Goal: Task Accomplishment & Management: Manage account settings

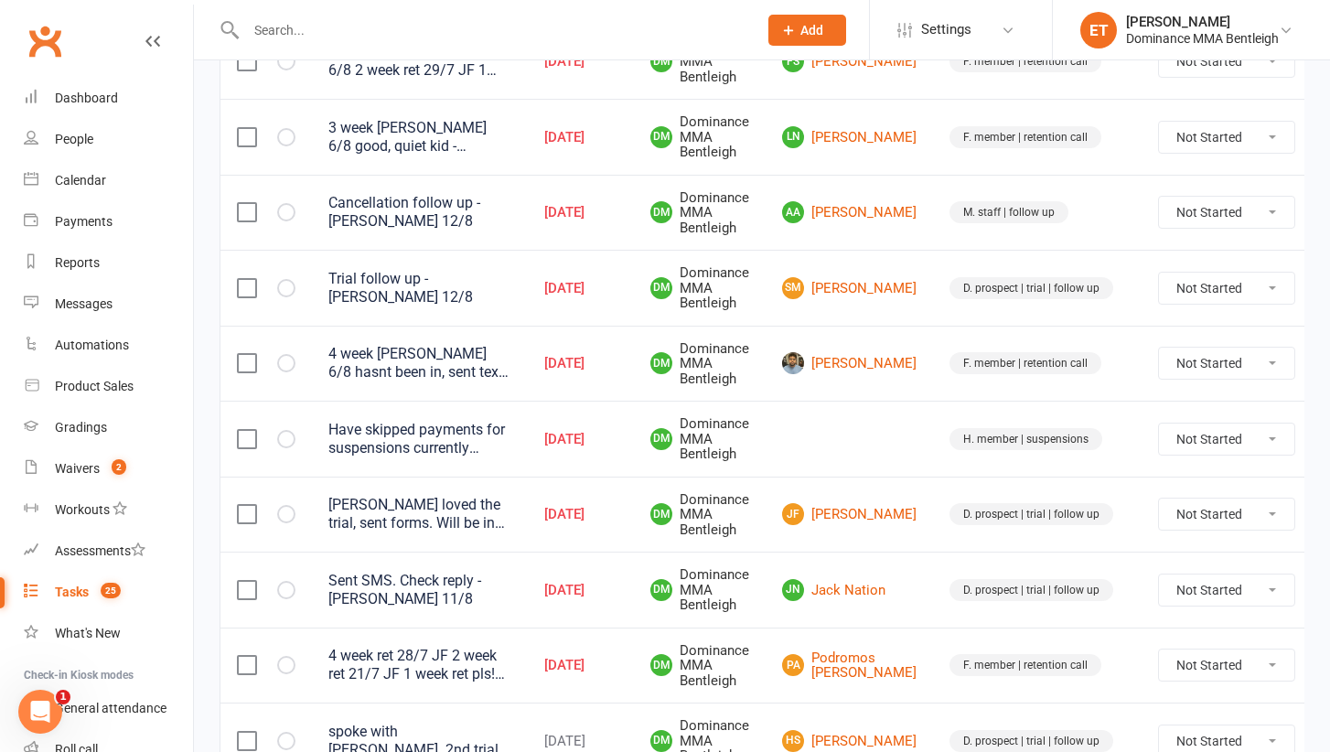
scroll to position [1407, 0]
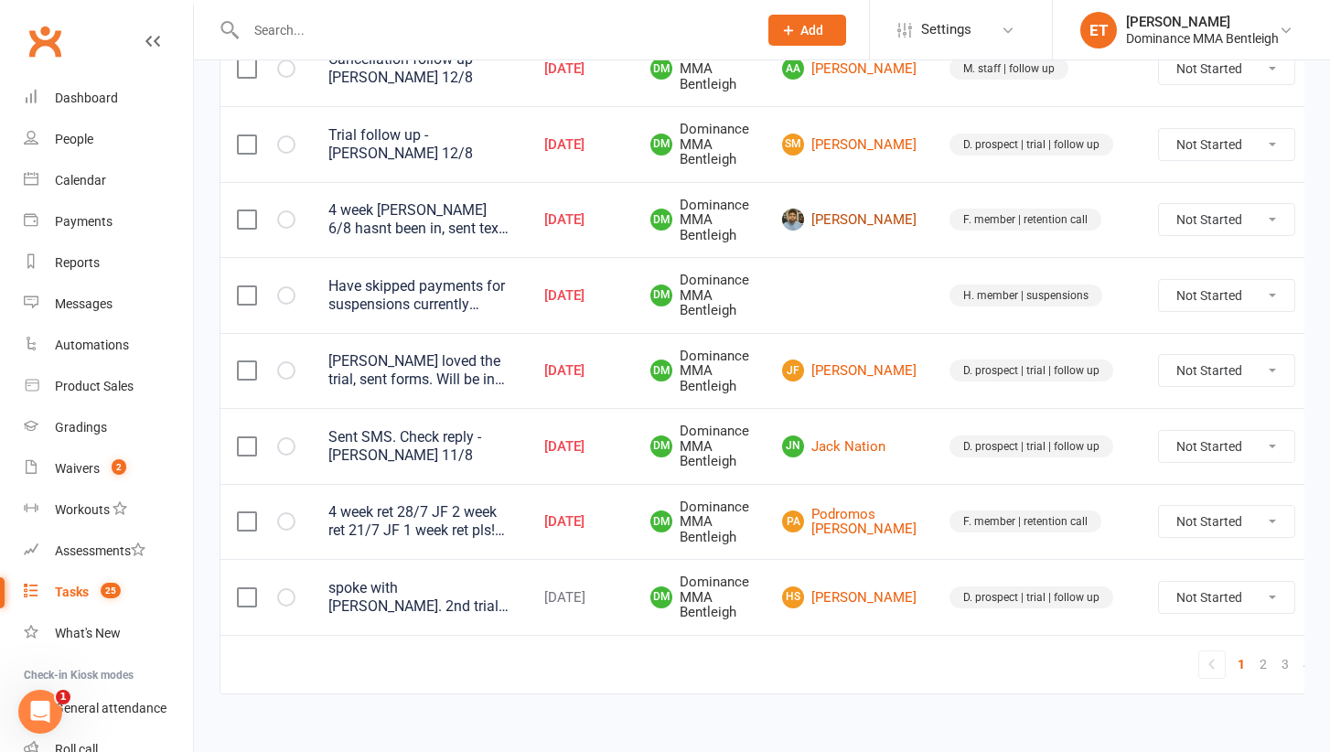
scroll to position [1597, 0]
click at [843, 506] on link "PA Podromos Alexiadis" at bounding box center [849, 521] width 134 height 30
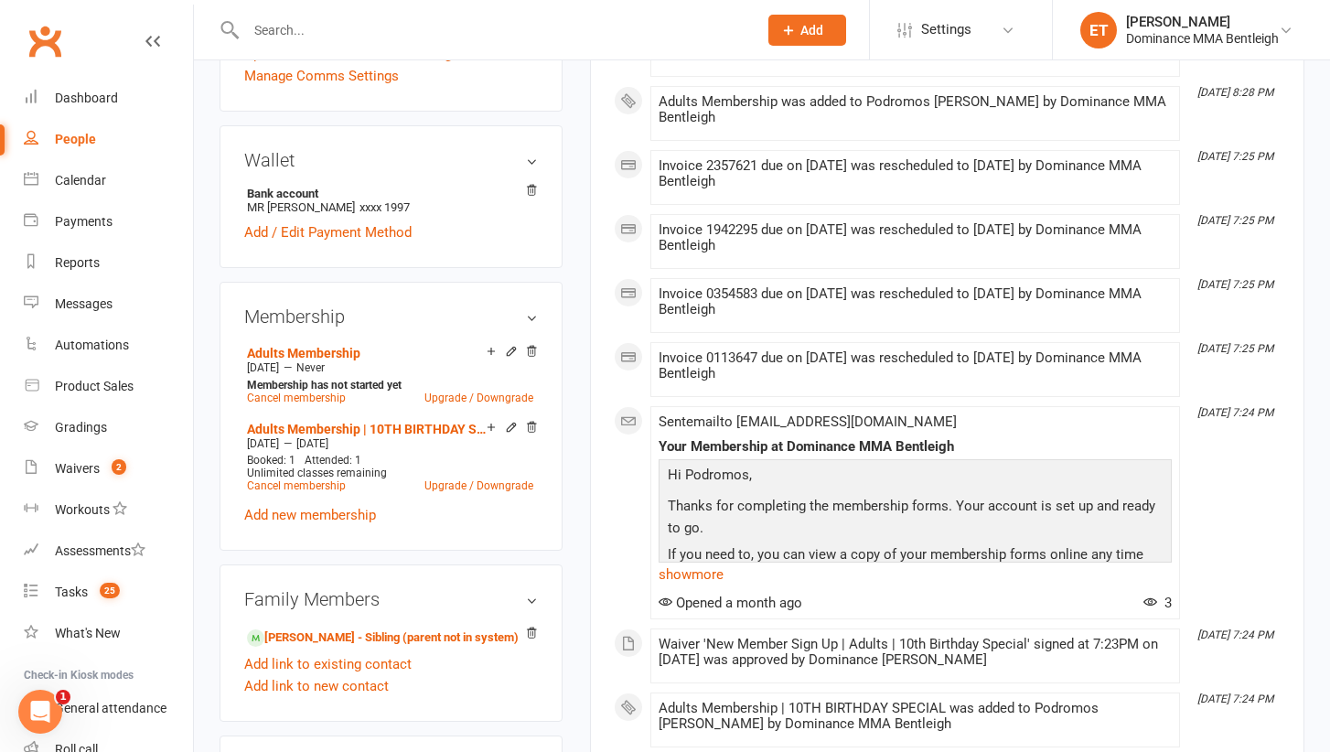
scroll to position [632, 0]
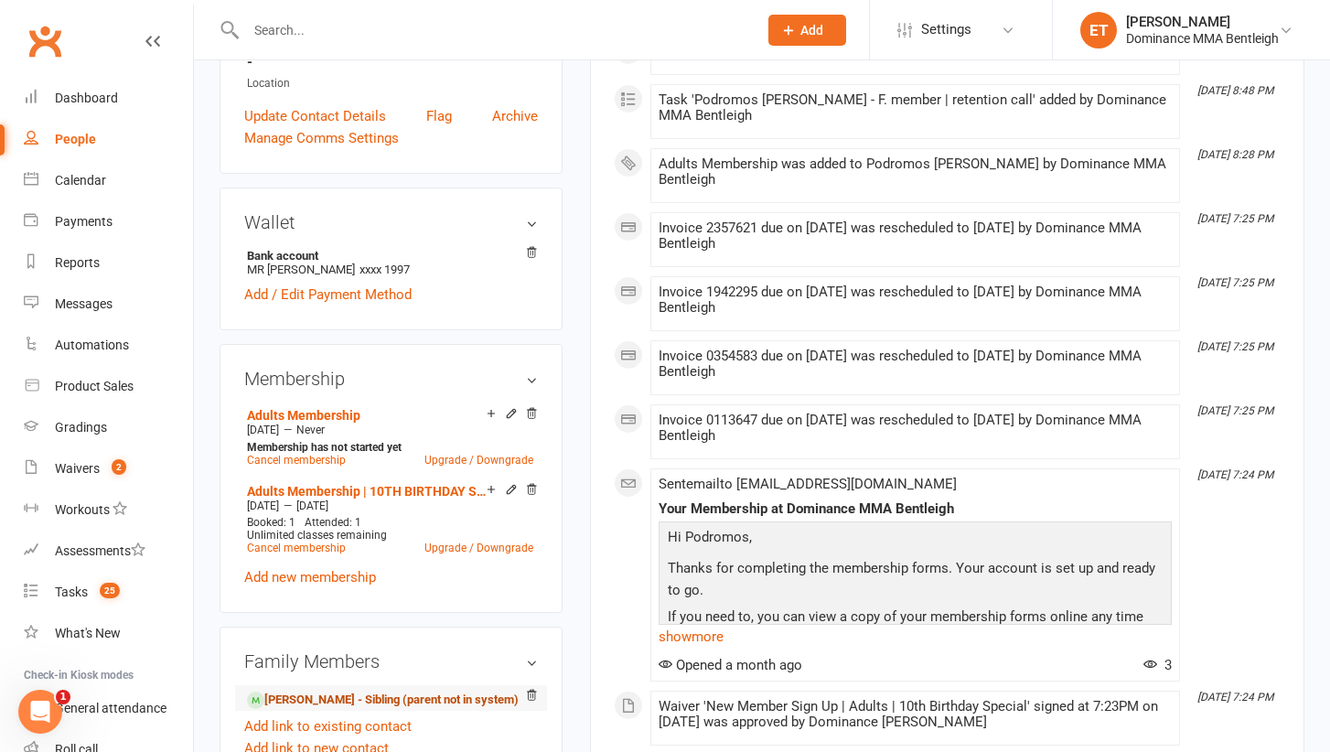
click at [374, 691] on link "Michail Alexiadis - Sibling (parent not in system)" at bounding box center [383, 700] width 272 height 19
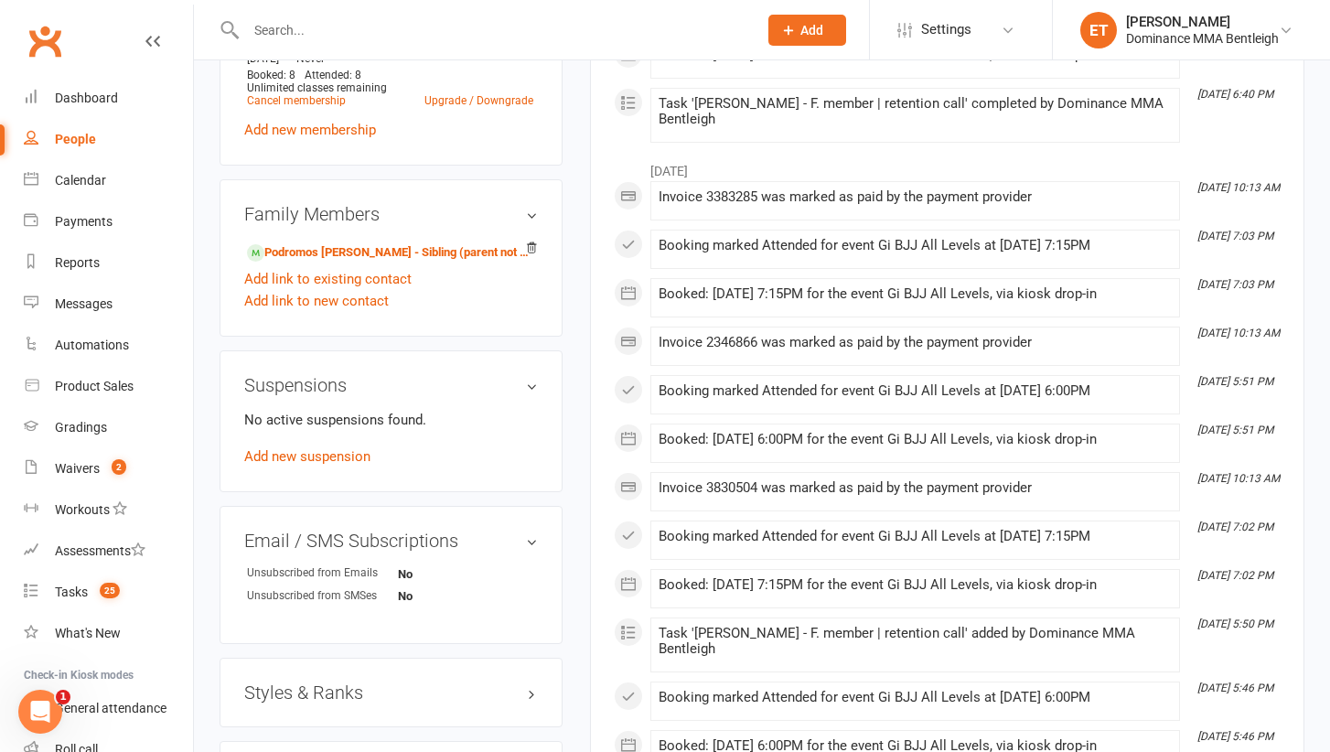
scroll to position [979, 0]
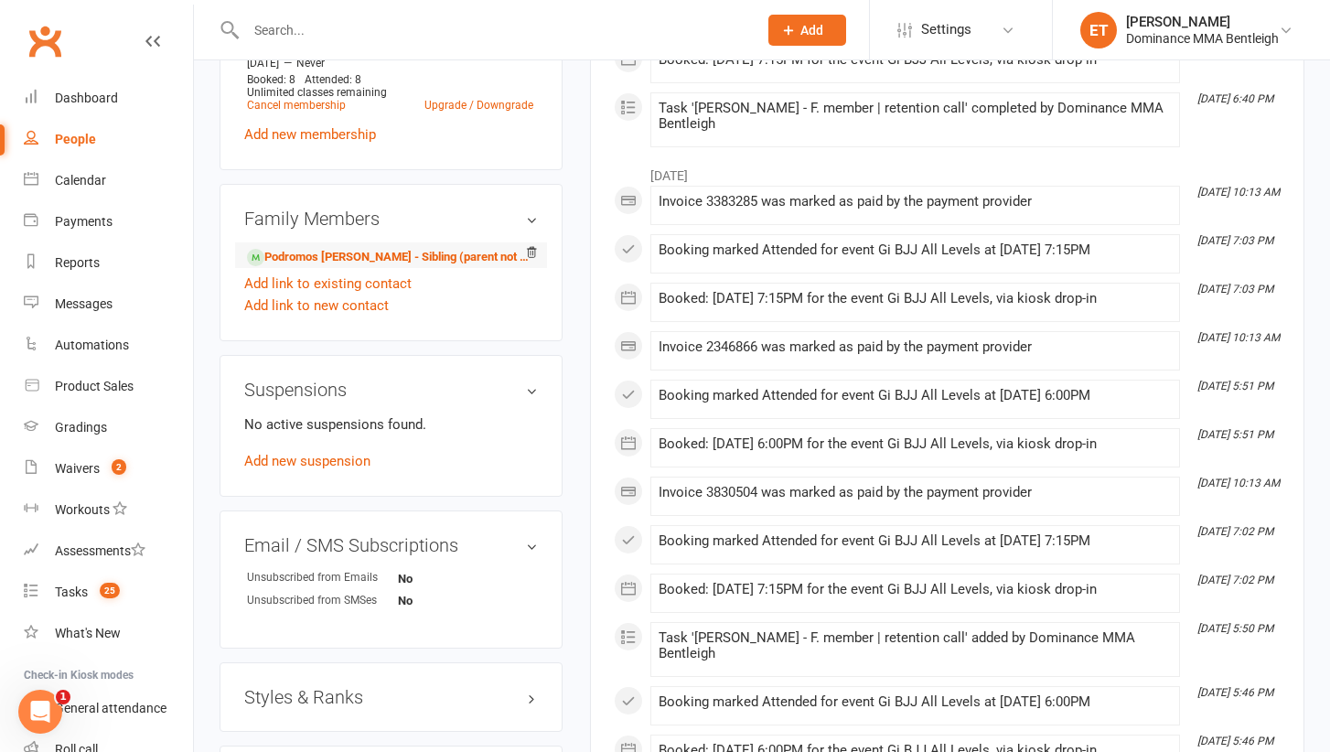
click at [429, 242] on li "Podromos Alexiadis - Sibling (parent not in system)" at bounding box center [391, 255] width 294 height 26
click at [428, 256] on link "Podromos Alexiadis - Sibling (parent not in system)" at bounding box center [388, 257] width 282 height 19
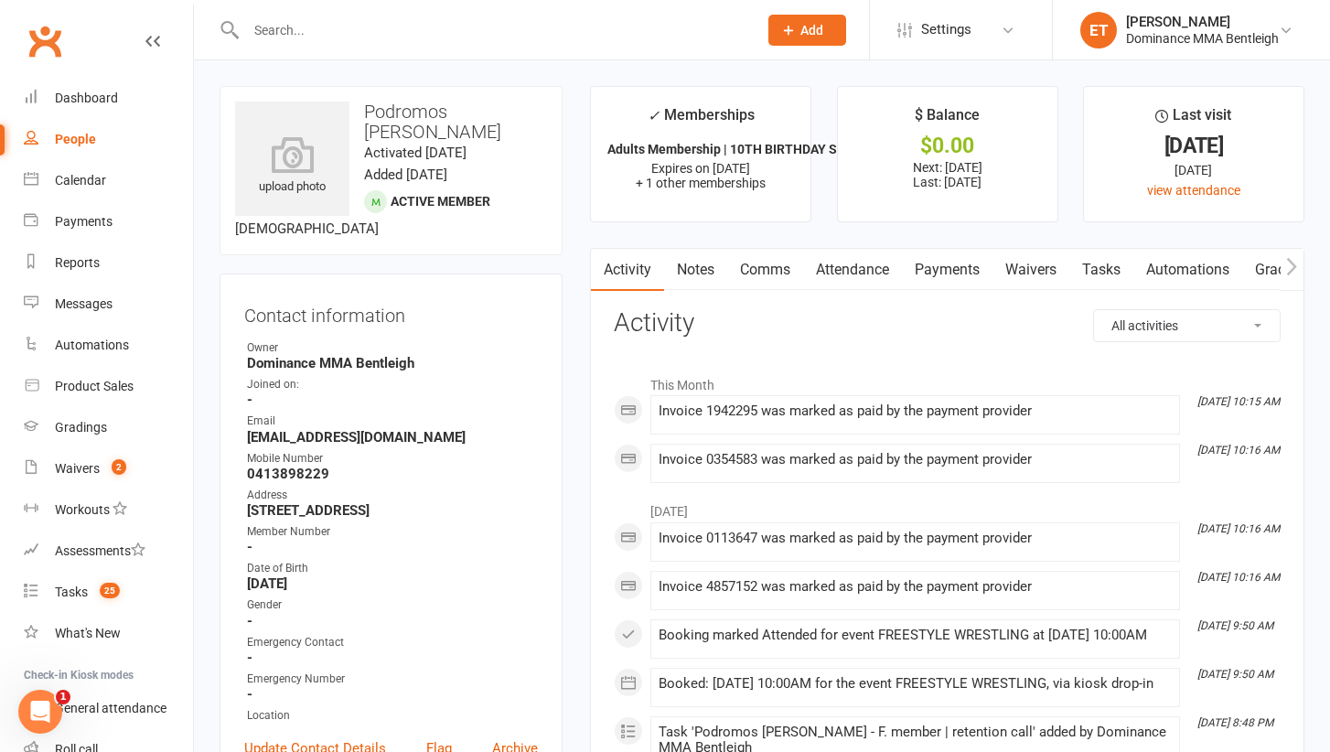
click at [1059, 276] on link "Waivers" at bounding box center [1030, 270] width 77 height 42
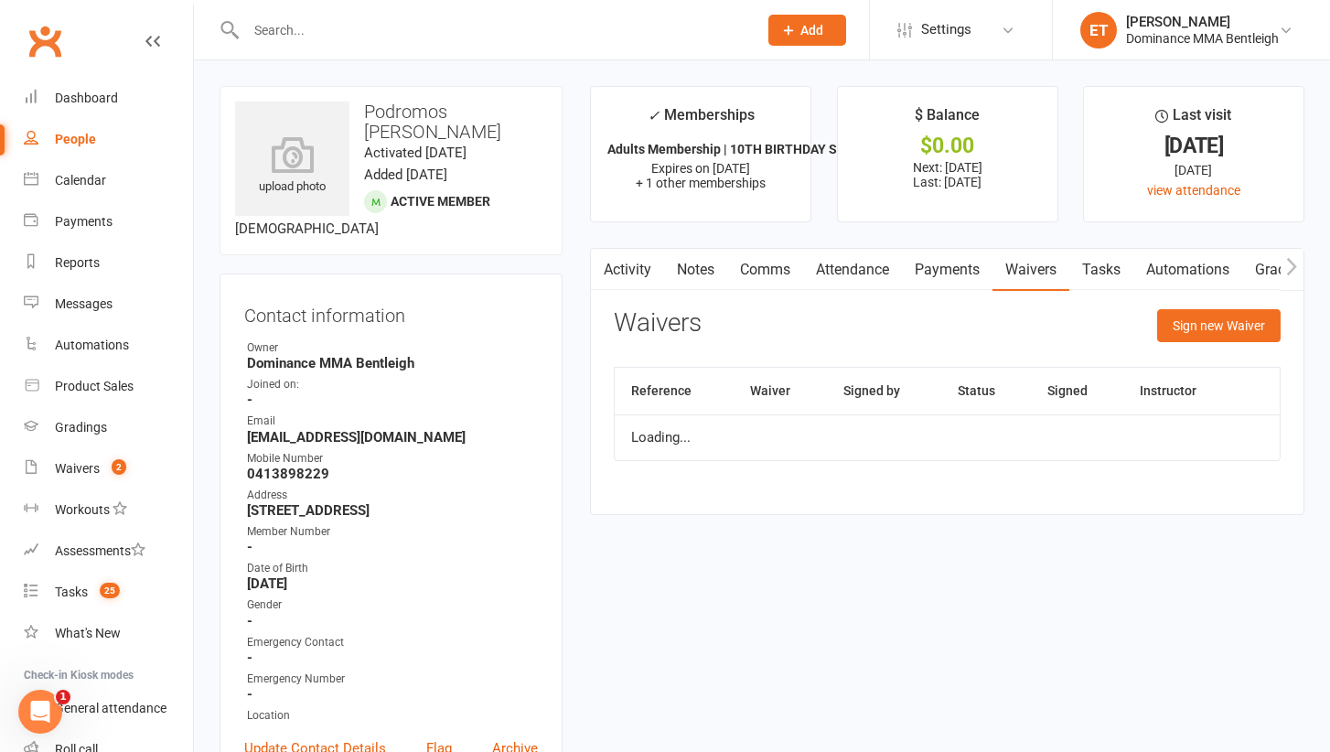
click at [1109, 274] on link "Tasks" at bounding box center [1101, 270] width 64 height 42
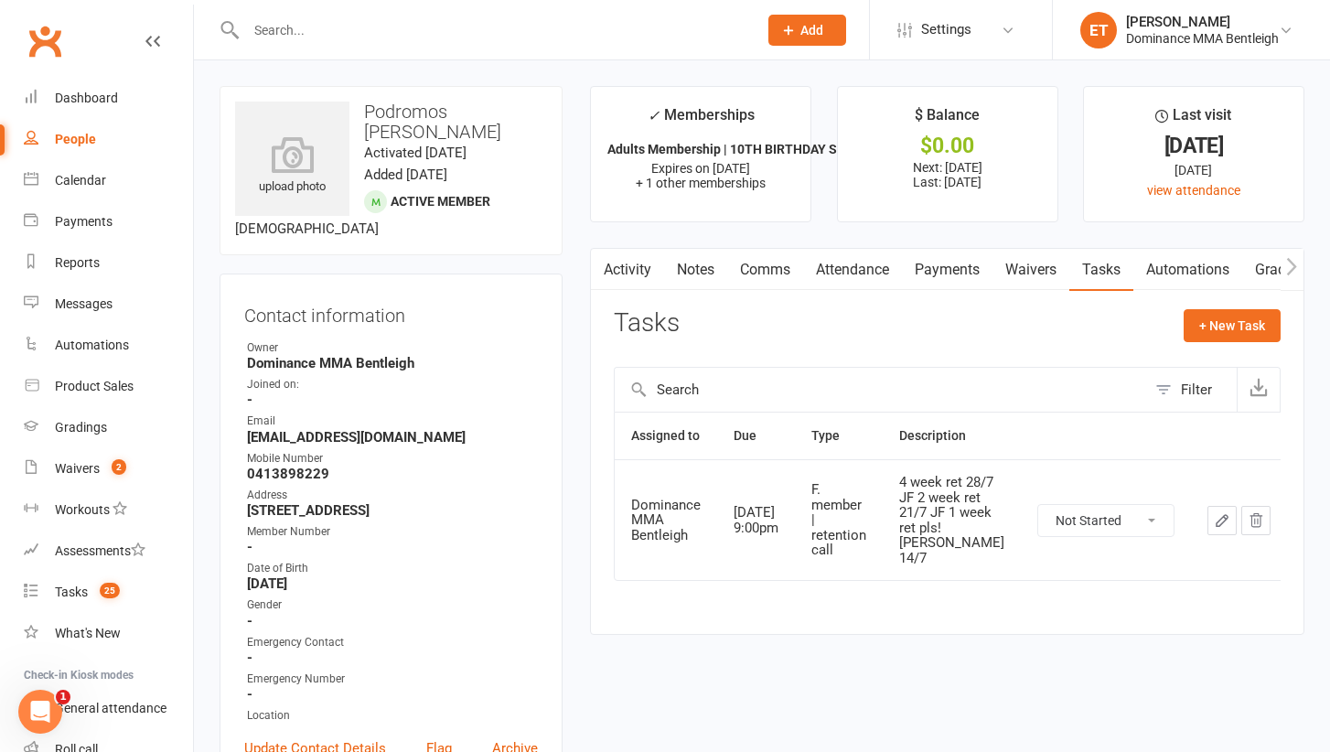
click at [618, 278] on link "Activity" at bounding box center [627, 270] width 73 height 42
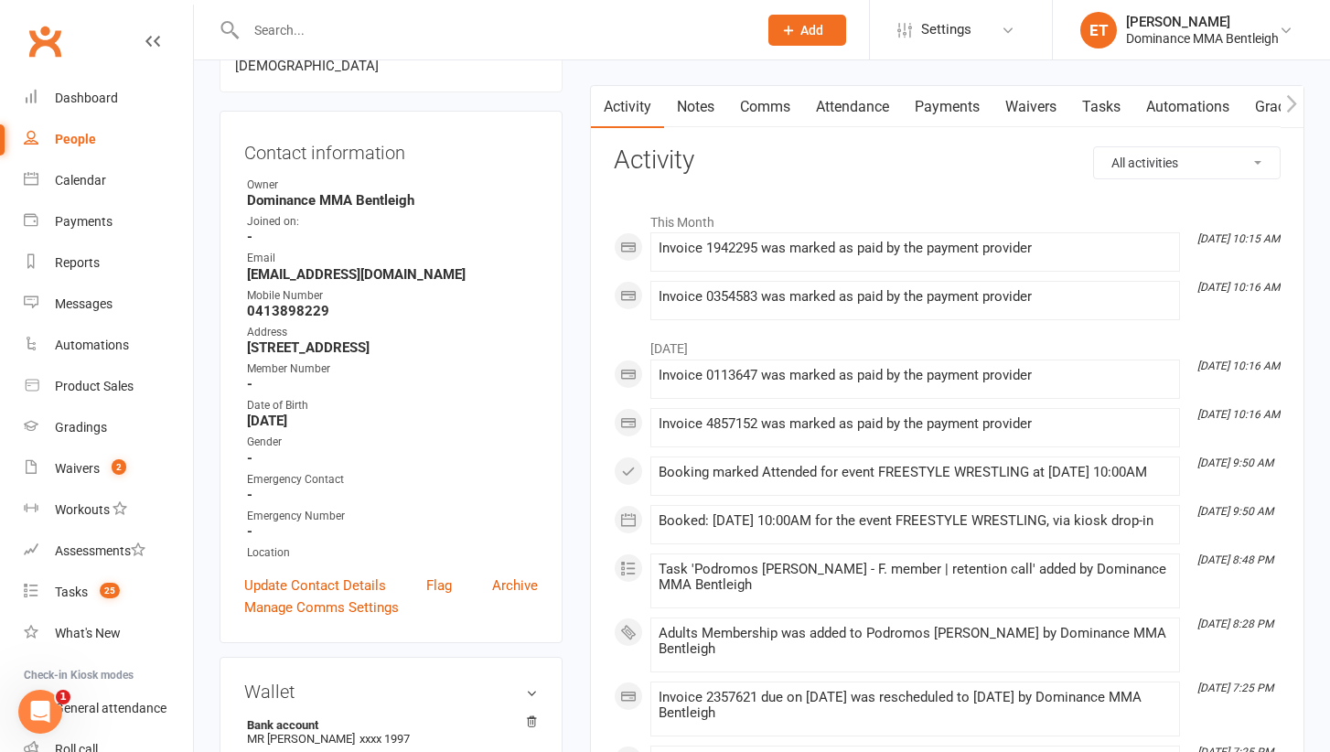
scroll to position [157, 0]
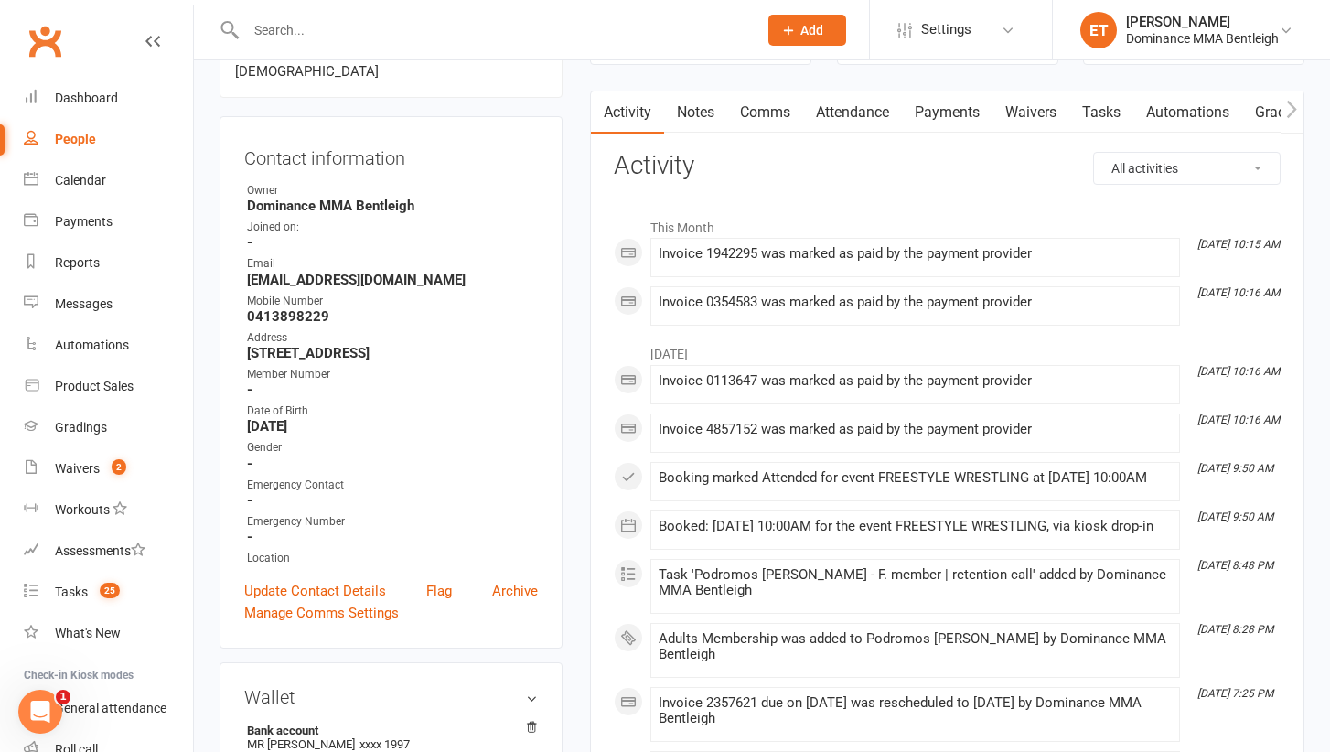
click at [1105, 114] on link "Tasks" at bounding box center [1101, 112] width 64 height 42
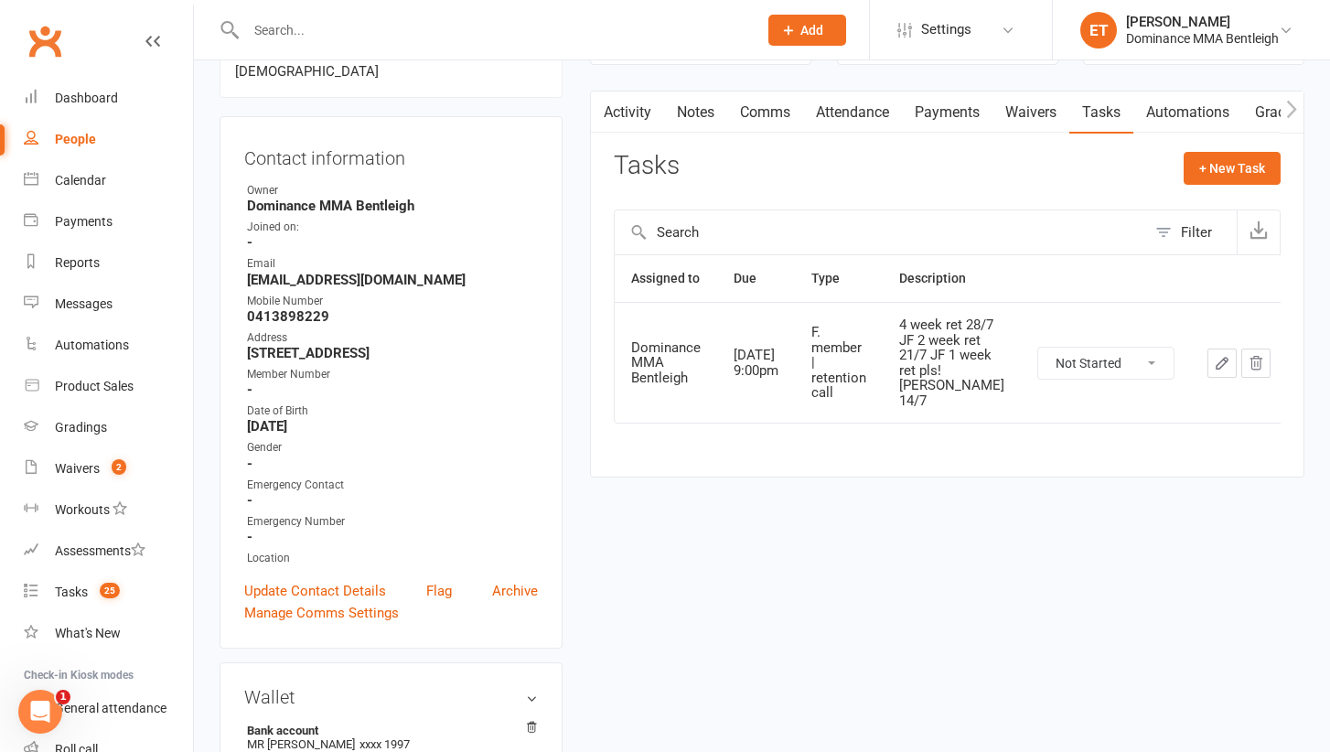
click at [1221, 368] on button "button" at bounding box center [1221, 362] width 29 height 29
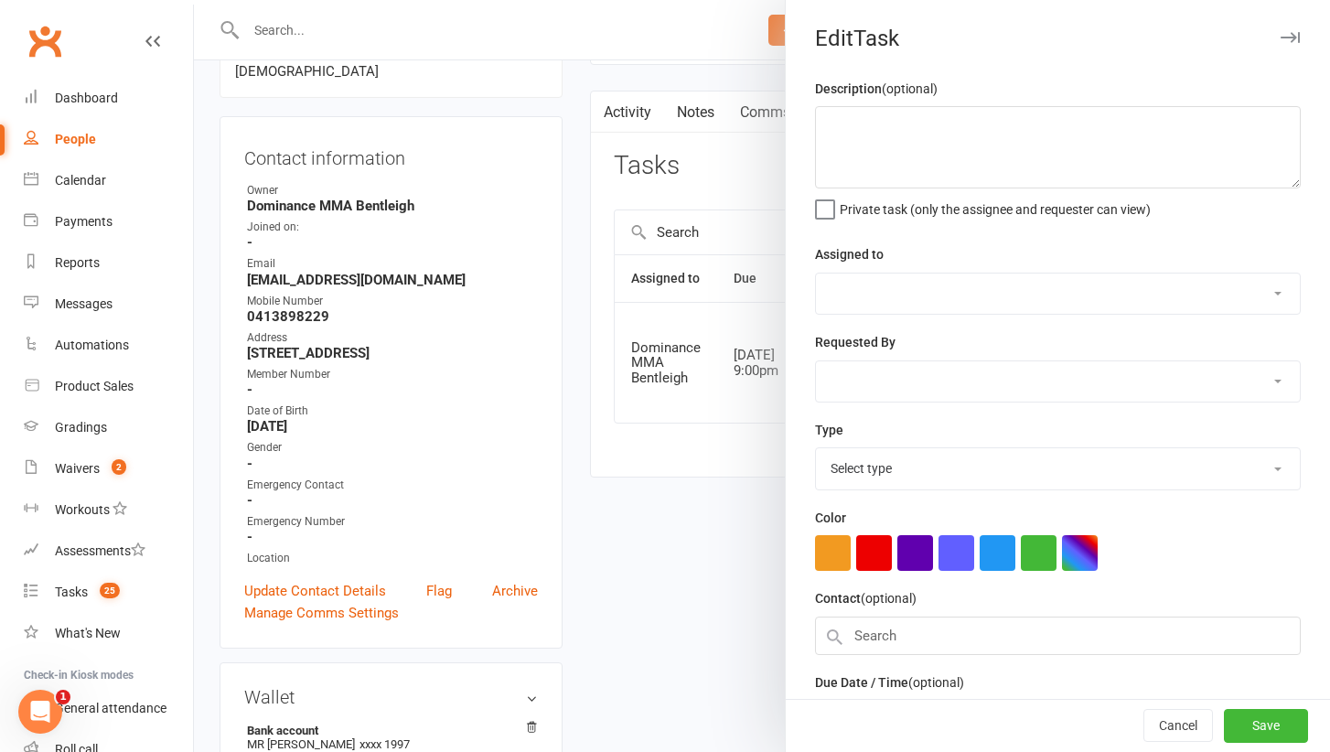
type textarea "4 week ret 28/7 JF 2 week ret 21/7 JF 1 week ret pls! Yusuf 14/7"
select select "24839"
type input "[DATE]"
type input "9:00pm"
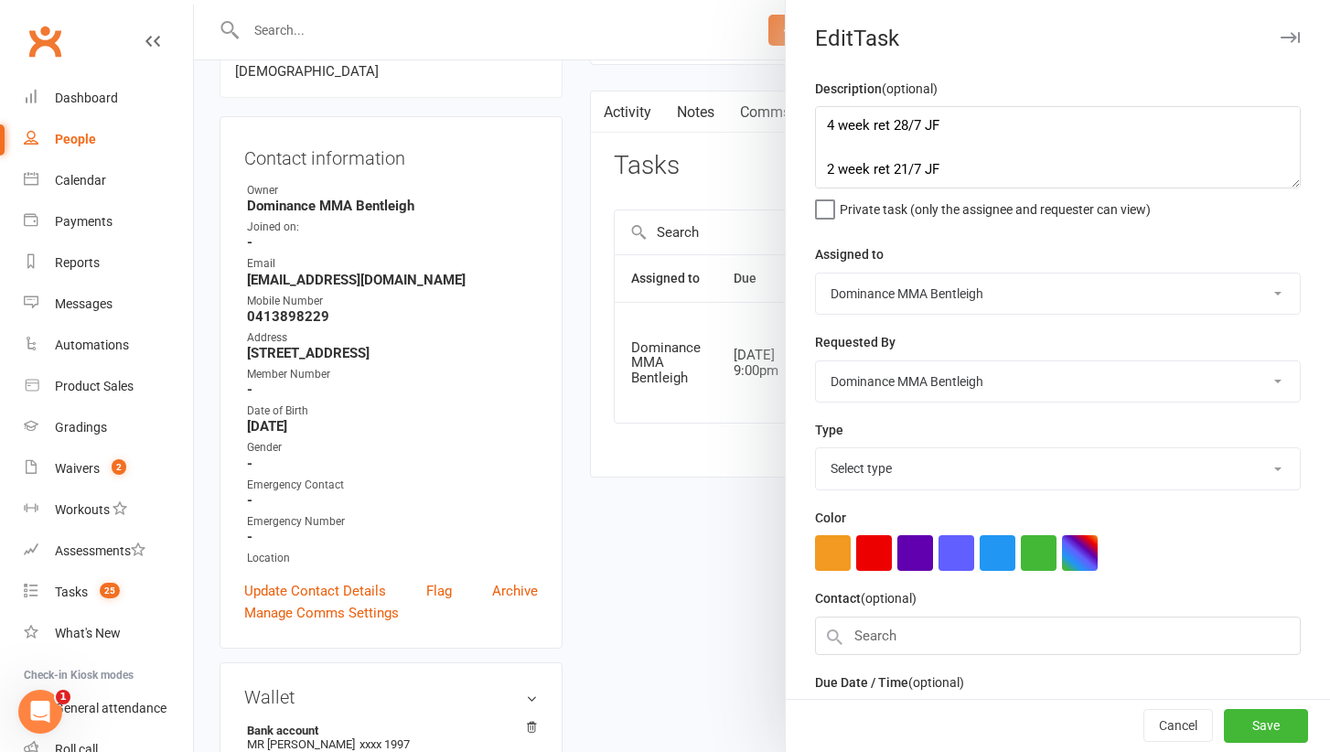
select select "13789"
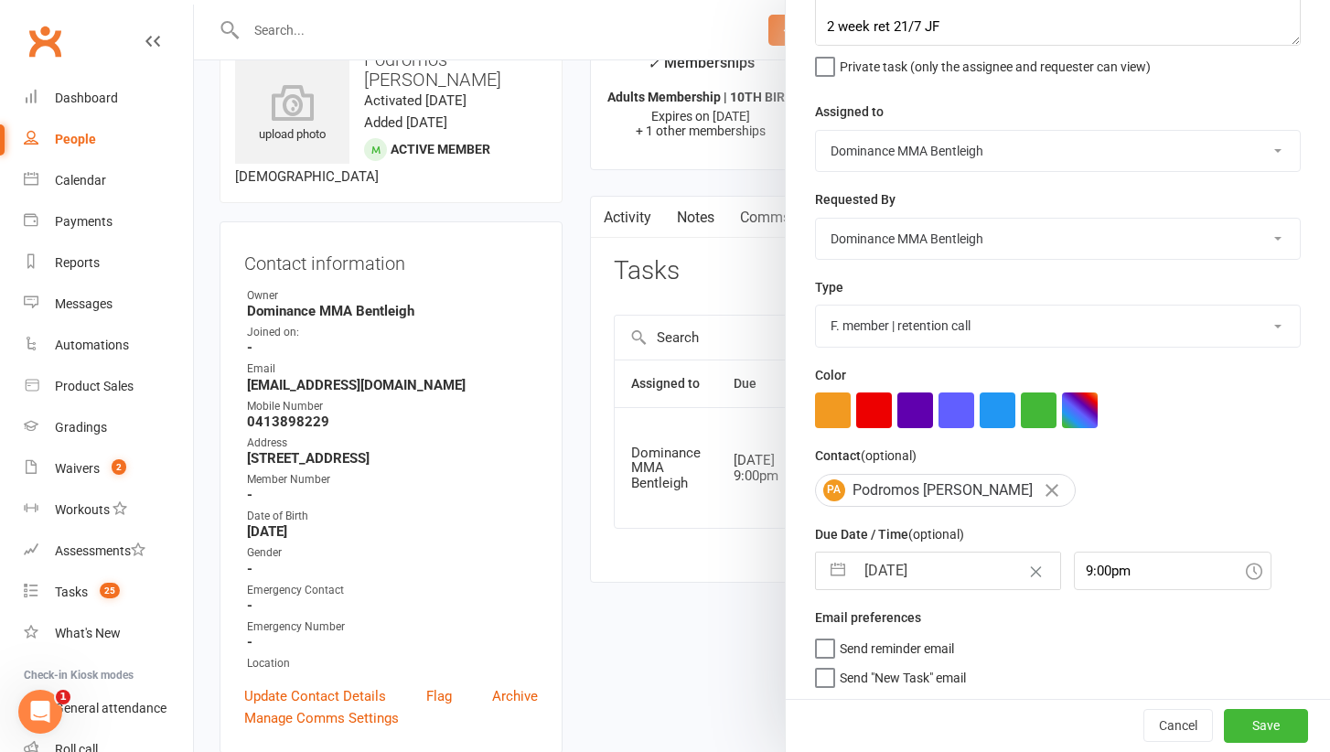
scroll to position [50, 0]
click at [918, 552] on input "[DATE]" at bounding box center [957, 570] width 206 height 37
select select "6"
select select "2025"
select select "7"
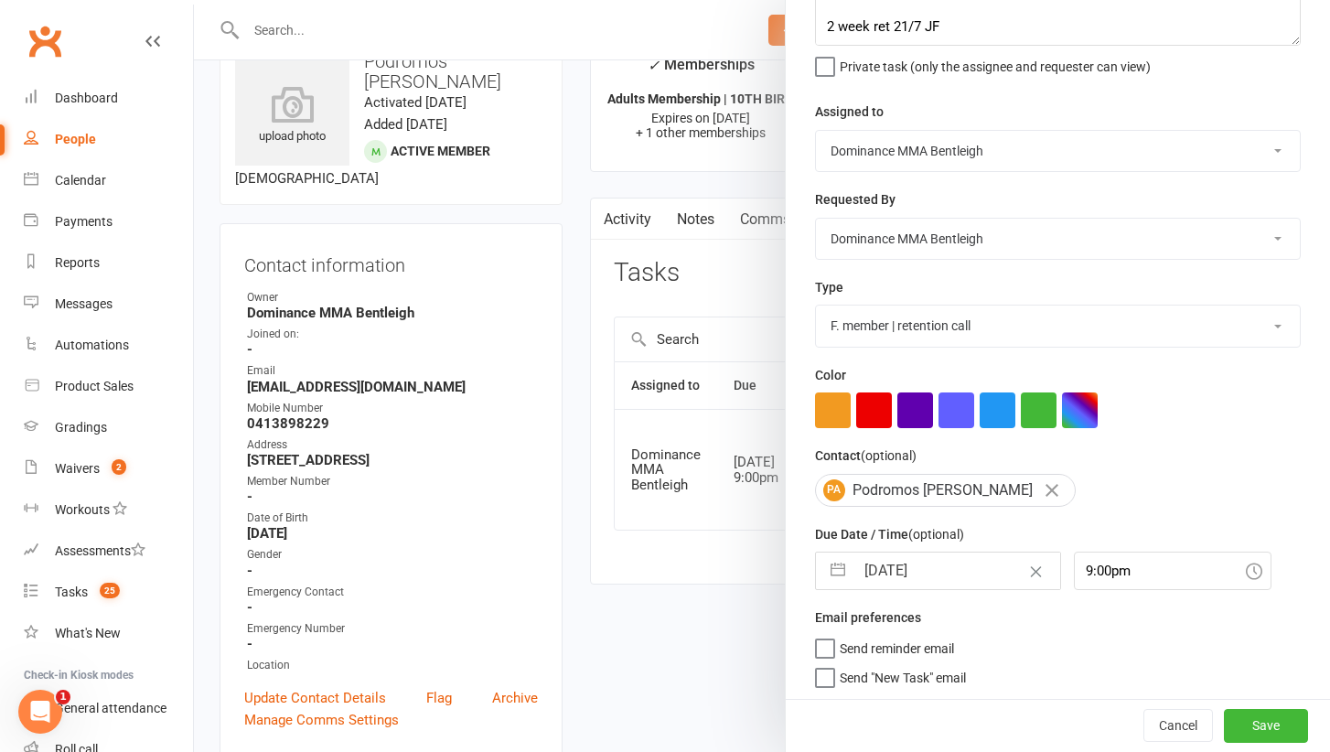
select select "2025"
select select "8"
select select "2025"
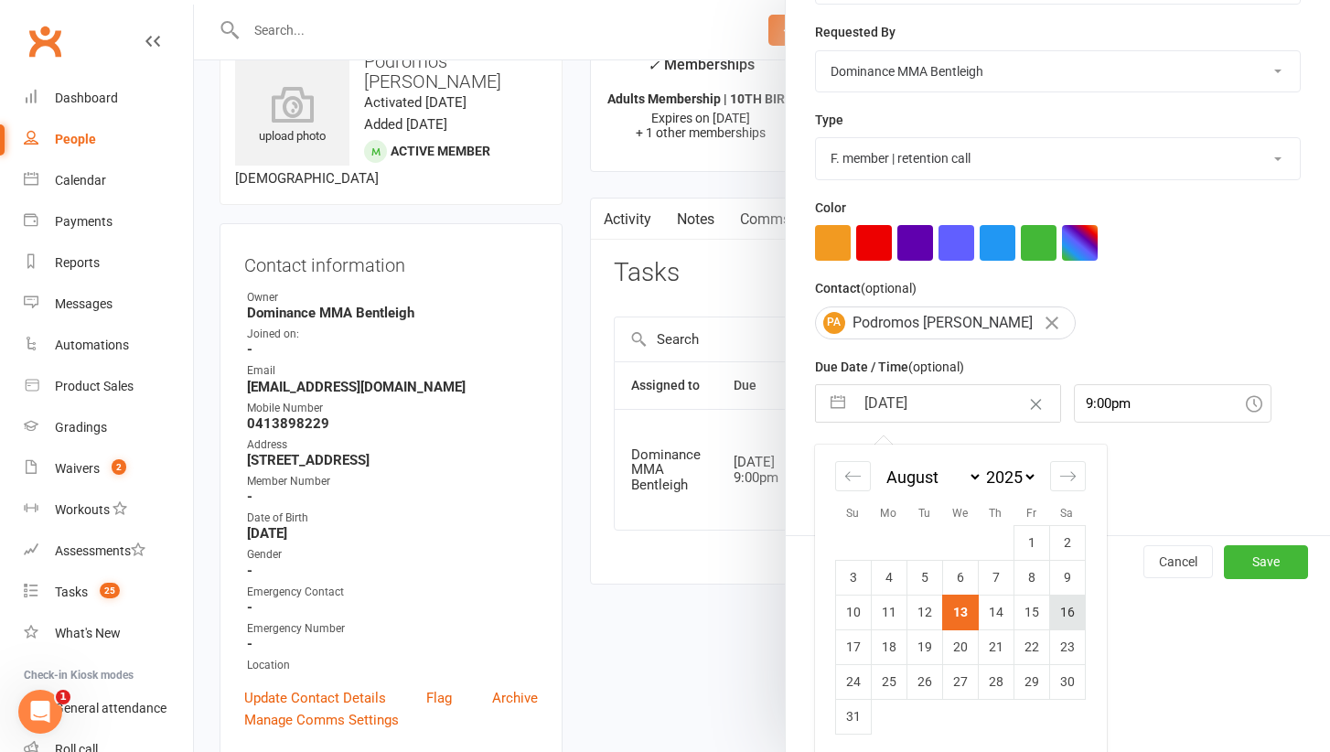
click at [1063, 600] on td "16" at bounding box center [1067, 612] width 36 height 35
type input "16 Aug 2025"
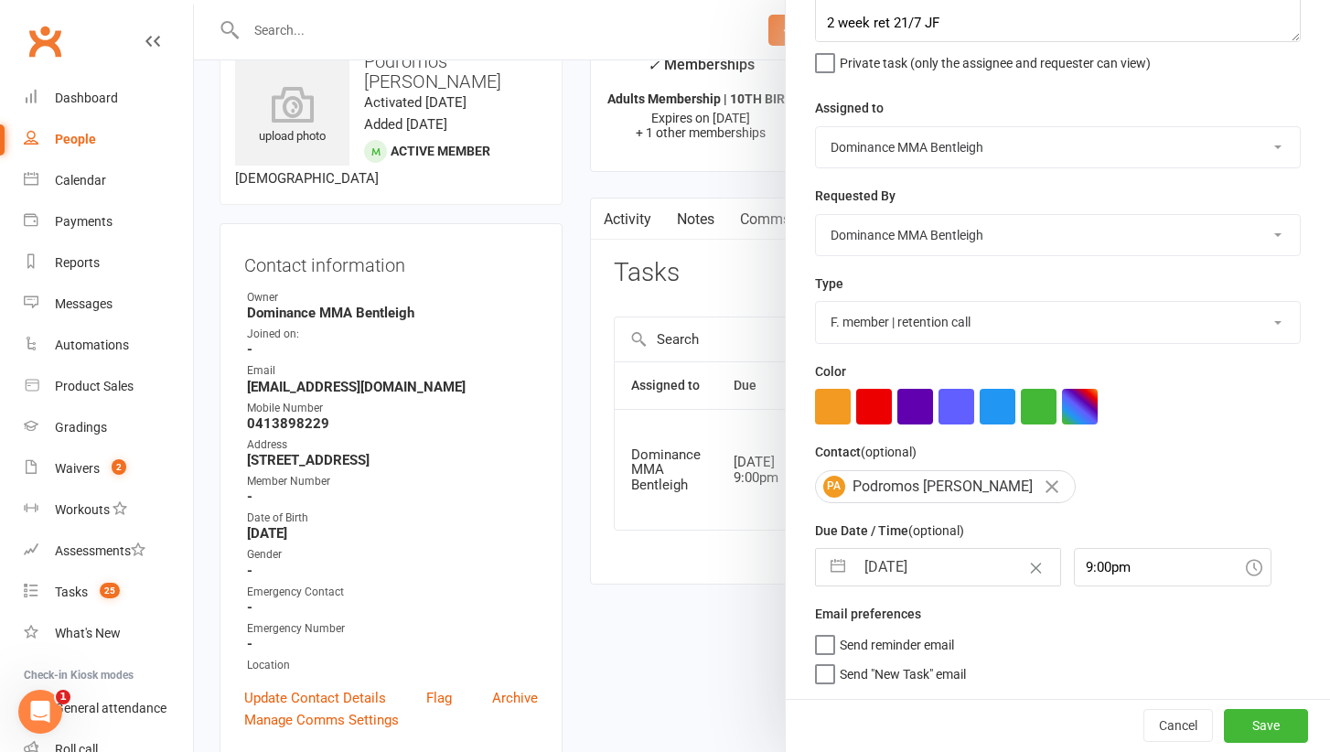
scroll to position [143, 0]
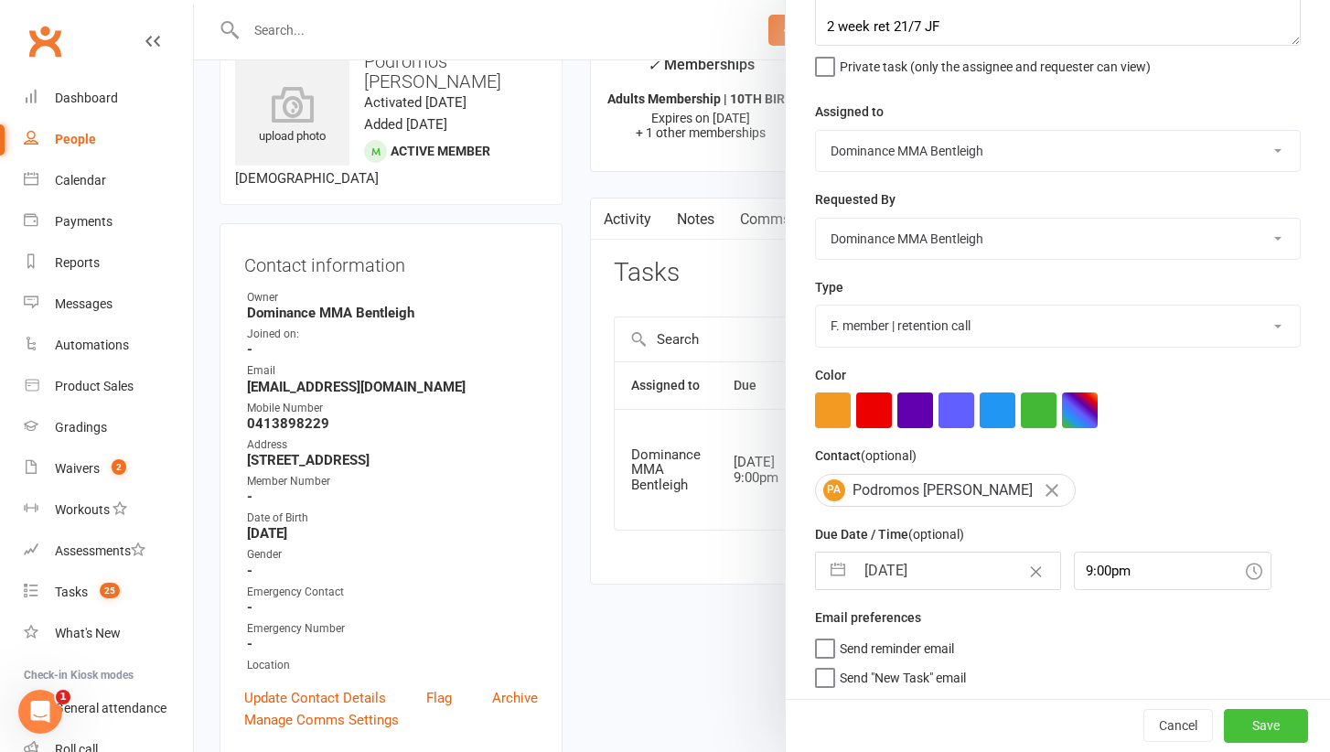
click at [1278, 714] on button "Save" at bounding box center [1266, 726] width 84 height 33
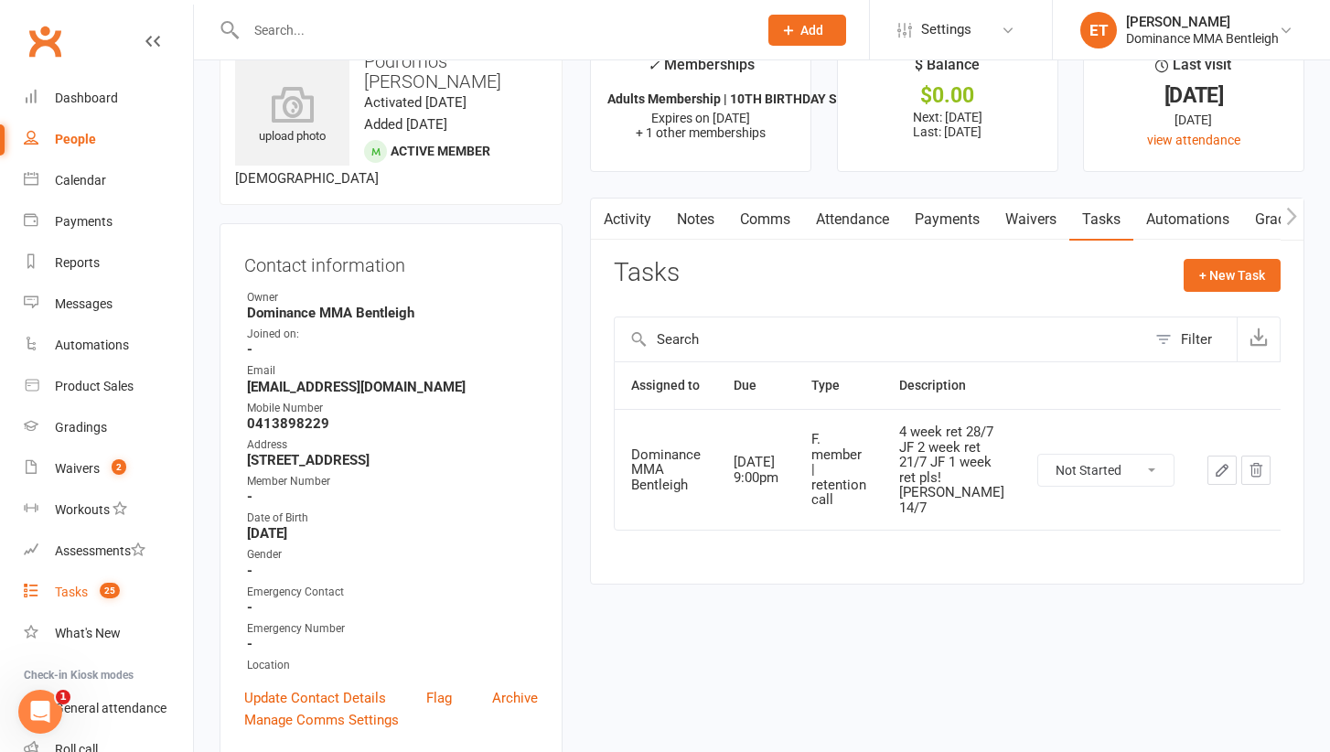
click at [114, 594] on span "25" at bounding box center [110, 591] width 20 height 16
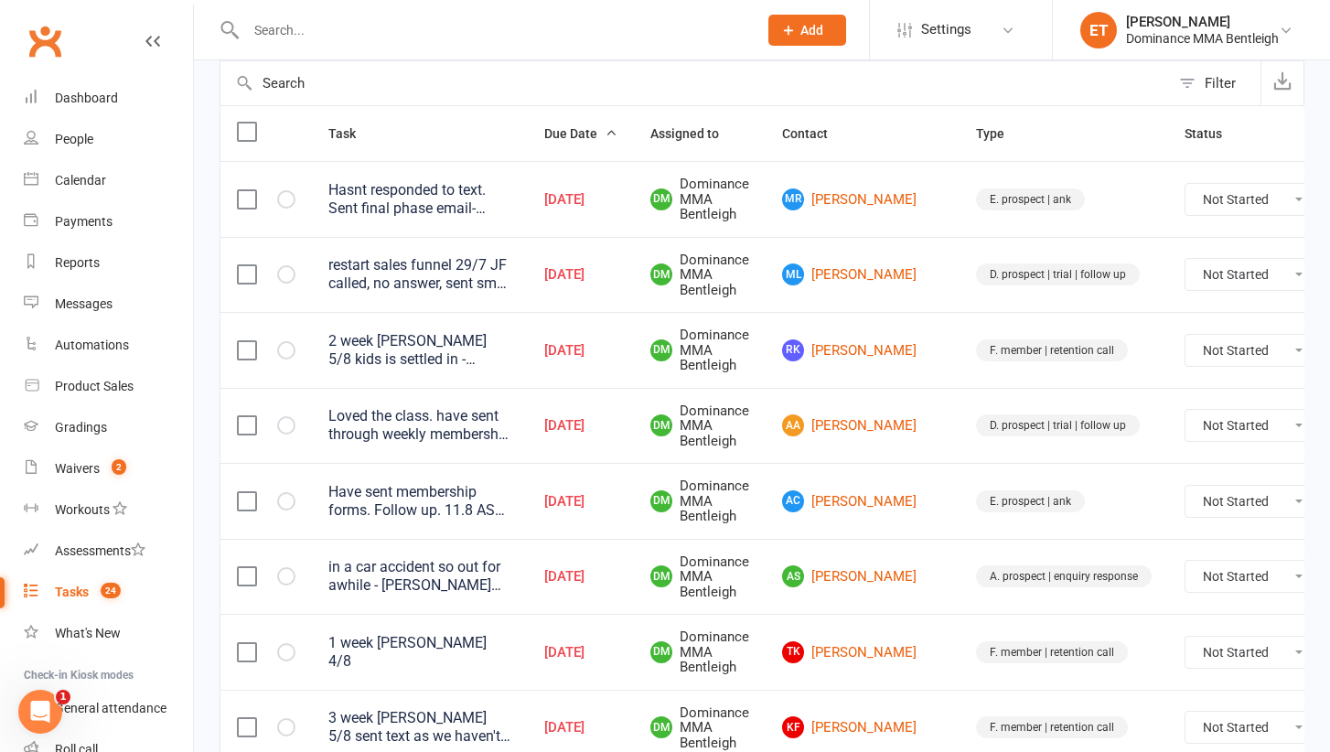
scroll to position [185, 0]
click at [853, 358] on link "RK Rahul Khamparia" at bounding box center [862, 349] width 161 height 22
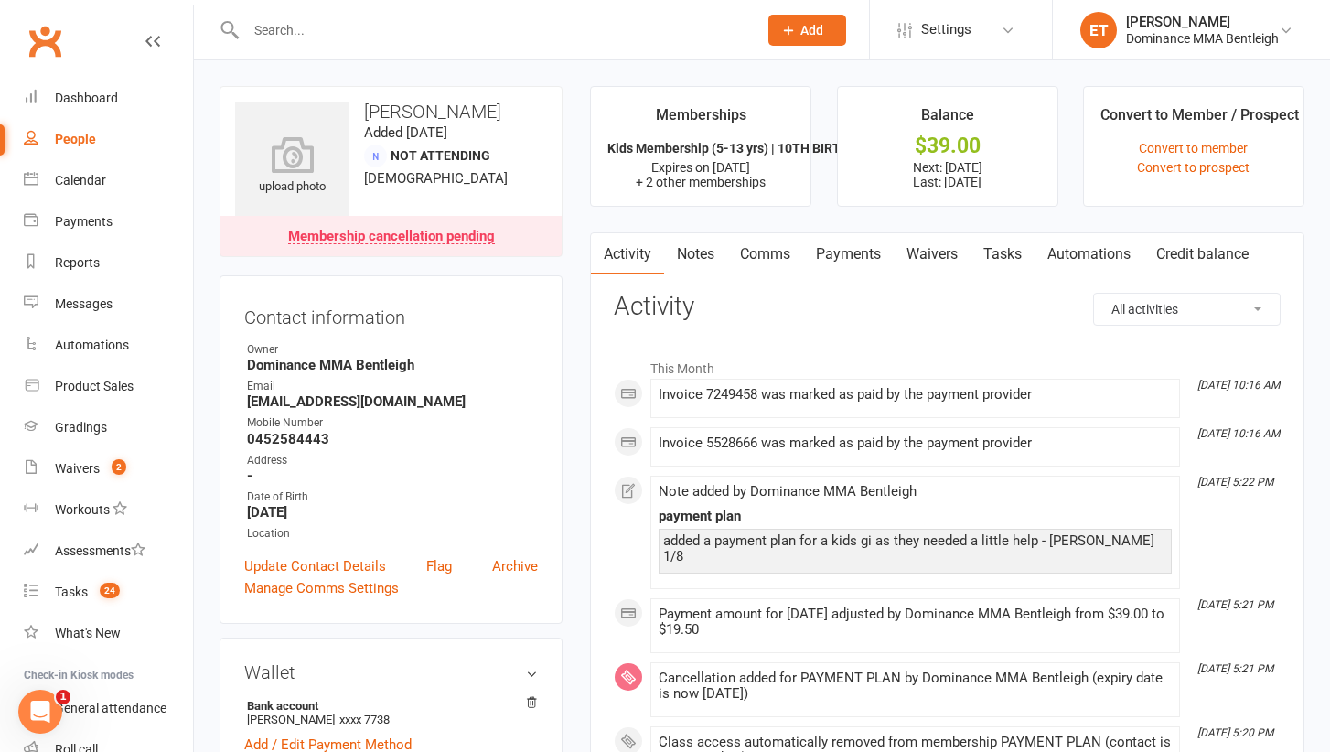
click at [690, 253] on link "Notes" at bounding box center [695, 254] width 63 height 42
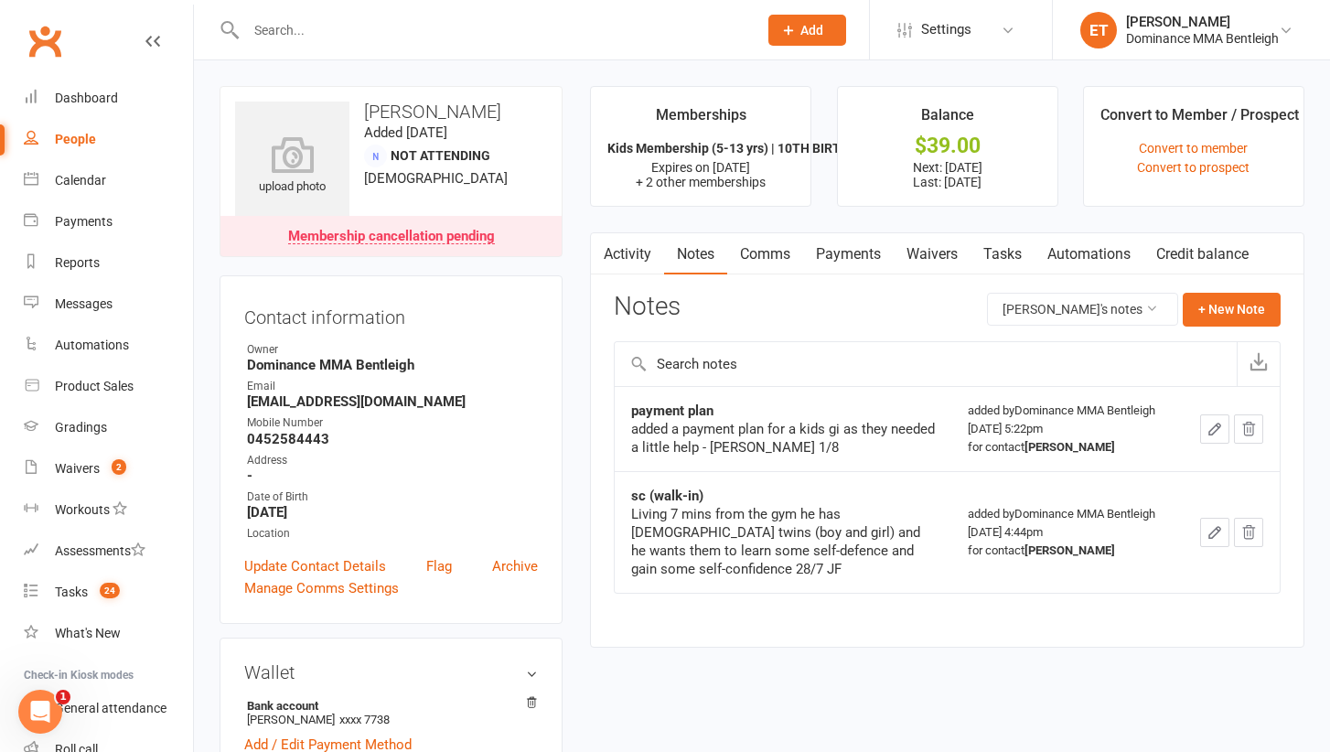
click at [848, 243] on link "Payments" at bounding box center [848, 254] width 91 height 42
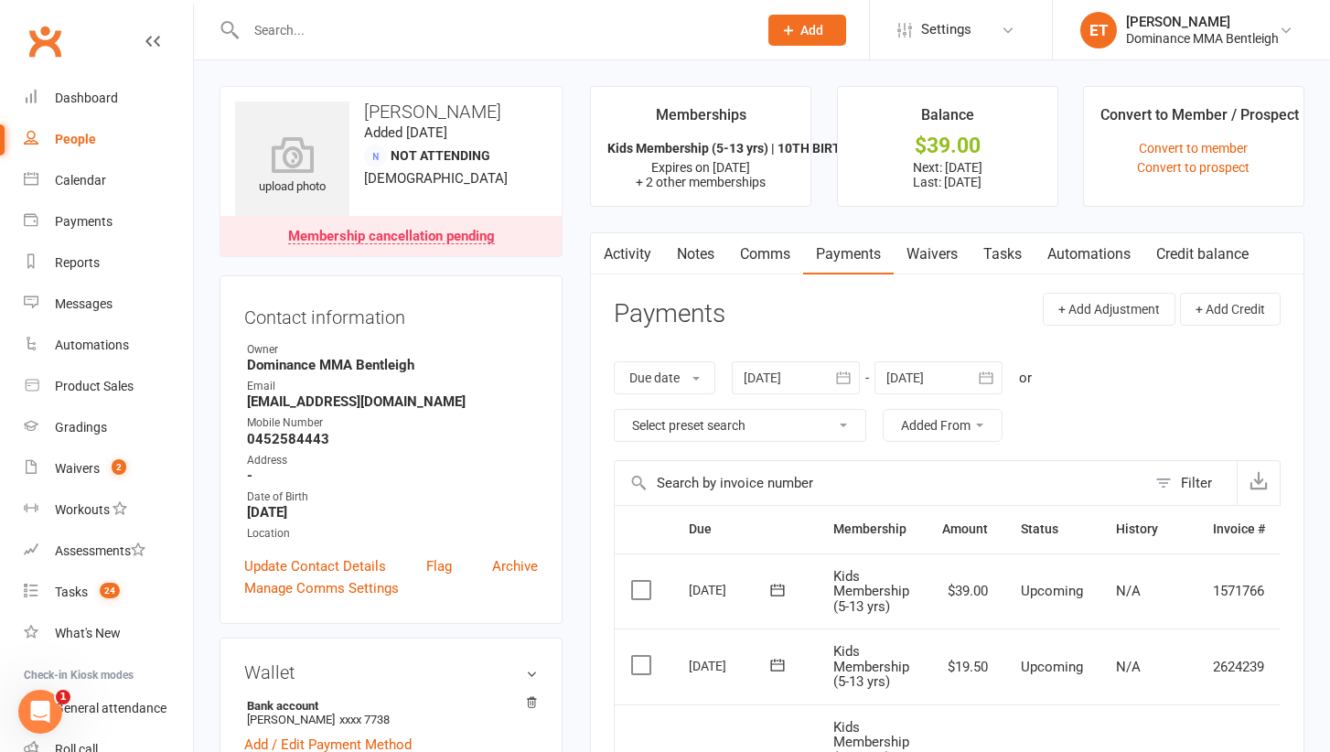
click at [1010, 241] on link "Tasks" at bounding box center [1002, 254] width 64 height 42
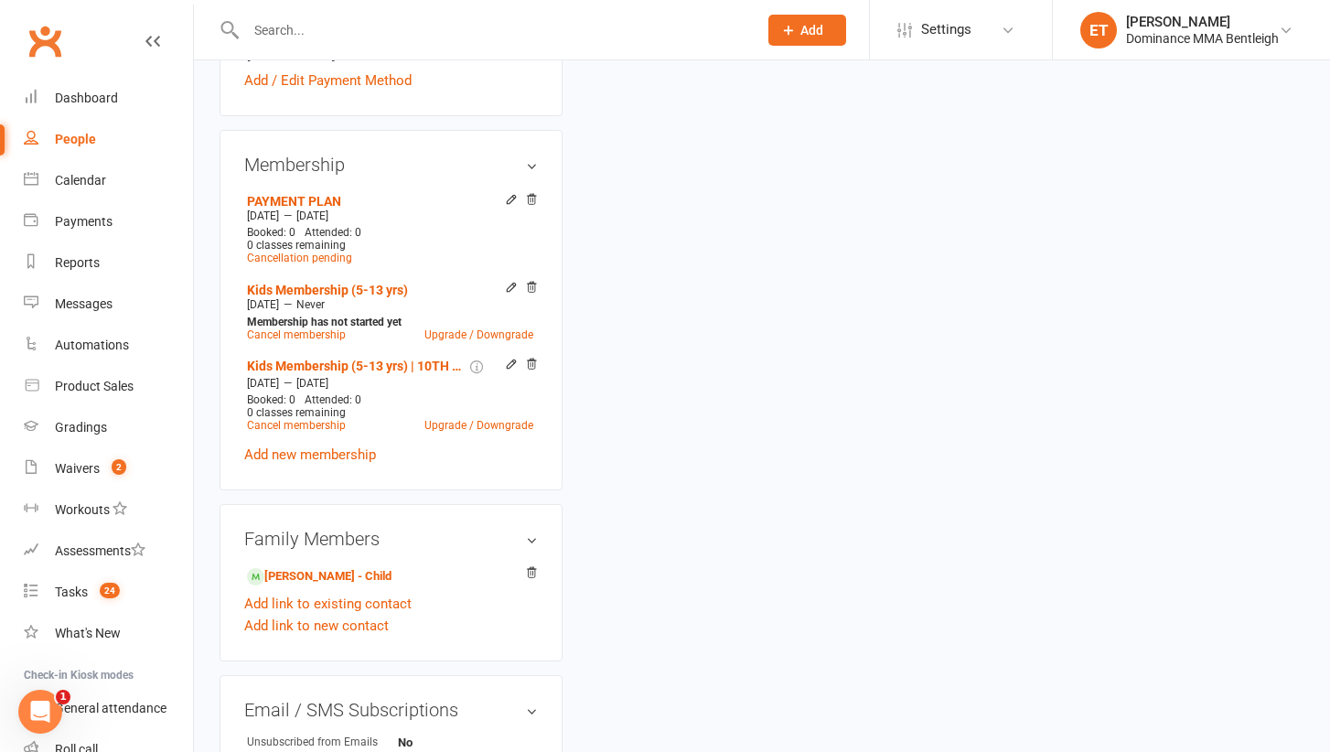
scroll to position [675, 0]
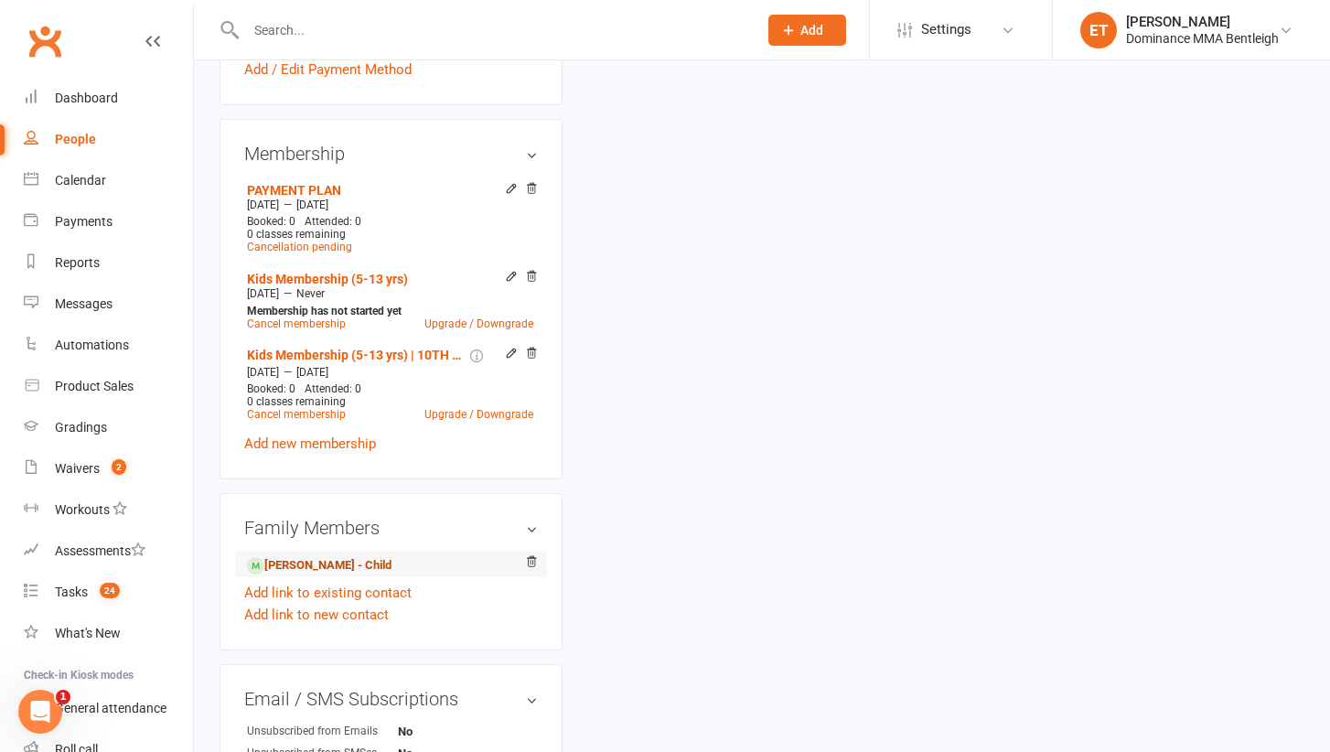
click at [347, 563] on link "Shivansh Khamparia - Child" at bounding box center [319, 565] width 145 height 19
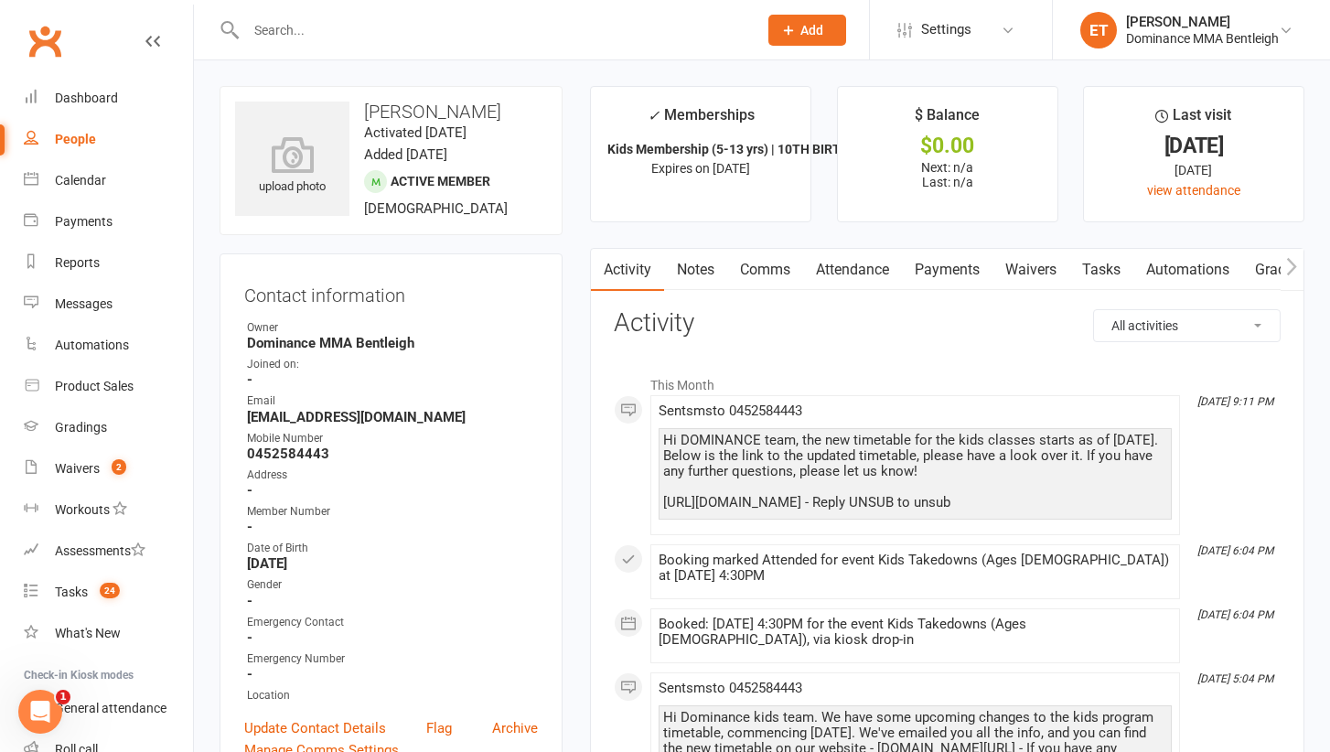
click at [1104, 265] on link "Tasks" at bounding box center [1101, 270] width 64 height 42
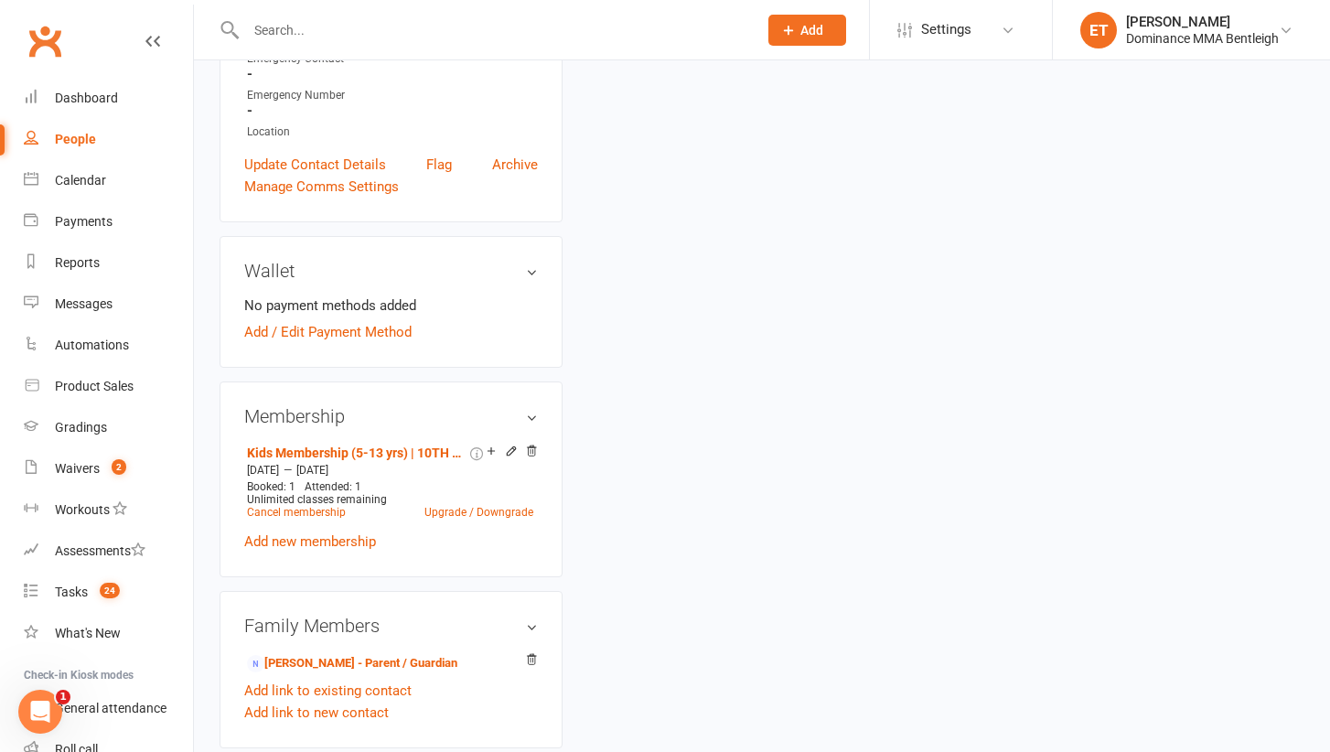
scroll to position [565, 0]
click at [110, 591] on span "24" at bounding box center [110, 591] width 20 height 16
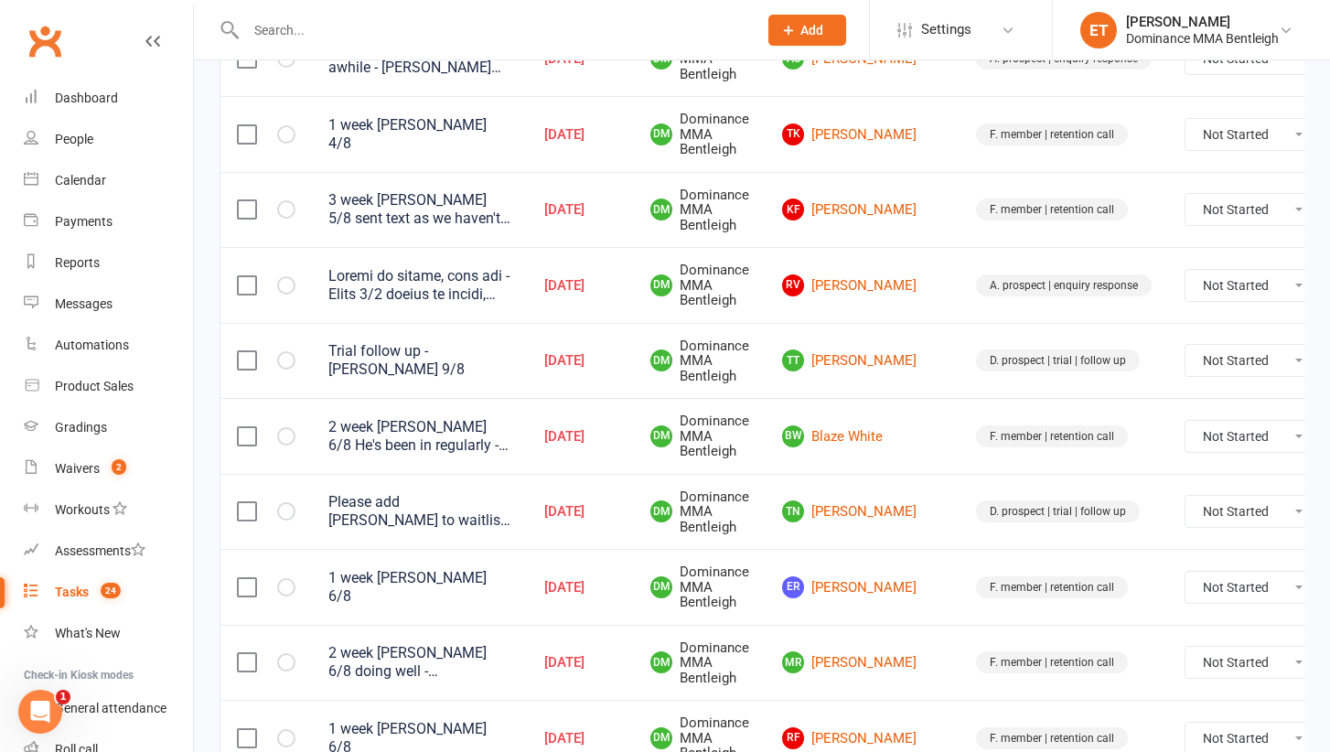
scroll to position [708, 0]
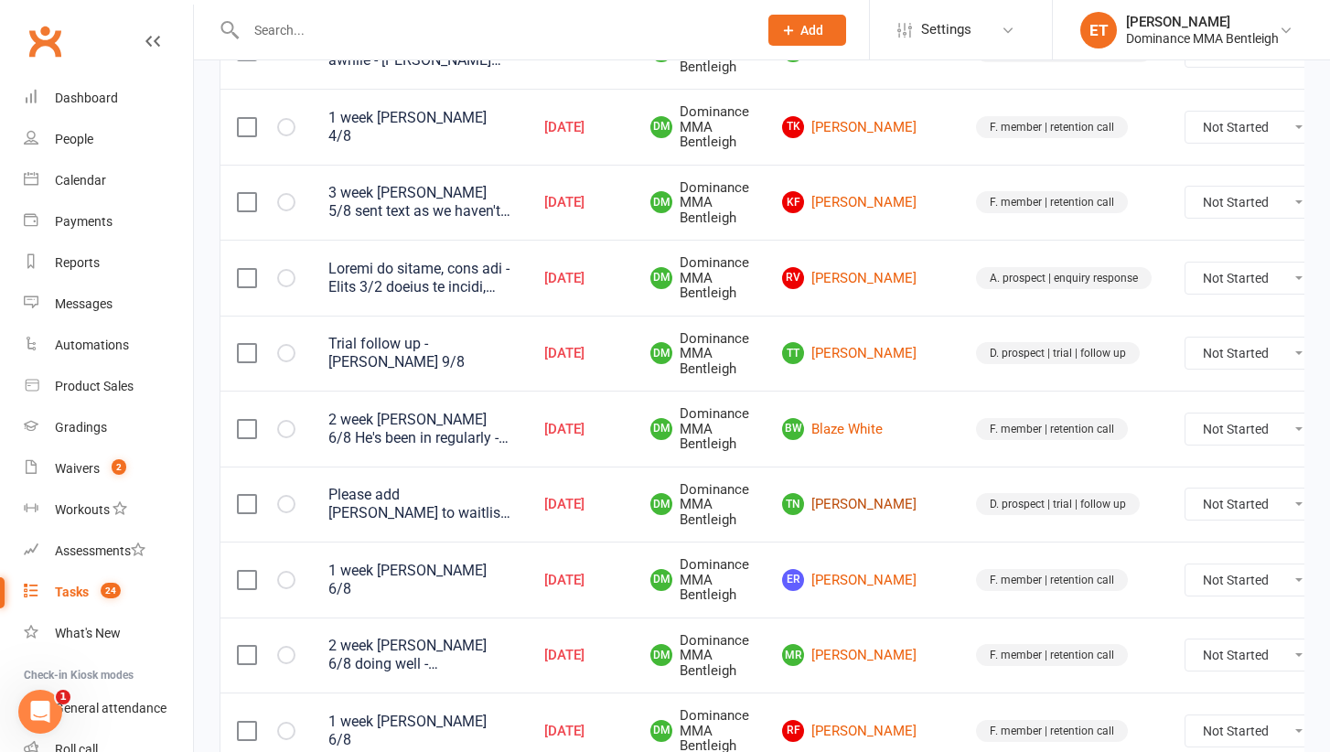
click at [854, 493] on link "TN Tina Nguyen" at bounding box center [862, 504] width 161 height 22
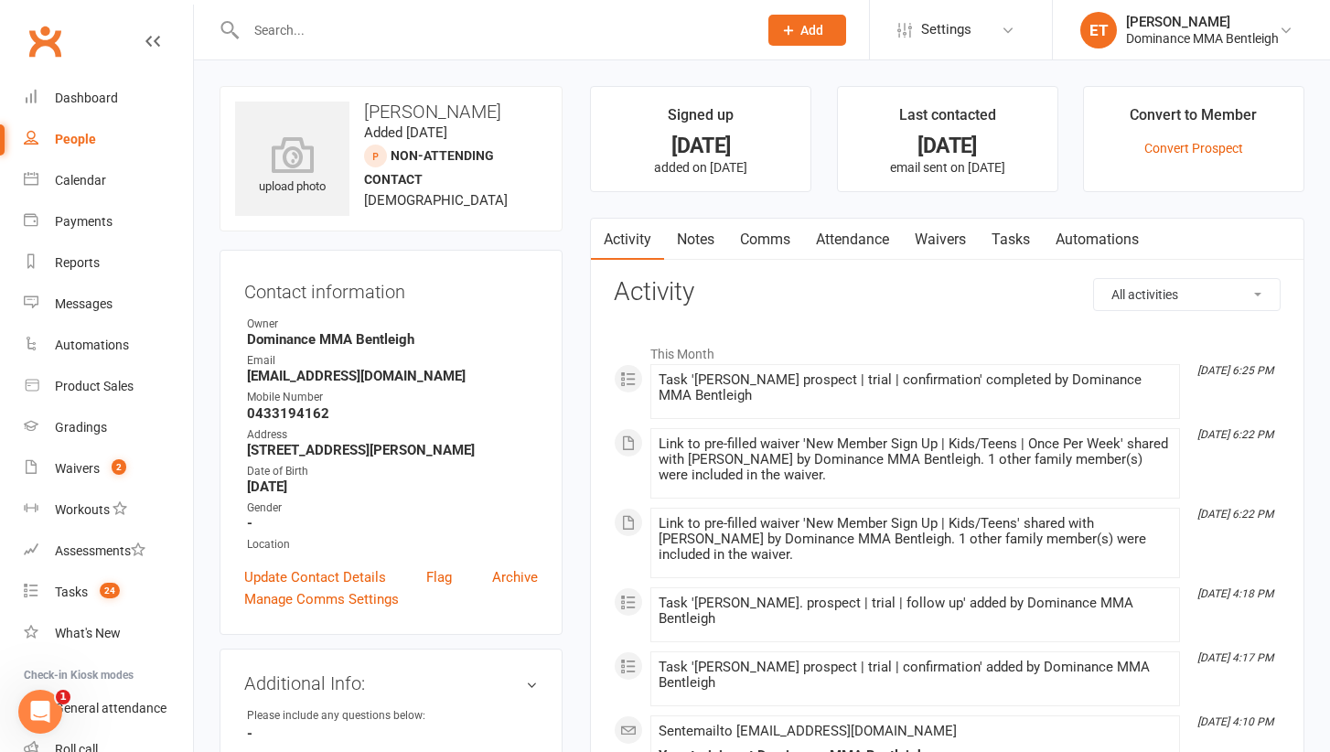
click at [1013, 227] on link "Tasks" at bounding box center [1011, 240] width 64 height 42
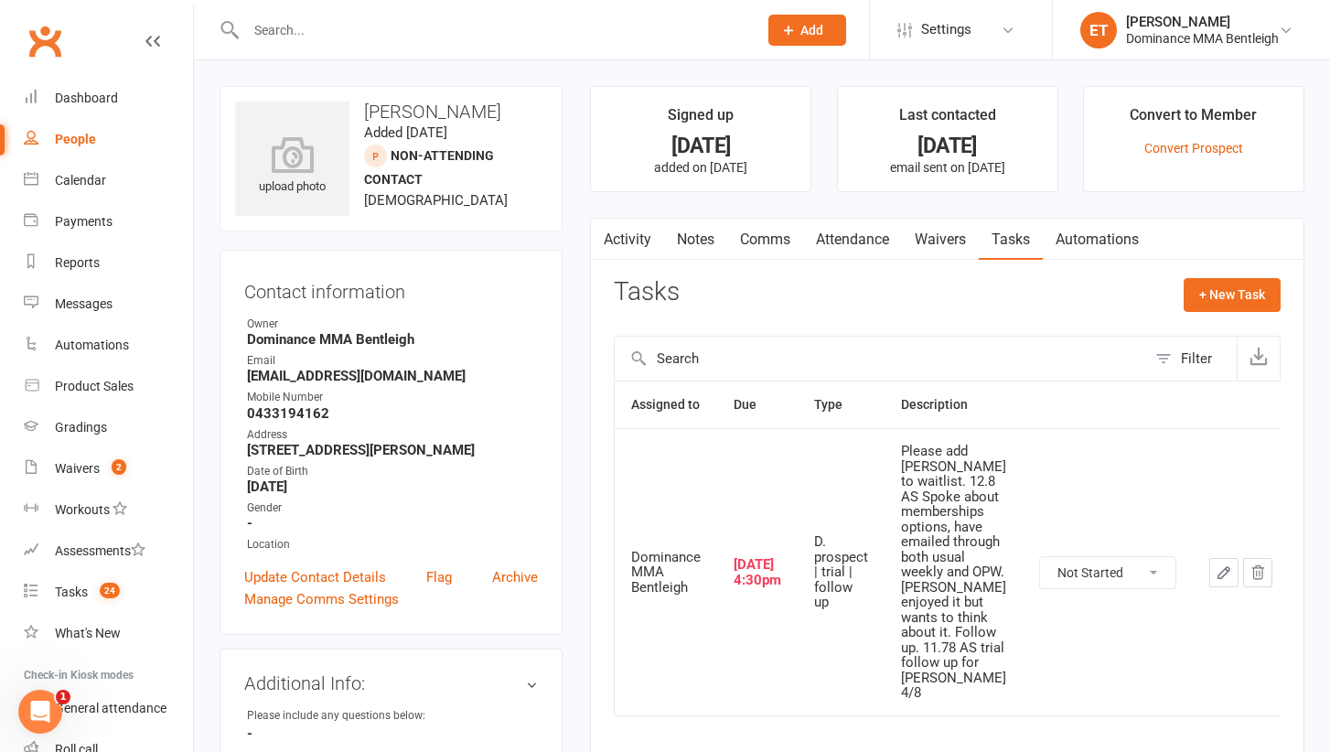
click at [927, 535] on div "Please add Willow to waitlist. 12.8 AS Spoke about memberships options, have em…" at bounding box center [953, 572] width 105 height 257
click at [93, 592] on count-badge "24" at bounding box center [105, 591] width 29 height 15
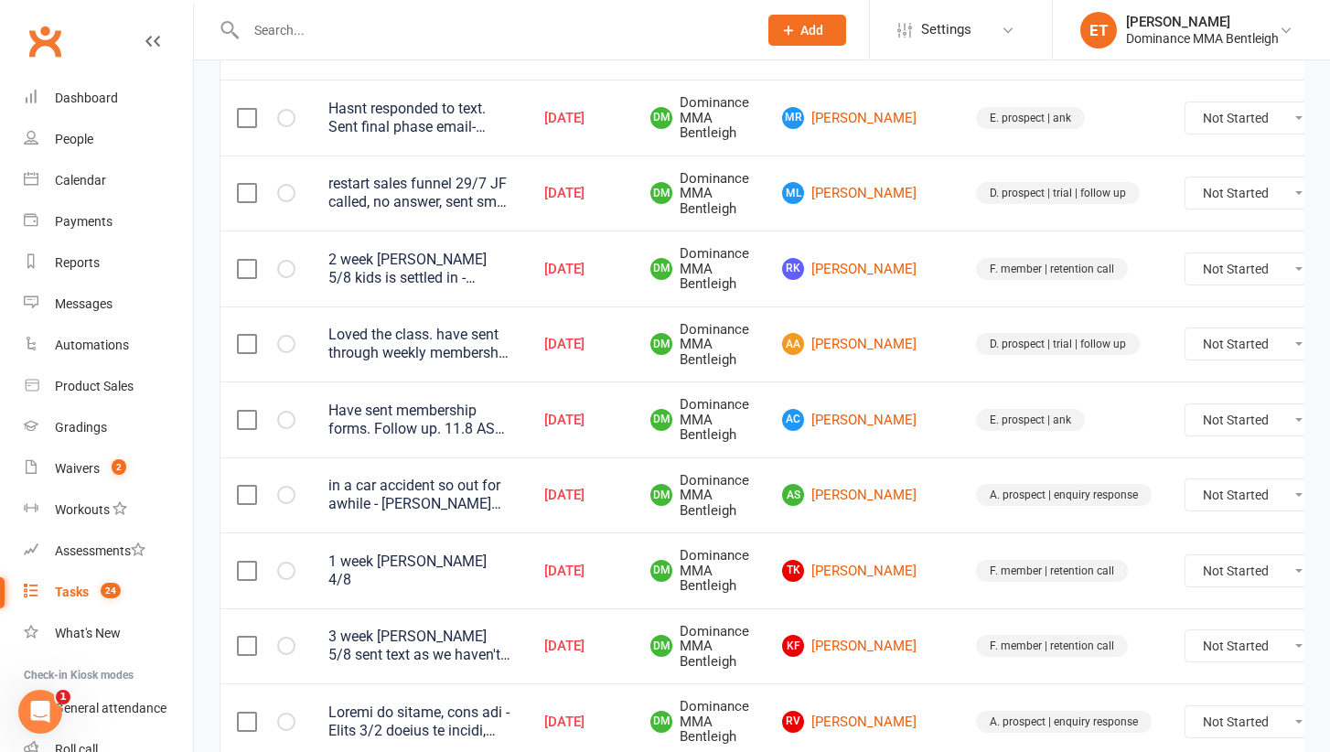
scroll to position [548, 0]
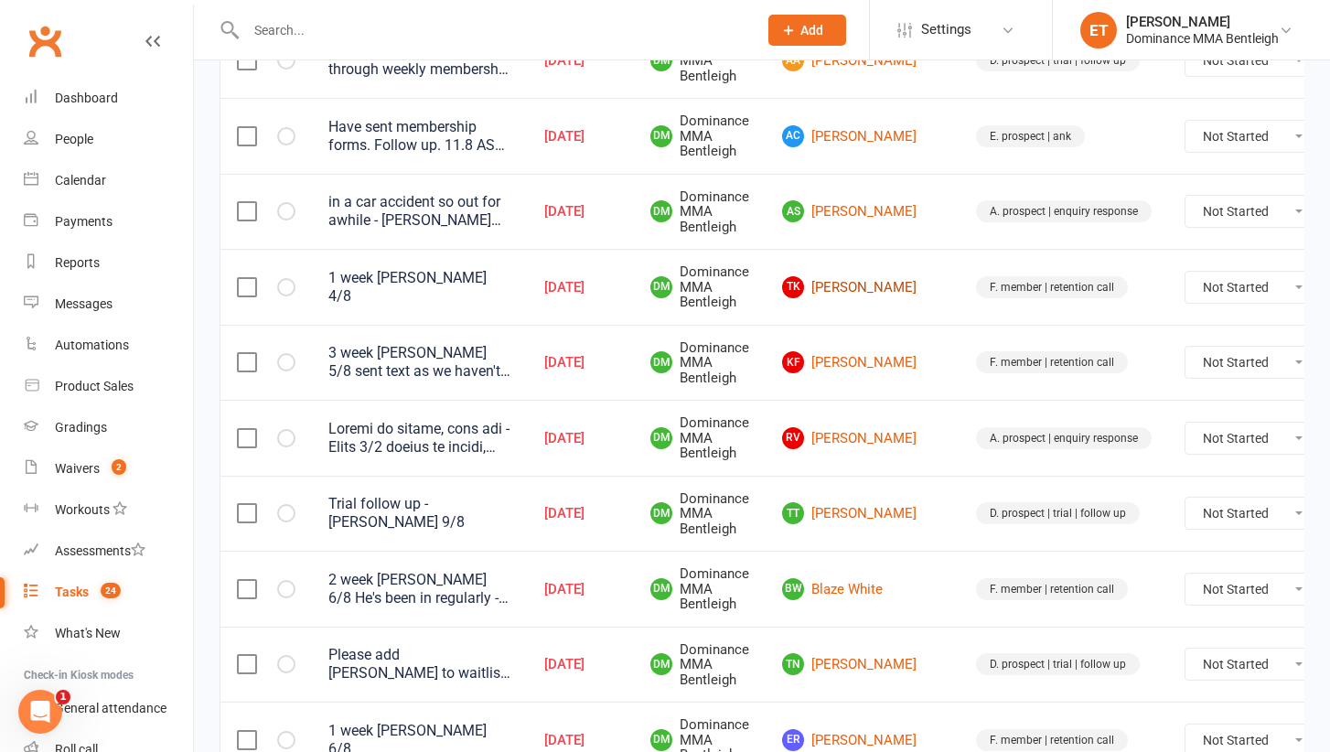
click at [831, 277] on link "TK Tiffany Kiong" at bounding box center [862, 287] width 161 height 22
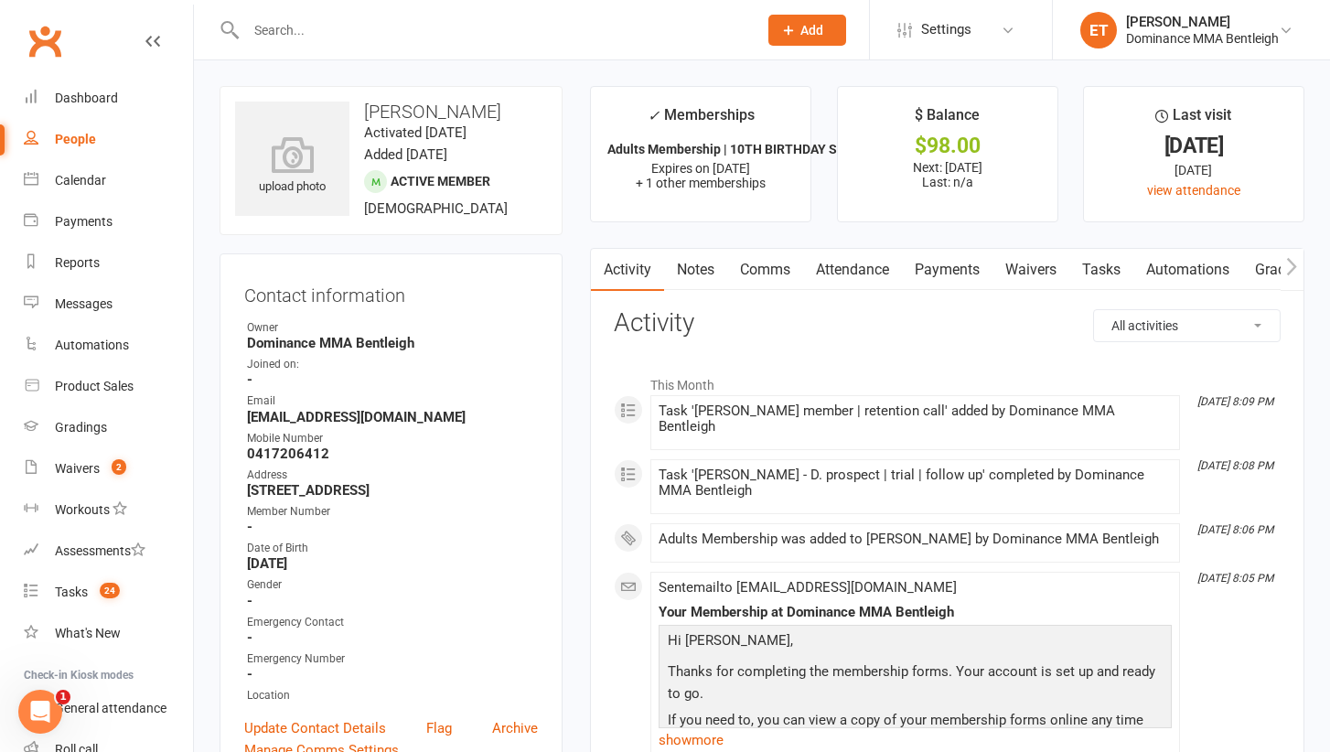
click at [1101, 265] on link "Tasks" at bounding box center [1101, 270] width 64 height 42
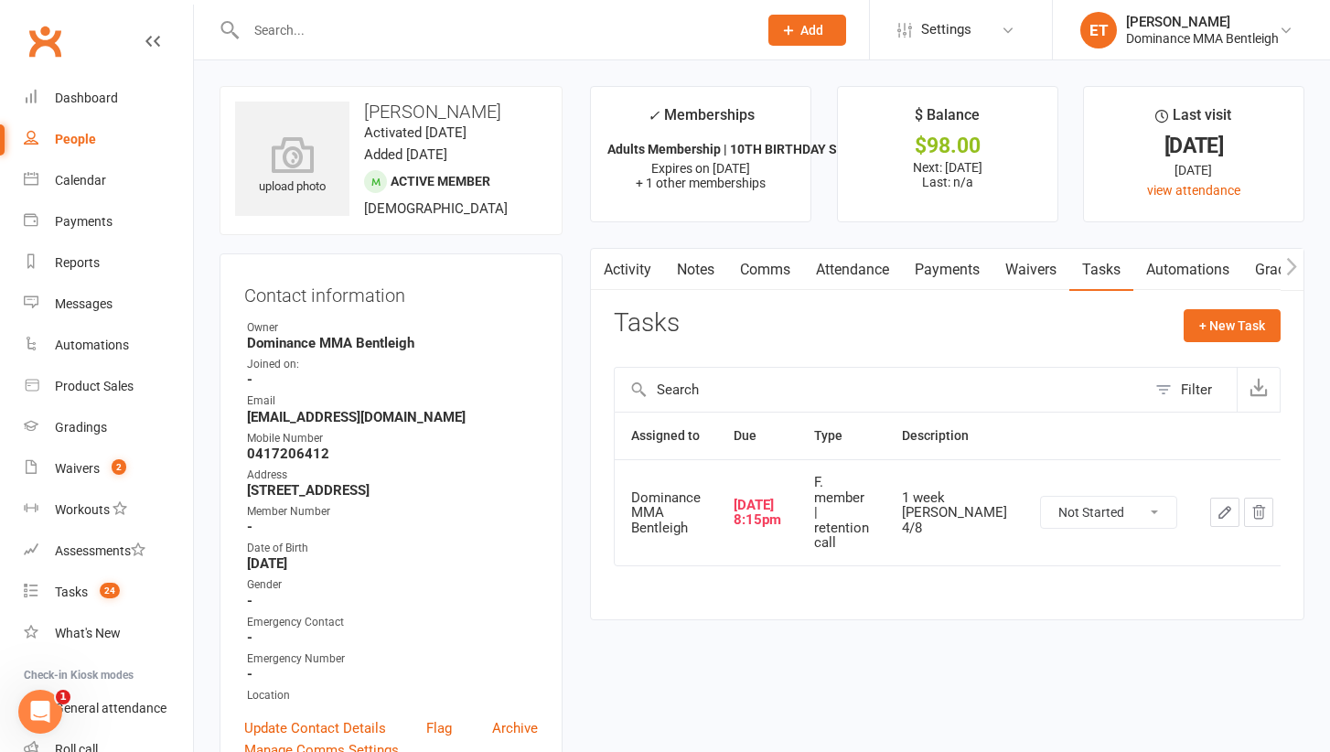
click at [1221, 504] on icon "button" at bounding box center [1224, 512] width 16 height 16
select select "24839"
select select "13789"
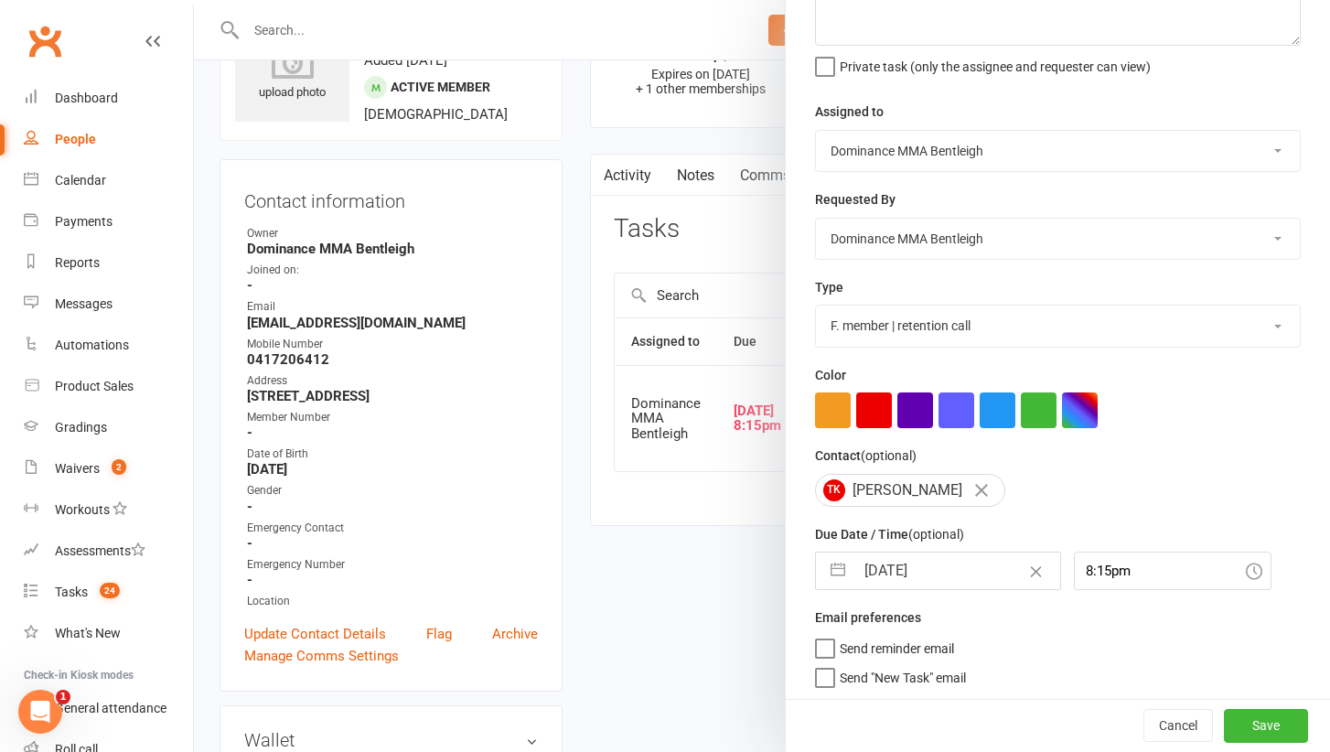
scroll to position [97, 0]
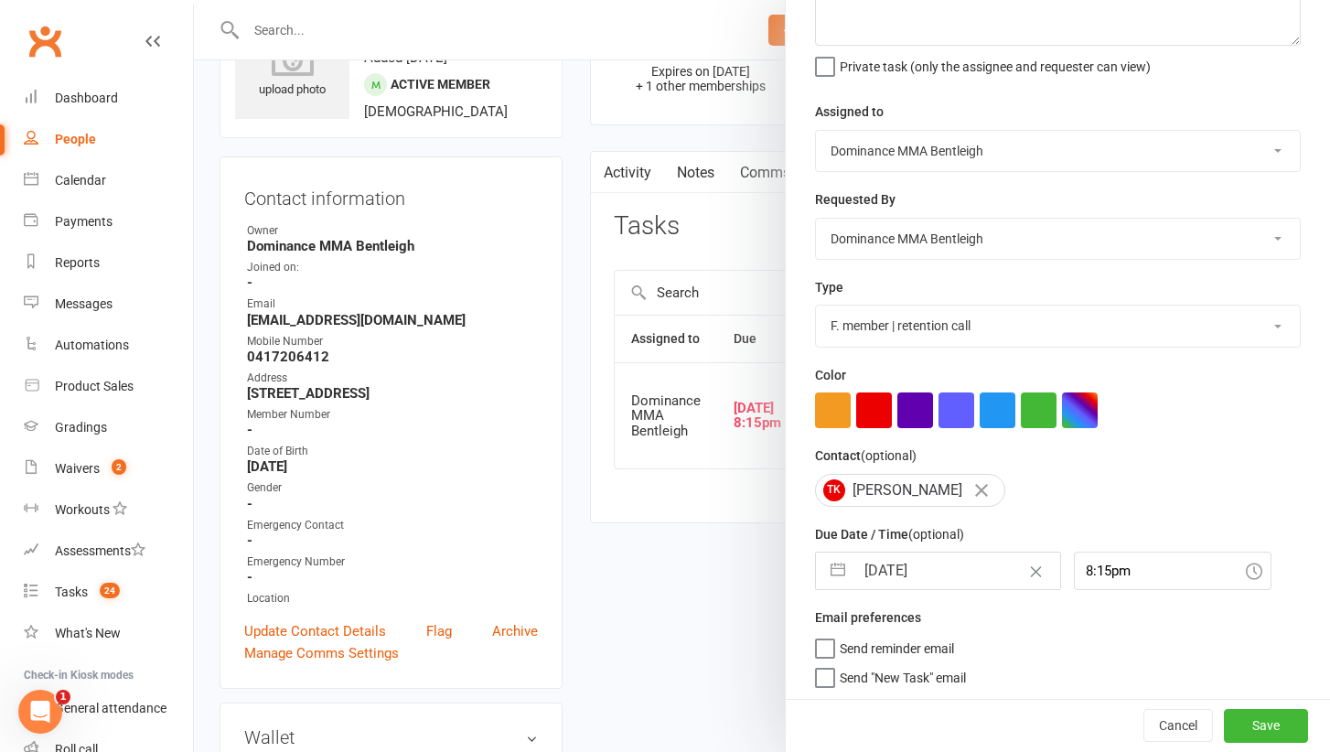
click at [935, 573] on input "[DATE]" at bounding box center [957, 570] width 206 height 37
select select "6"
select select "2025"
select select "7"
select select "2025"
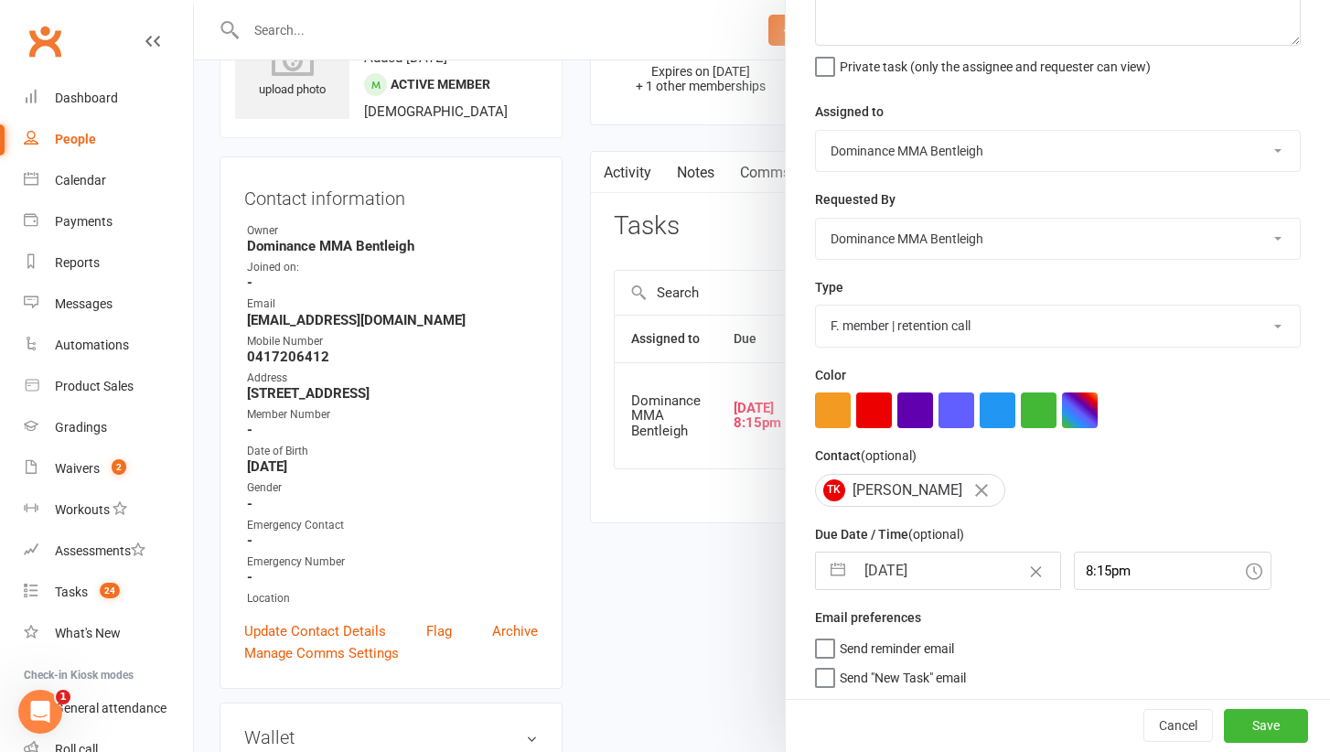
select select "8"
select select "2025"
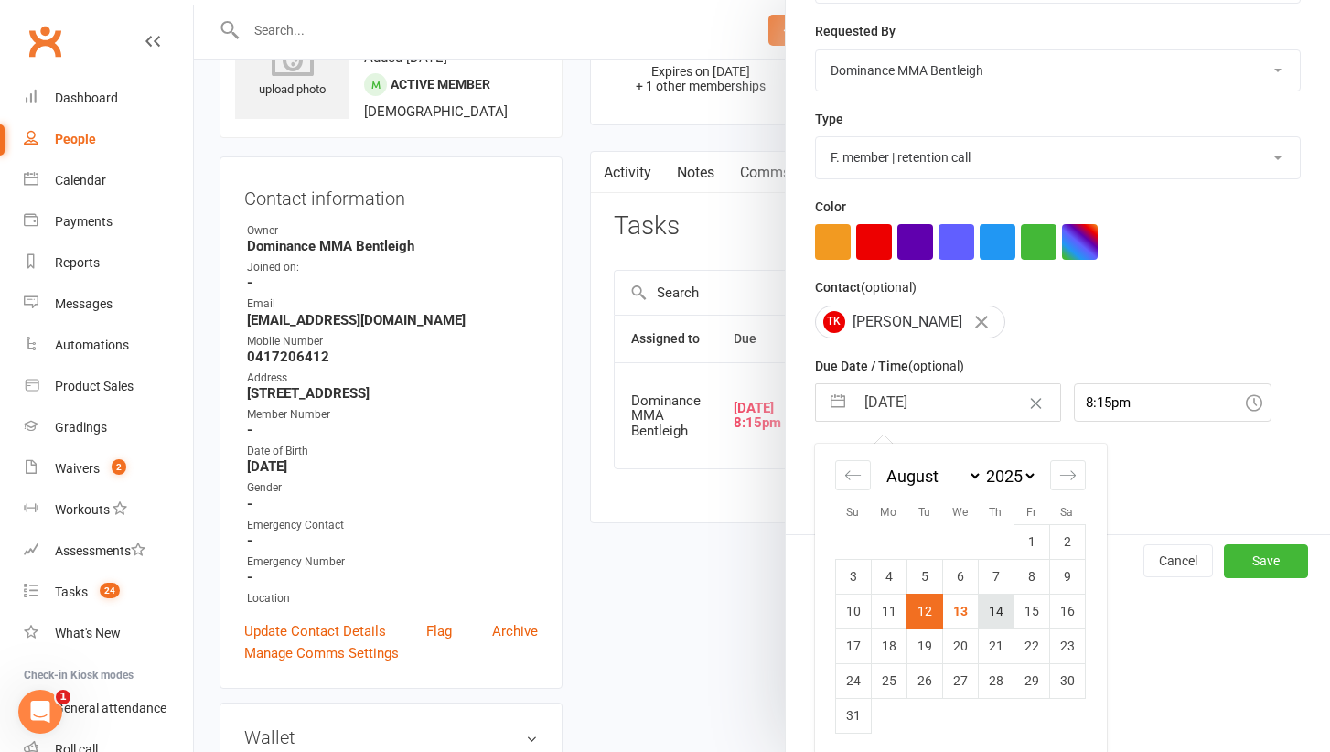
scroll to position [310, 0]
click at [1001, 609] on td "14" at bounding box center [996, 612] width 36 height 35
type input "14 Aug 2025"
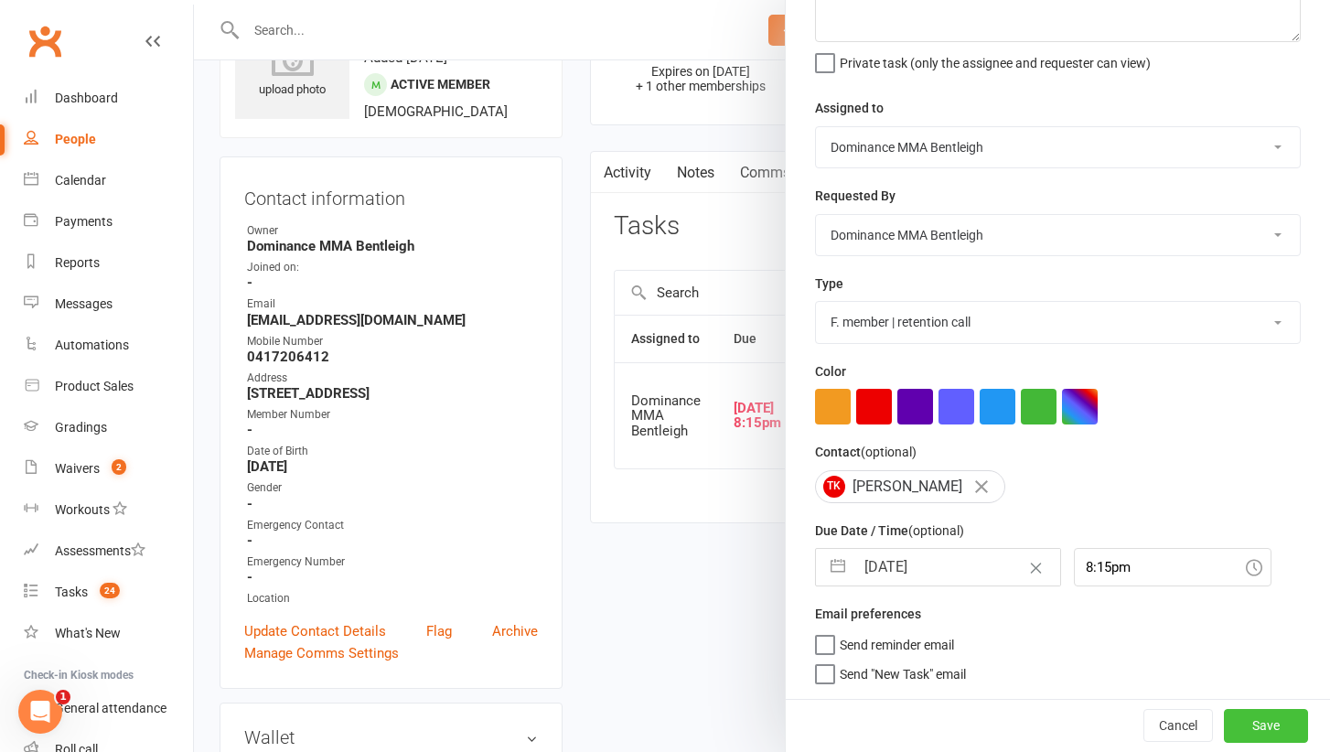
click at [1272, 709] on button "Save" at bounding box center [1266, 725] width 84 height 33
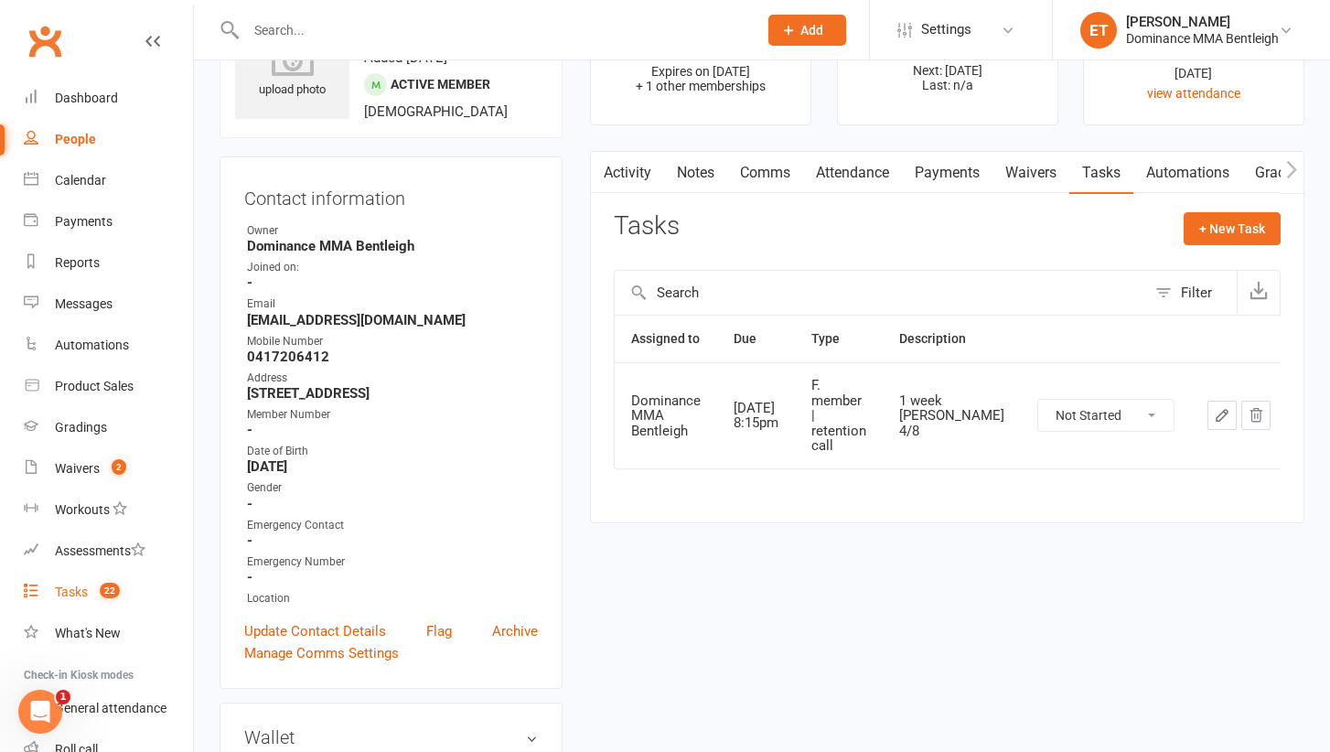
click at [95, 595] on count-badge "22" at bounding box center [105, 591] width 29 height 15
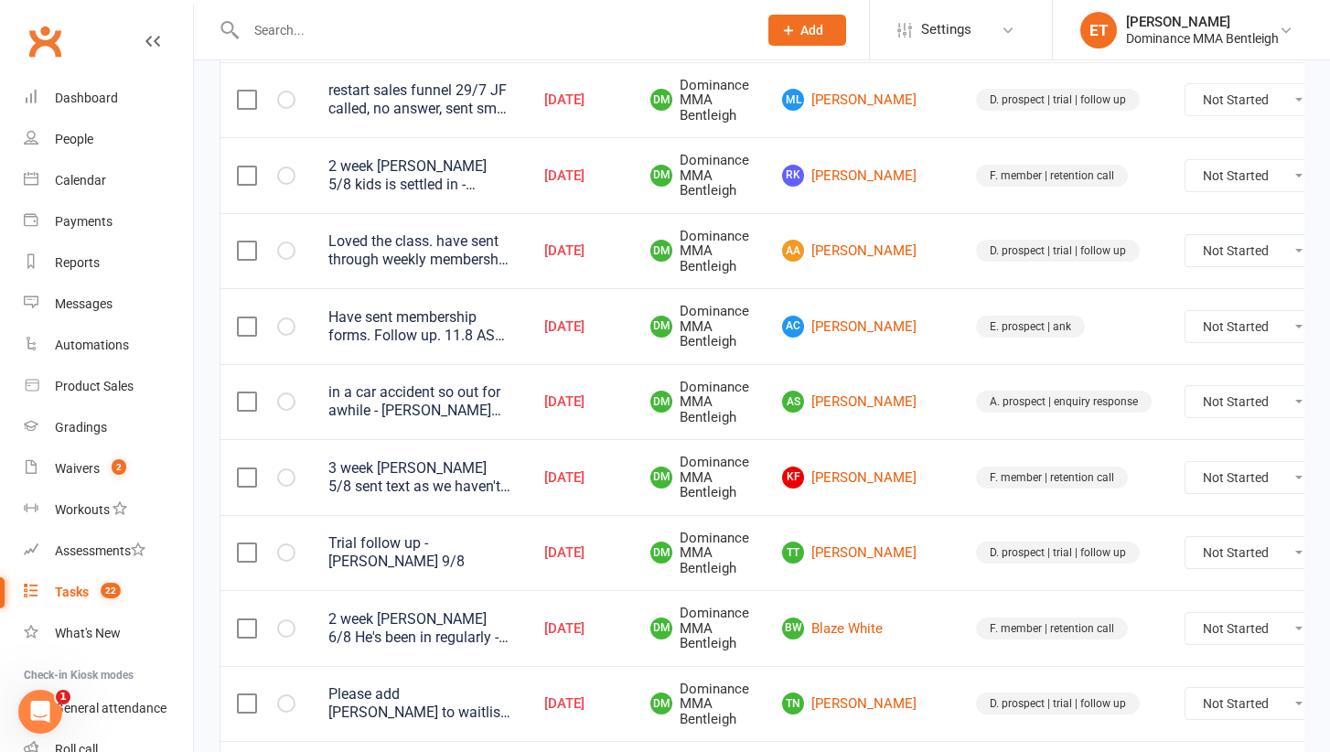
scroll to position [371, 0]
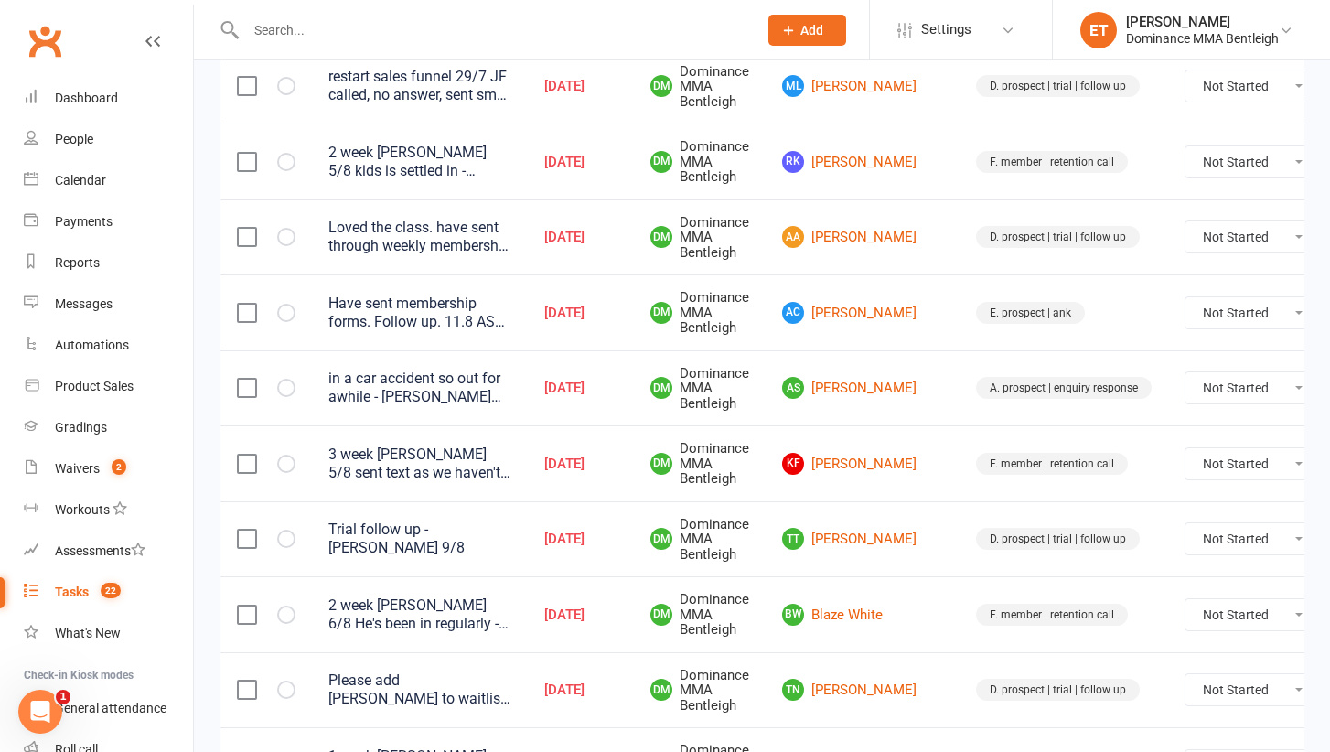
click at [828, 248] on td "AA Amanda Adams" at bounding box center [863, 237] width 194 height 76
click at [832, 382] on link "AS Aman Sharma" at bounding box center [862, 388] width 161 height 22
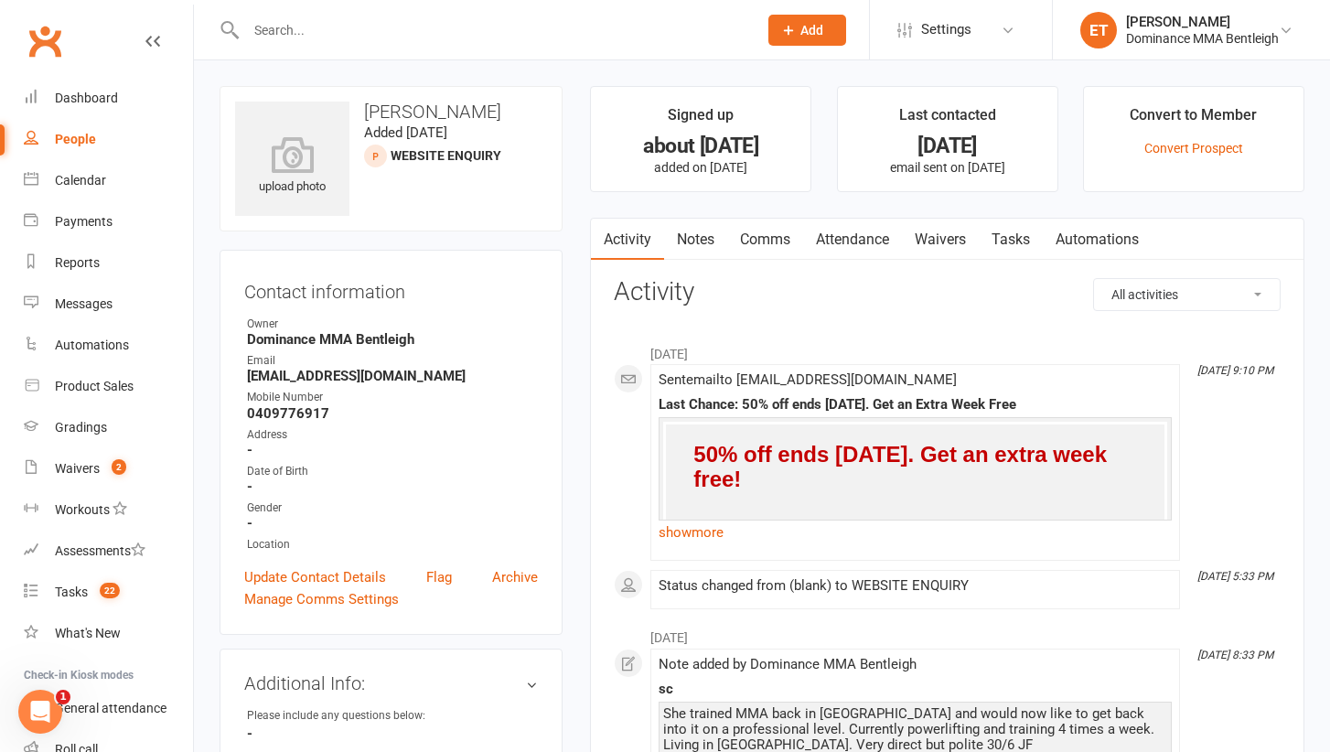
drag, startPoint x: 1029, startPoint y: 243, endPoint x: 1073, endPoint y: 425, distance: 187.2
click at [1018, 231] on link "Tasks" at bounding box center [1011, 240] width 64 height 42
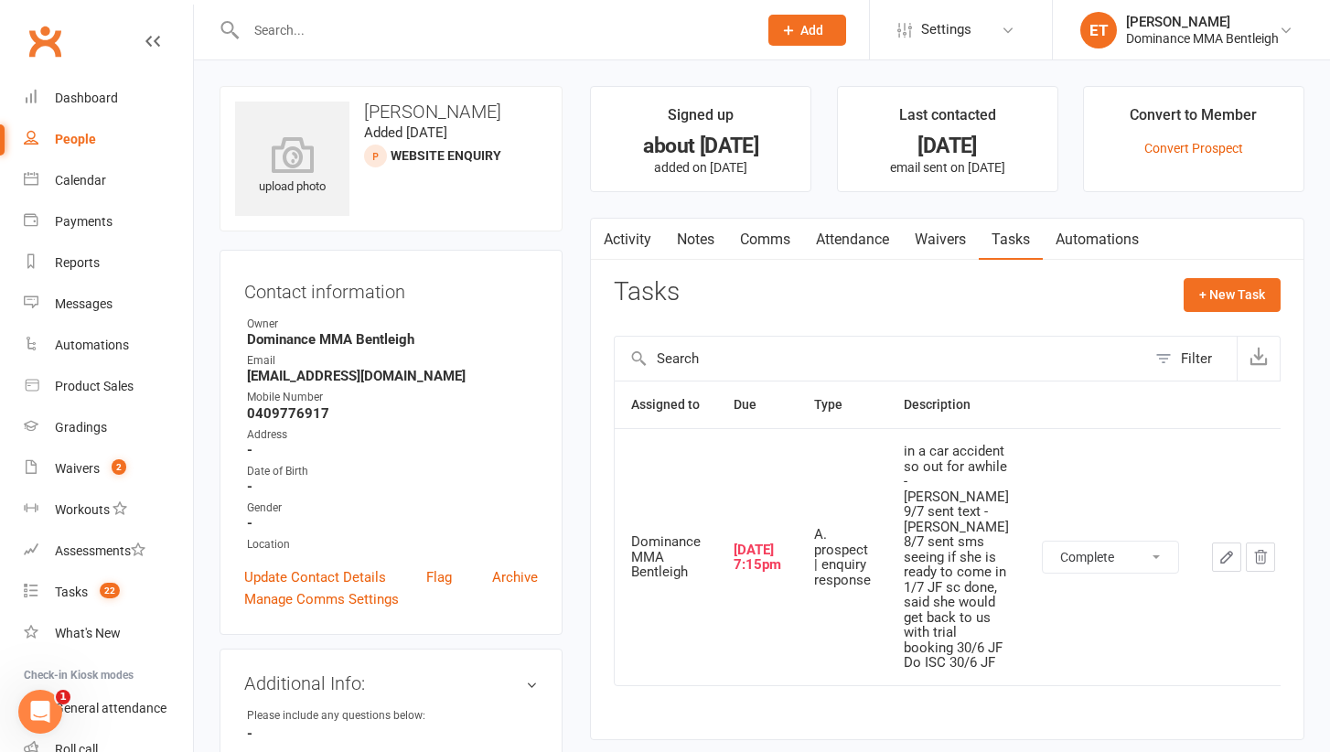
select select "unstarted"
click at [706, 230] on link "Notes" at bounding box center [695, 240] width 63 height 42
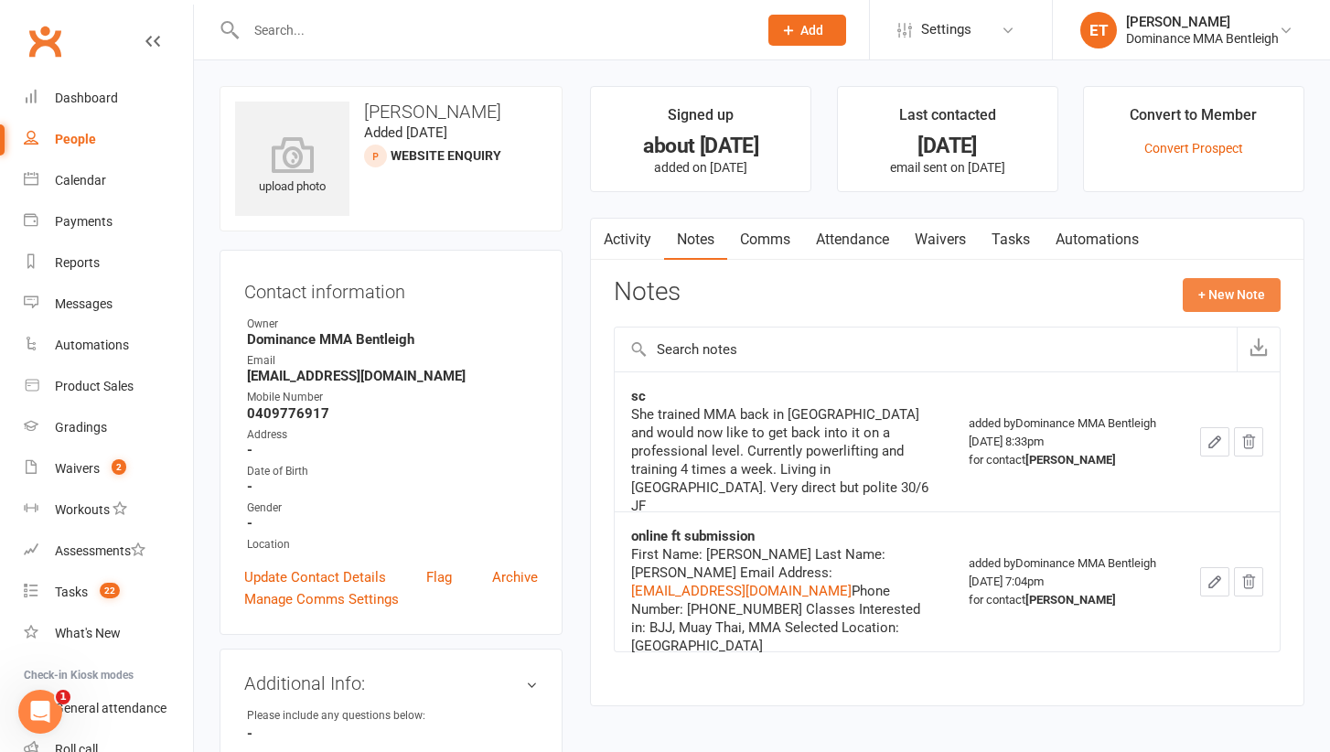
click at [1248, 292] on button "+ New Note" at bounding box center [1232, 294] width 98 height 33
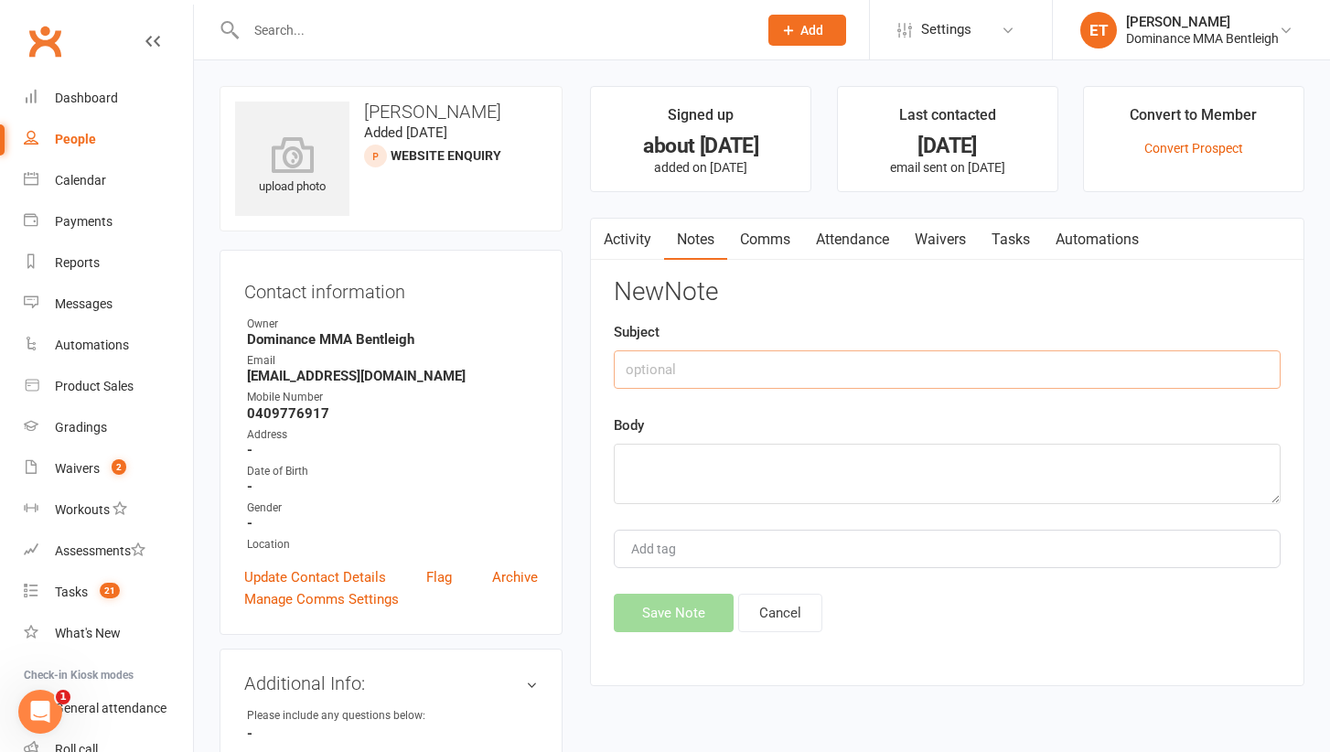
click at [781, 359] on input "text" at bounding box center [947, 369] width 667 height 38
type input "DROPPED"
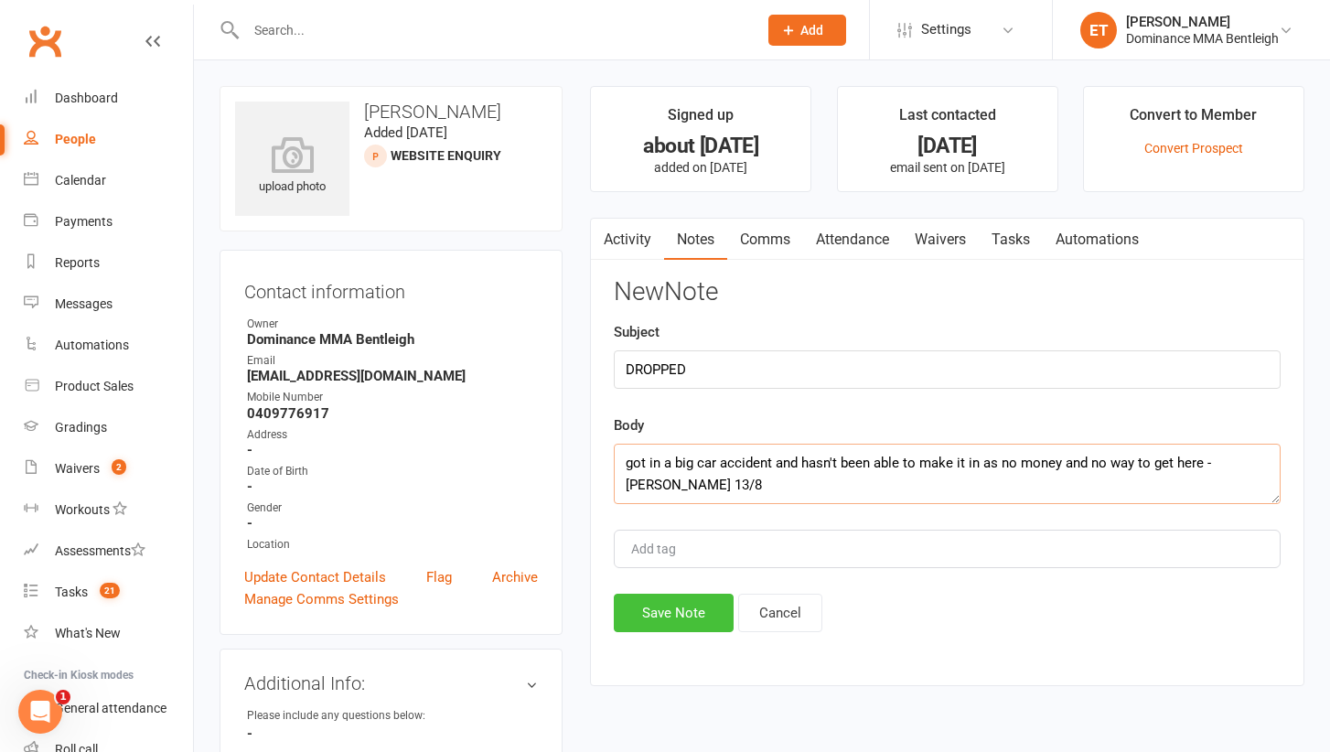
type textarea "got in a big car accident and hasn't been able to make it in as no money and no…"
click at [706, 606] on button "Save Note" at bounding box center [674, 613] width 120 height 38
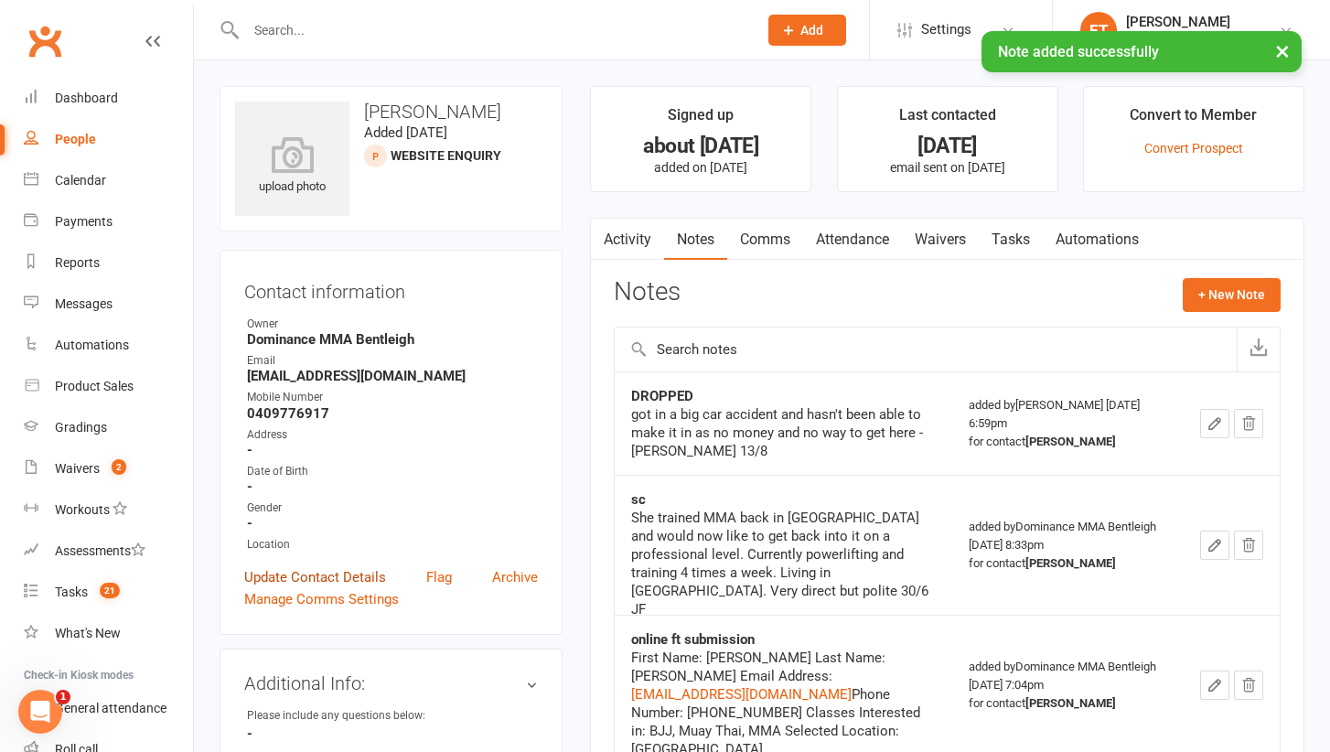
click at [354, 579] on link "Update Contact Details" at bounding box center [315, 577] width 142 height 22
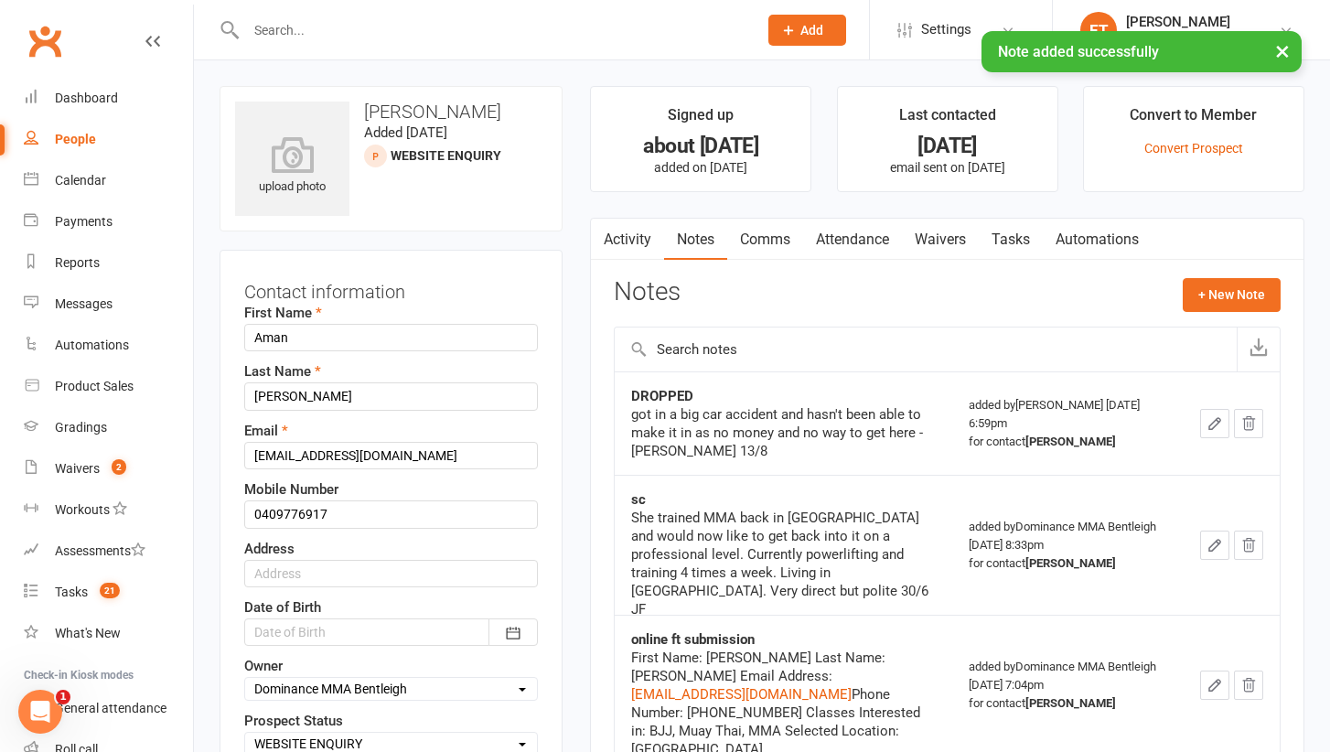
scroll to position [86, 0]
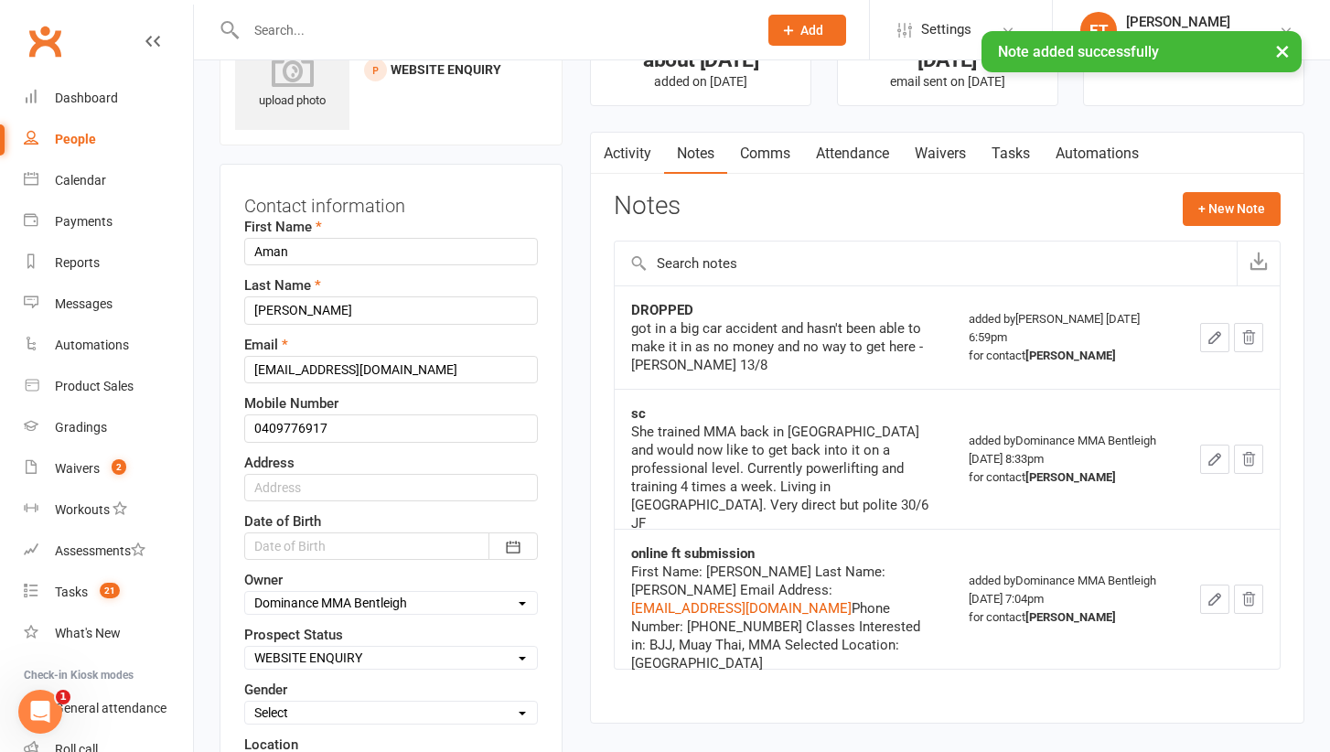
click at [352, 643] on div "Prospect Status Select ENQUIRY DROPPED PROSPECT WEBSITE ENQUIRY META ADS ENQUIR…" at bounding box center [391, 647] width 294 height 46
select select "DROPPED PROSPECT"
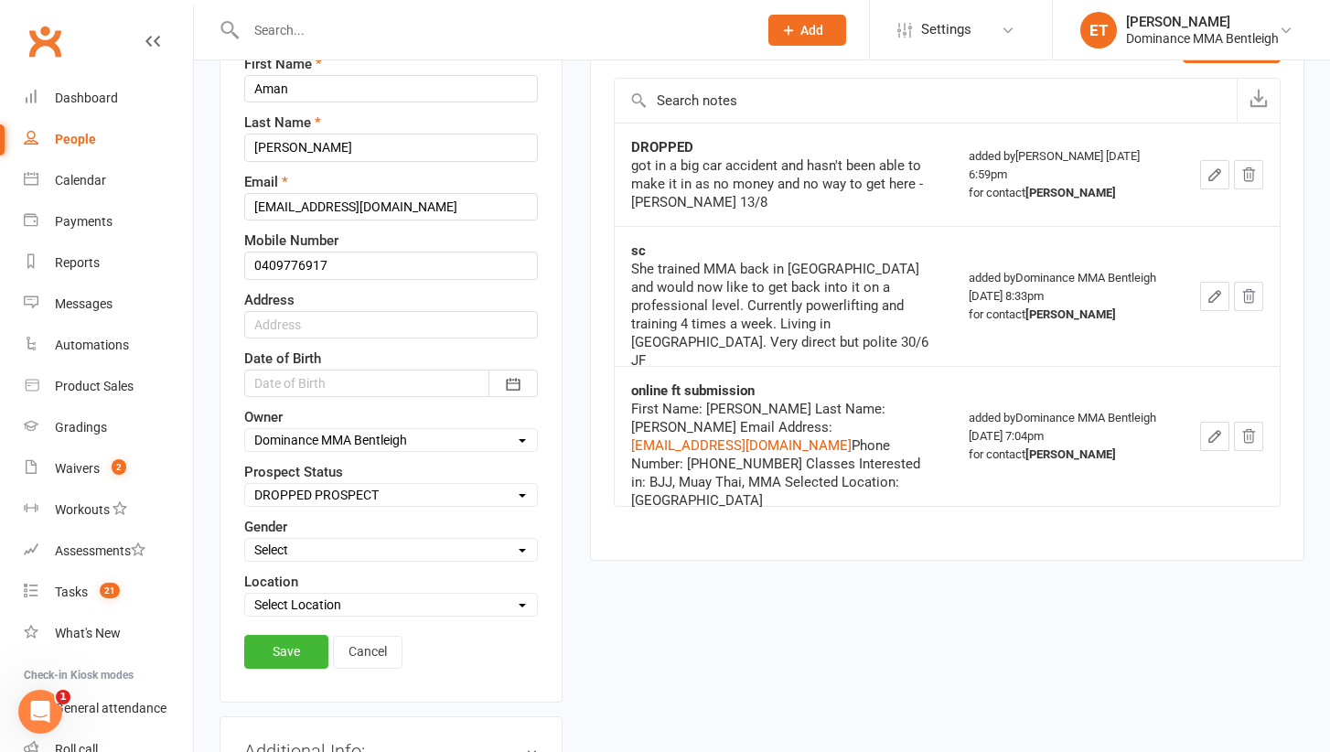
scroll to position [252, 0]
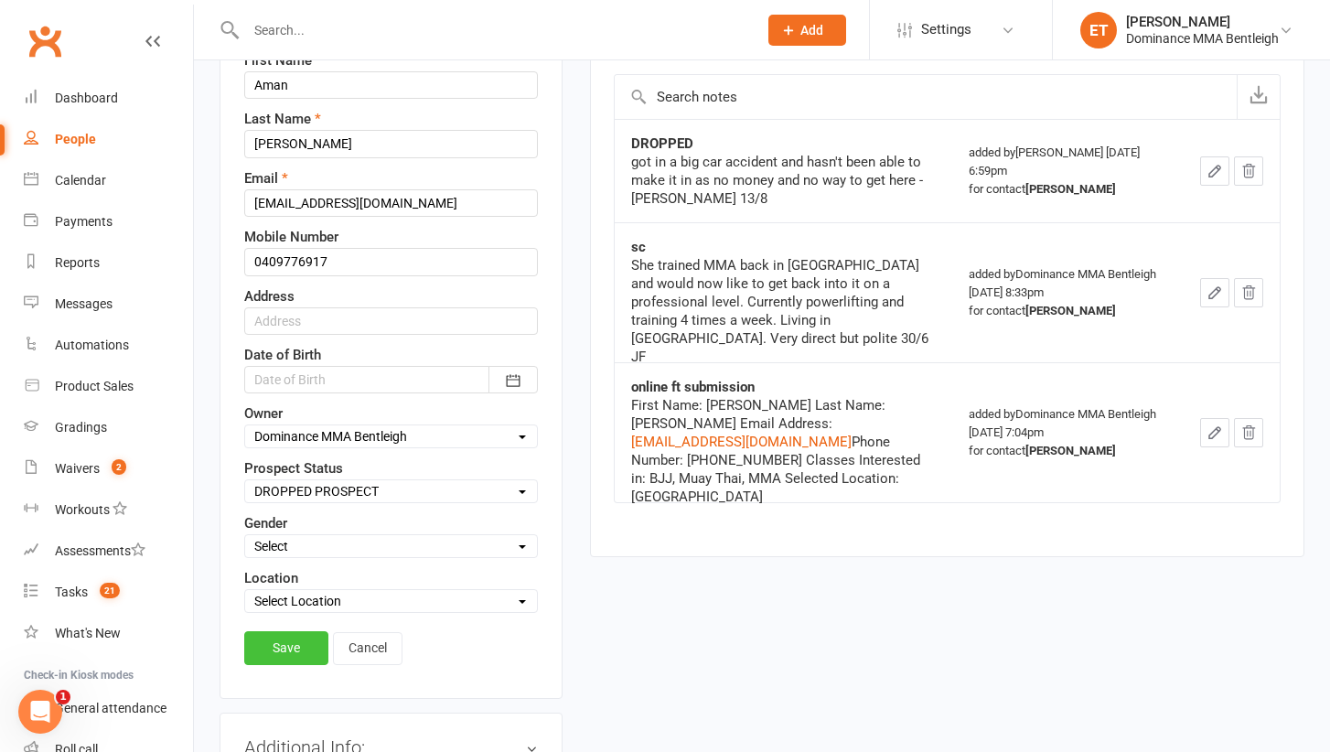
click at [271, 655] on link "Save" at bounding box center [286, 647] width 84 height 33
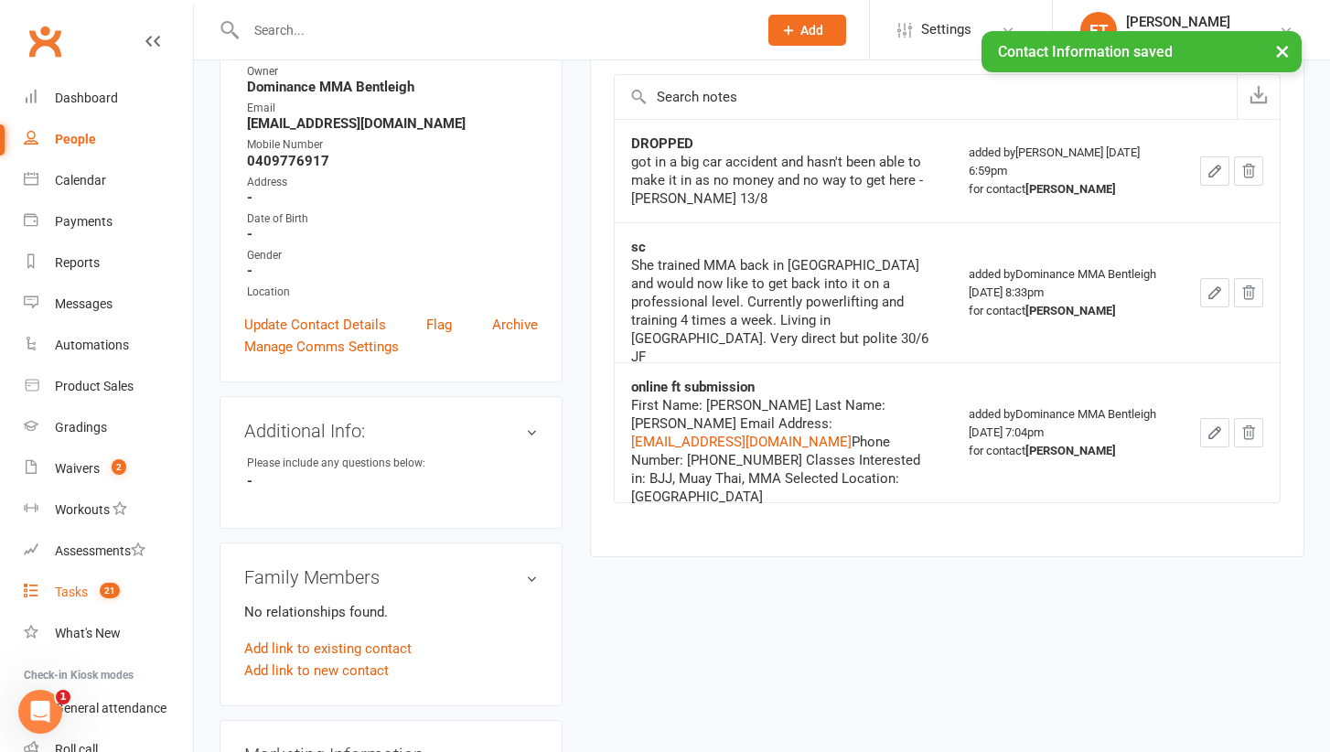
click at [70, 593] on div "Tasks" at bounding box center [71, 591] width 33 height 15
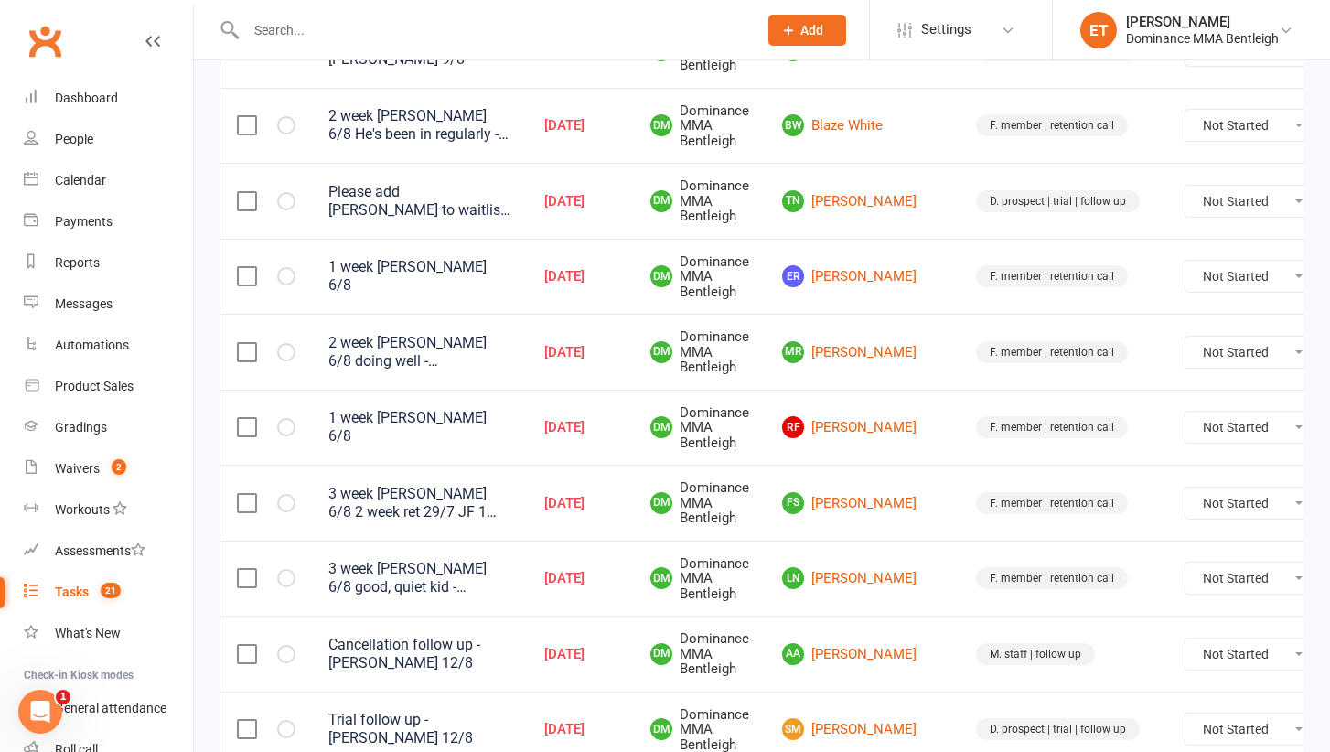
scroll to position [809, 0]
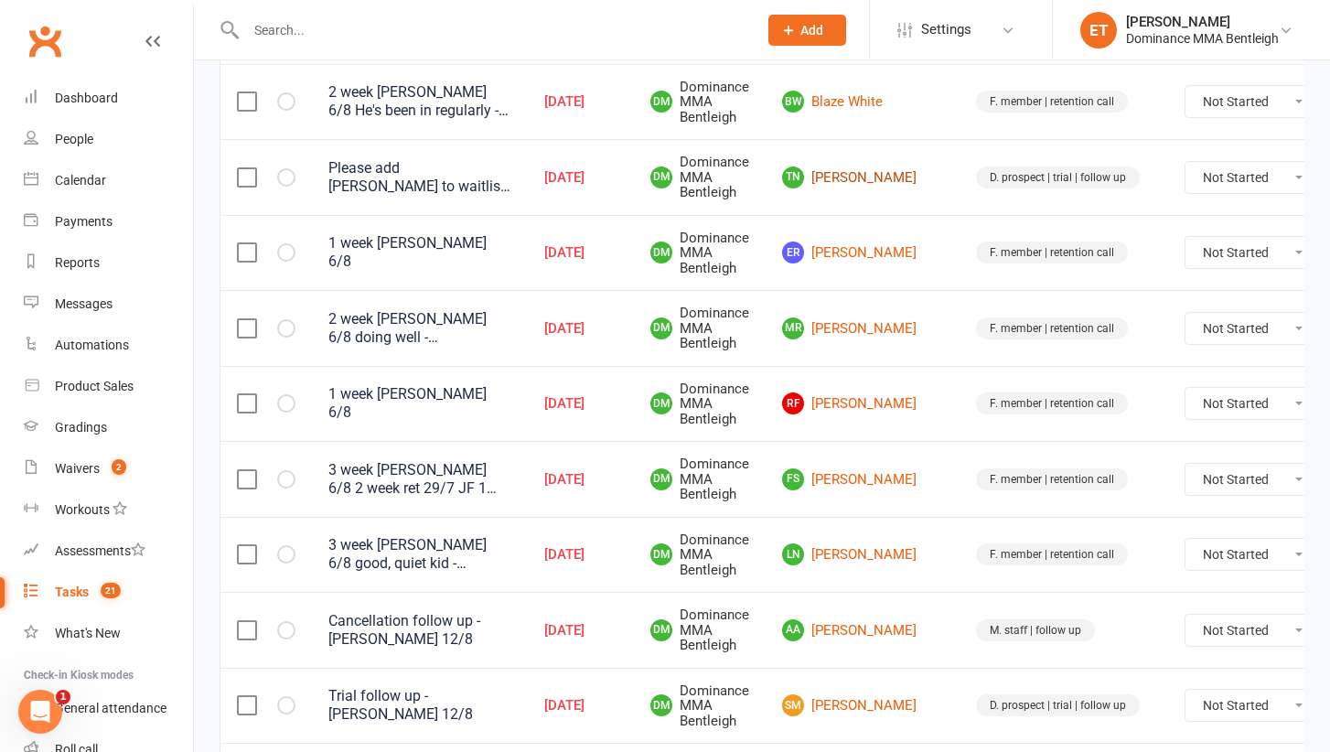
click at [871, 166] on link "TN Tina Nguyen" at bounding box center [862, 177] width 161 height 22
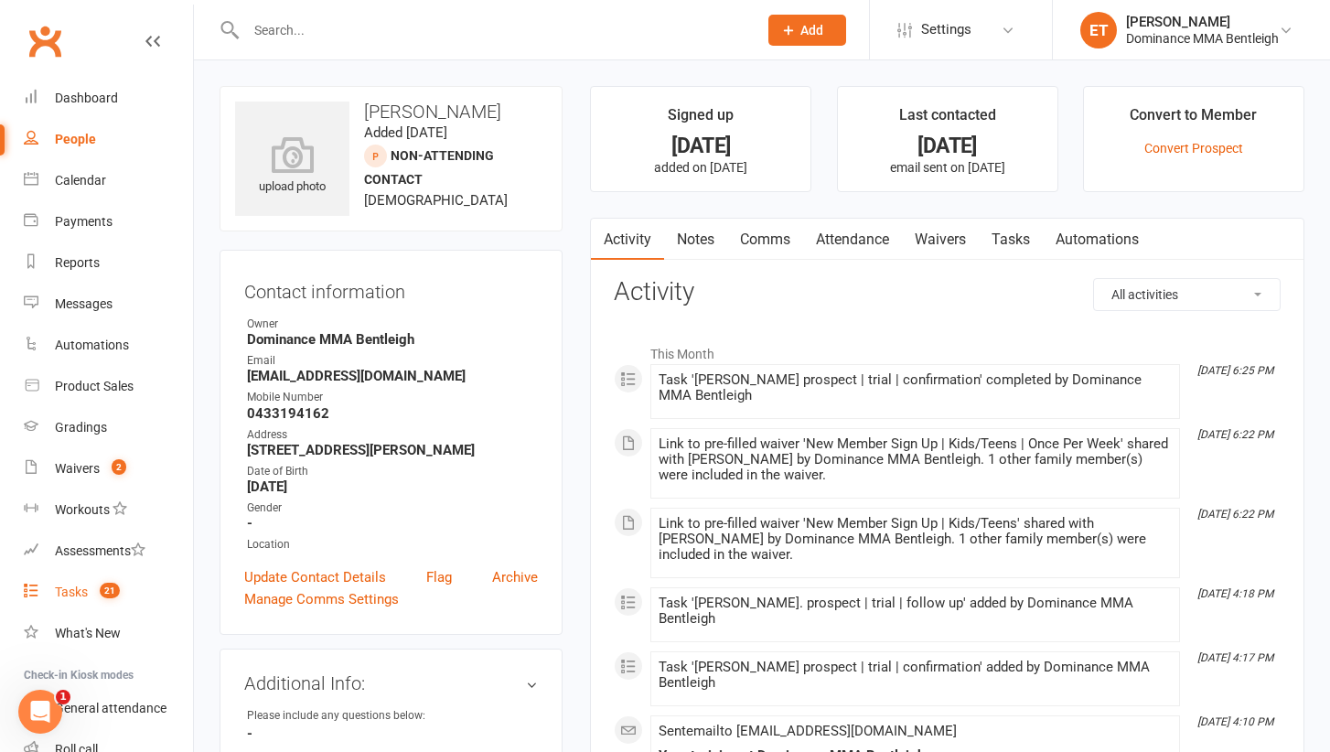
click at [86, 577] on link "Tasks 21" at bounding box center [108, 592] width 169 height 41
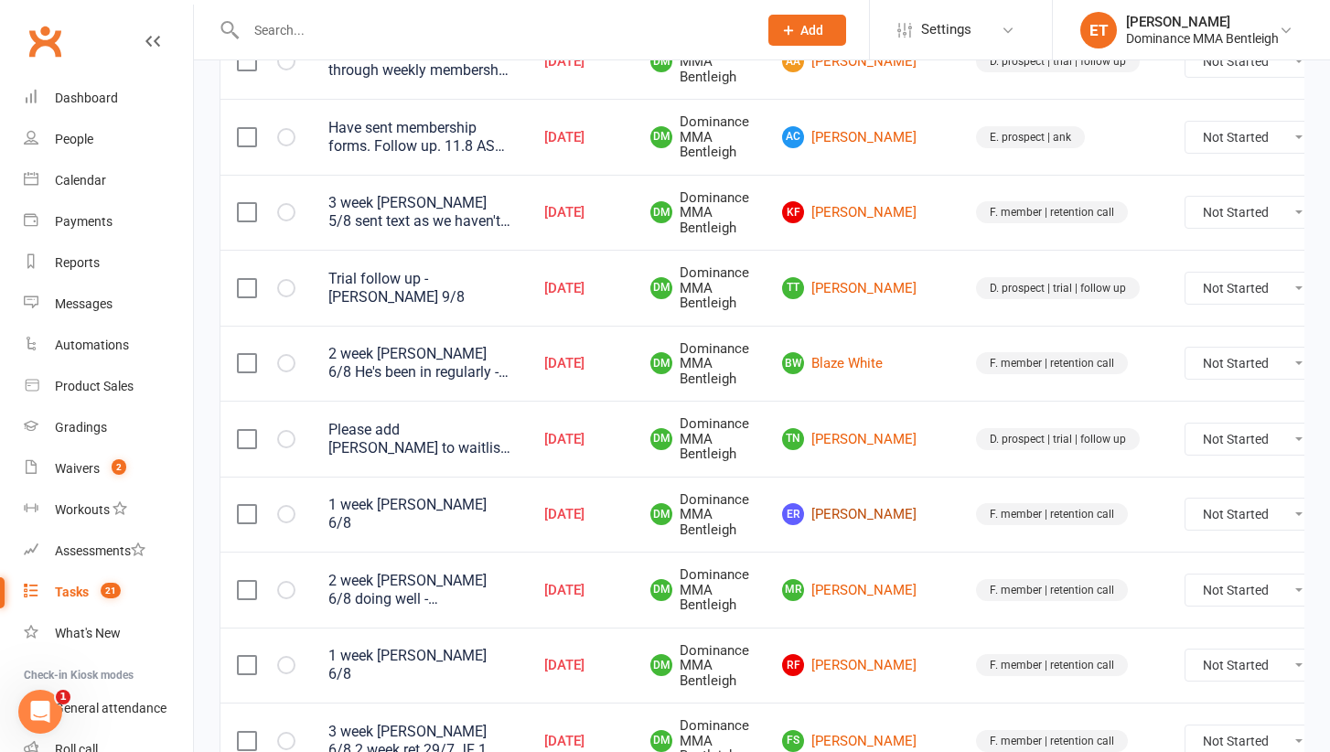
scroll to position [551, 0]
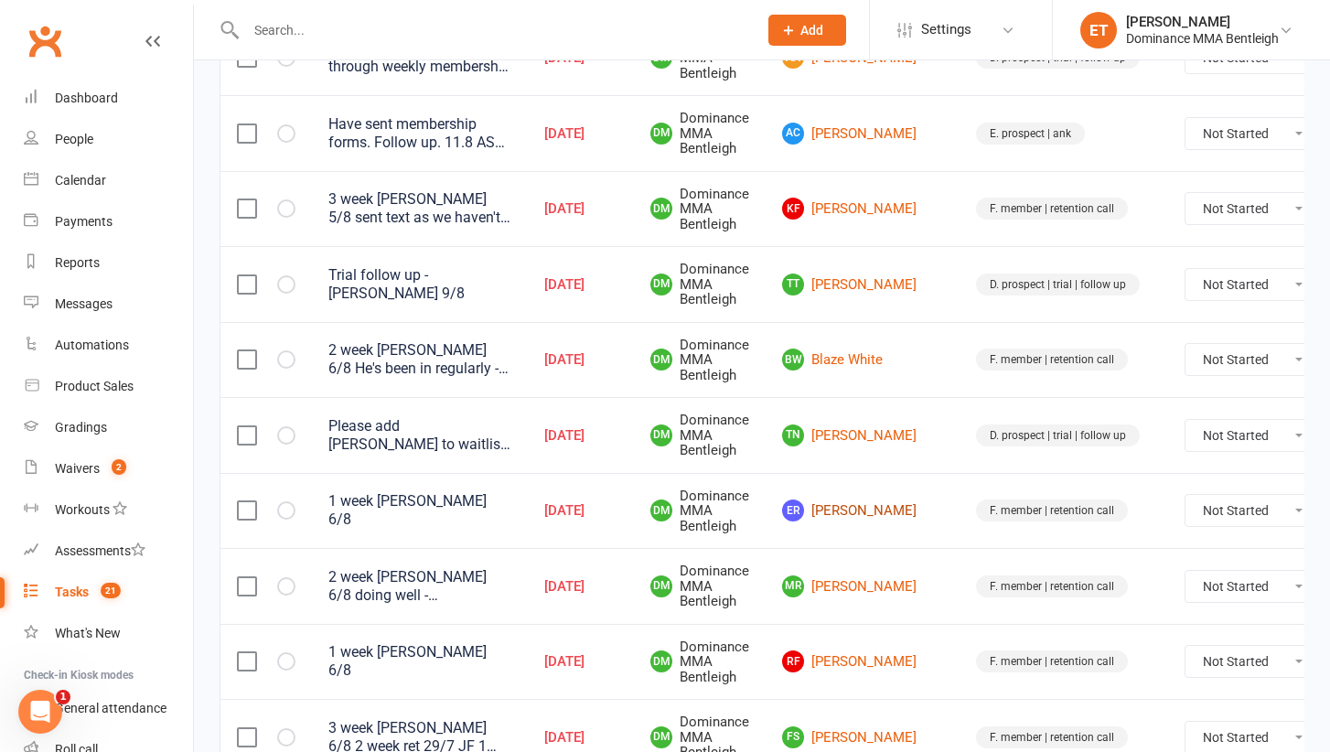
click at [858, 499] on link "ER Evan Roff" at bounding box center [862, 510] width 161 height 22
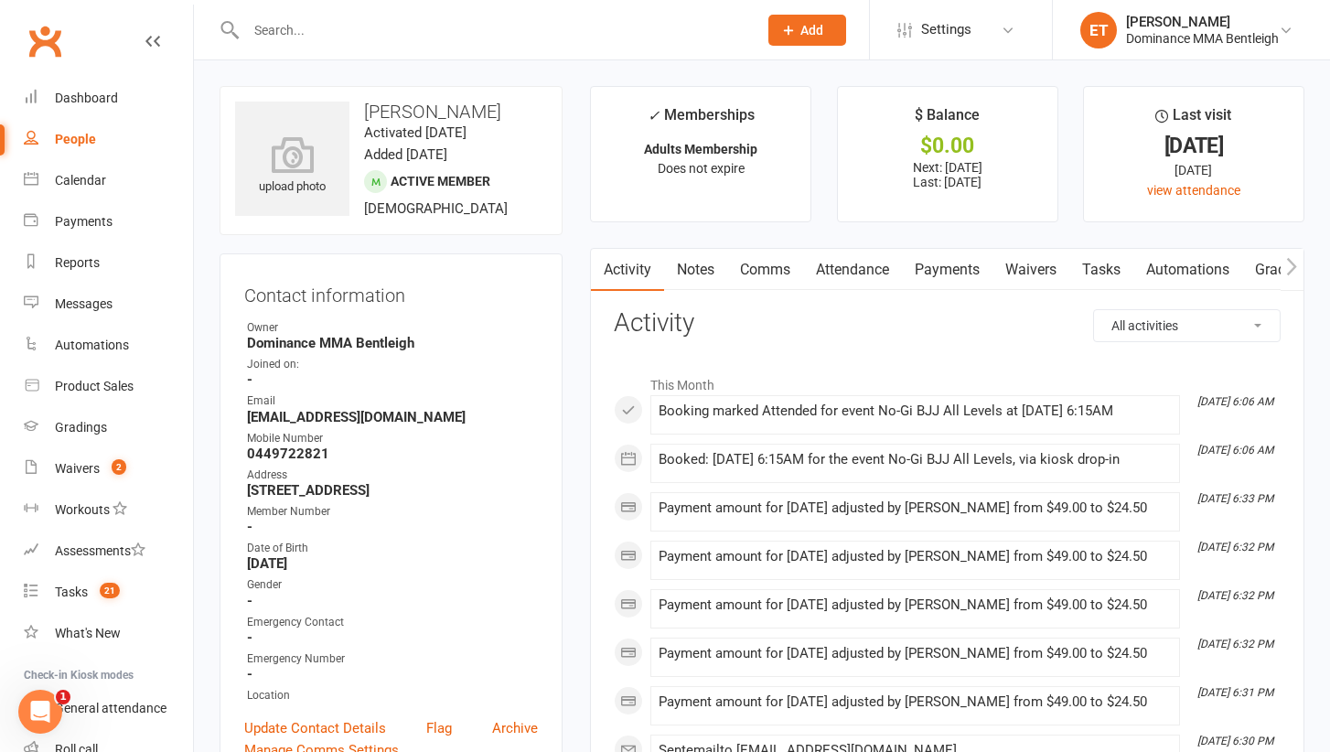
scroll to position [-1, 0]
click at [691, 265] on link "Notes" at bounding box center [695, 270] width 63 height 42
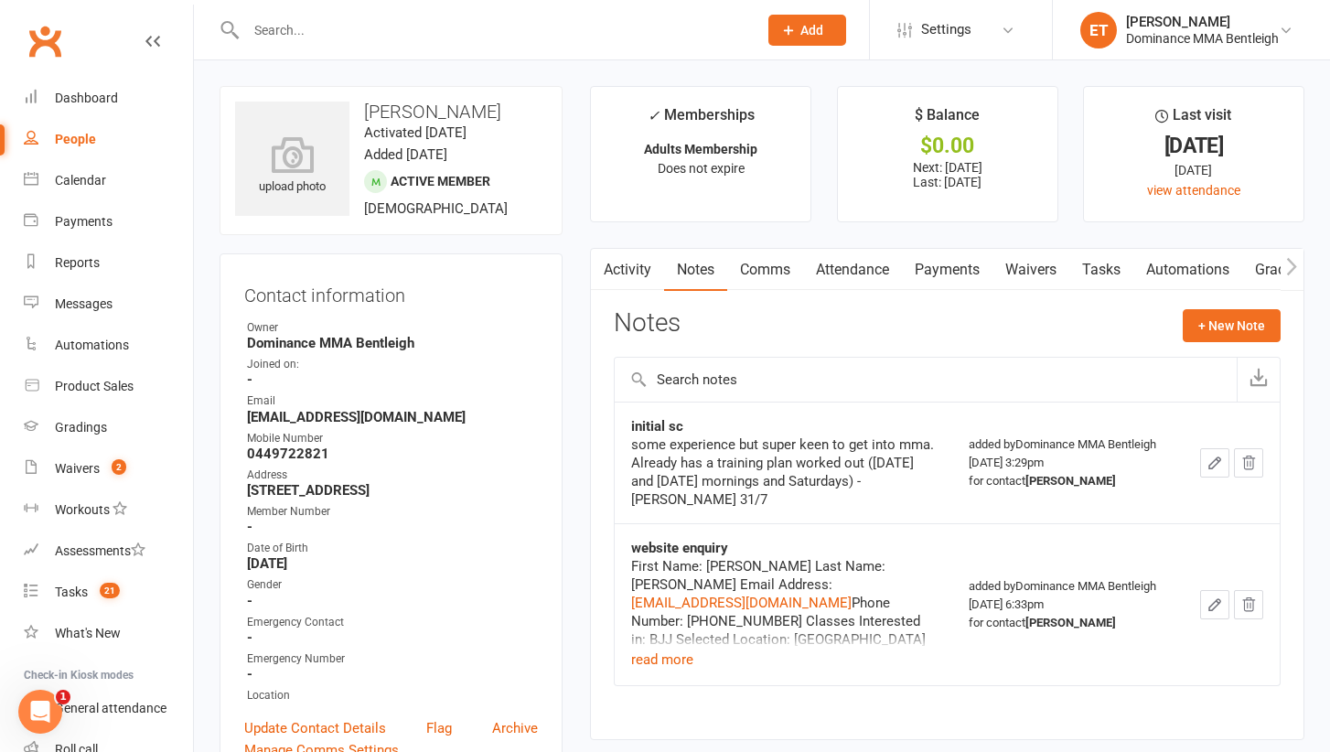
click at [1051, 284] on link "Waivers" at bounding box center [1030, 270] width 77 height 42
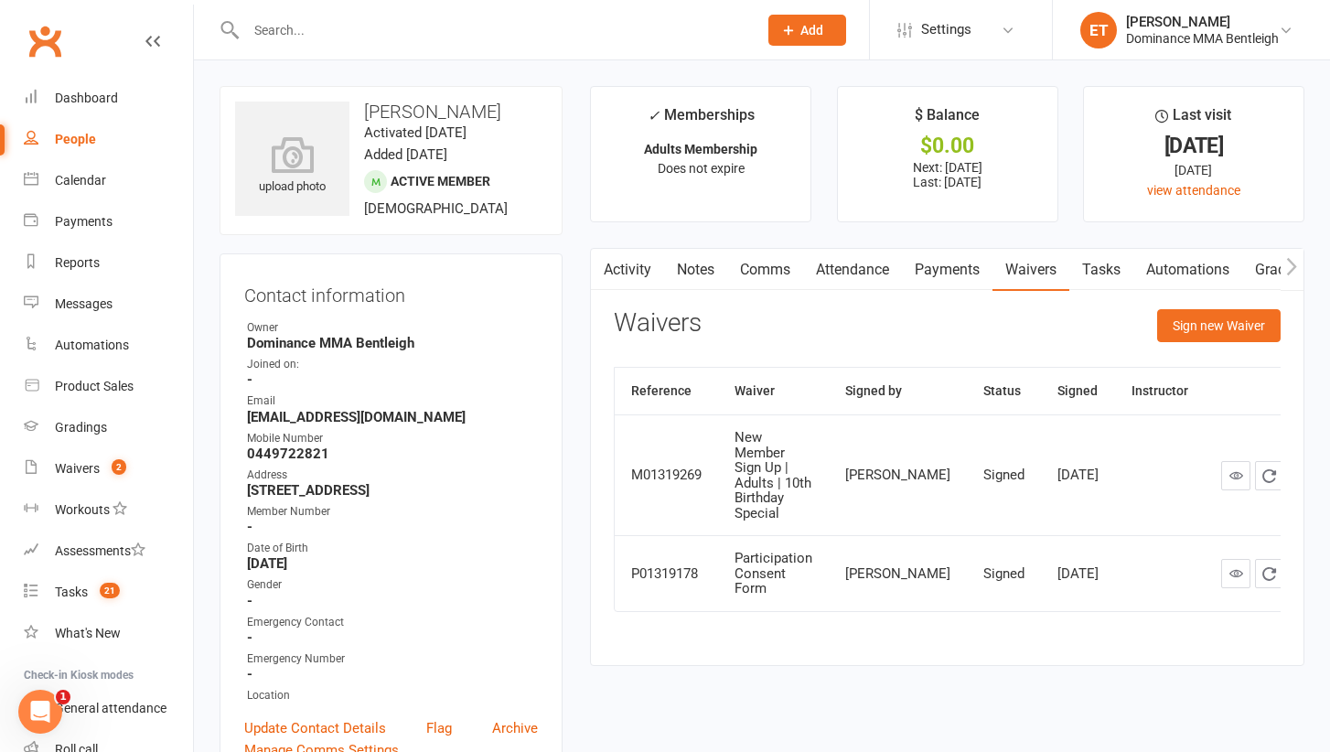
click at [947, 276] on link "Payments" at bounding box center [947, 270] width 91 height 42
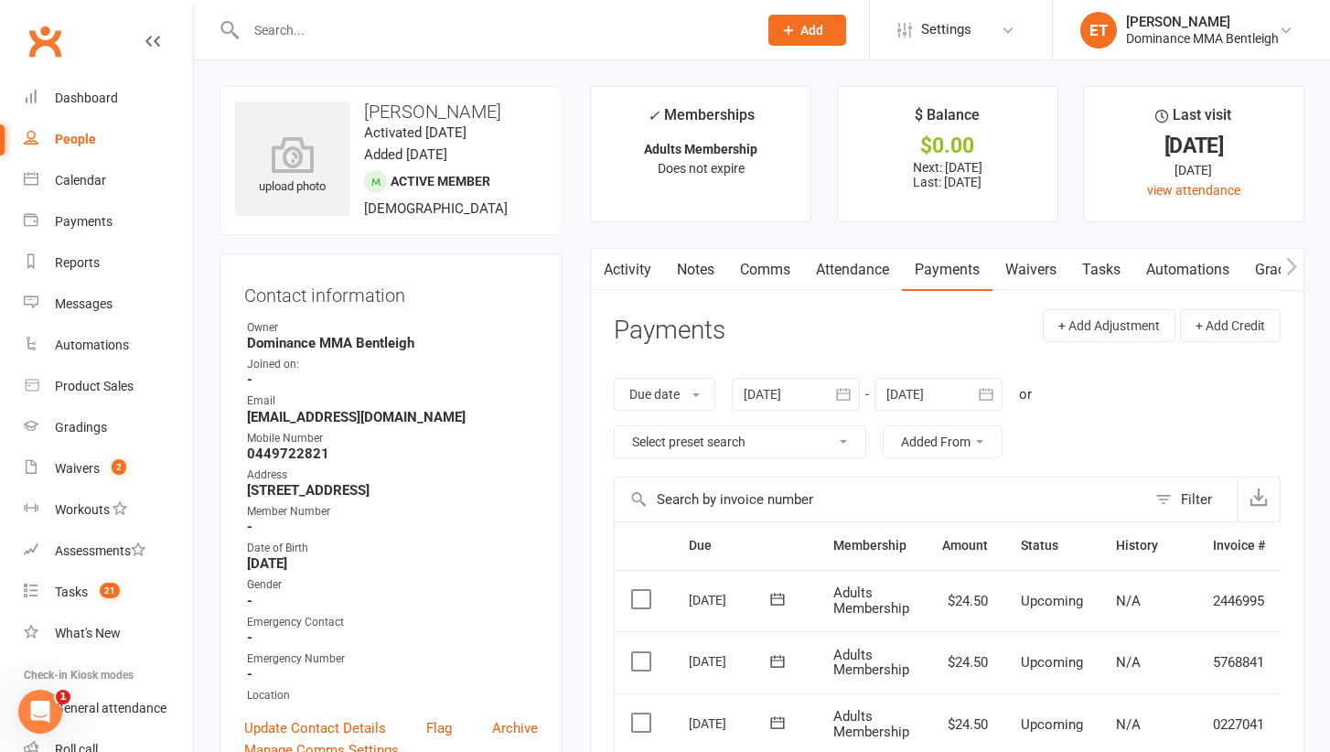
click at [692, 269] on link "Notes" at bounding box center [695, 270] width 63 height 42
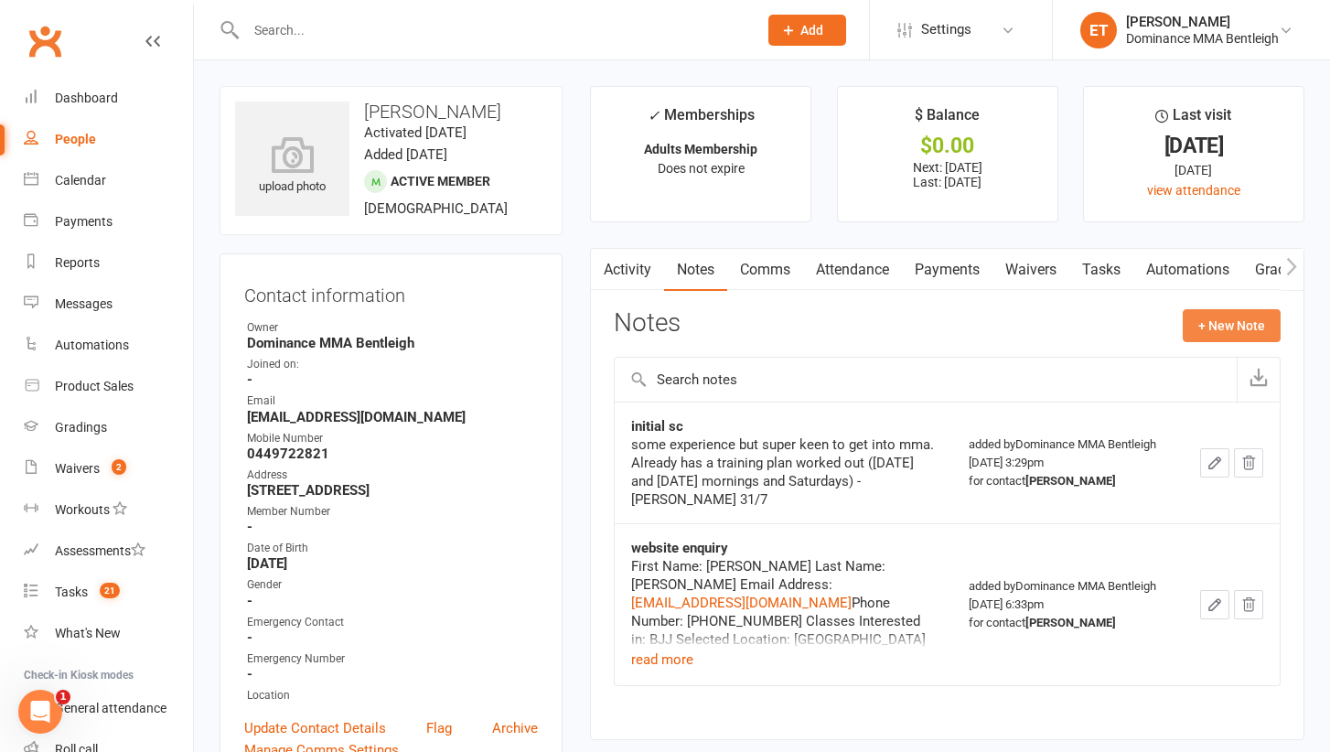
click at [1221, 328] on button "+ New Note" at bounding box center [1232, 325] width 98 height 33
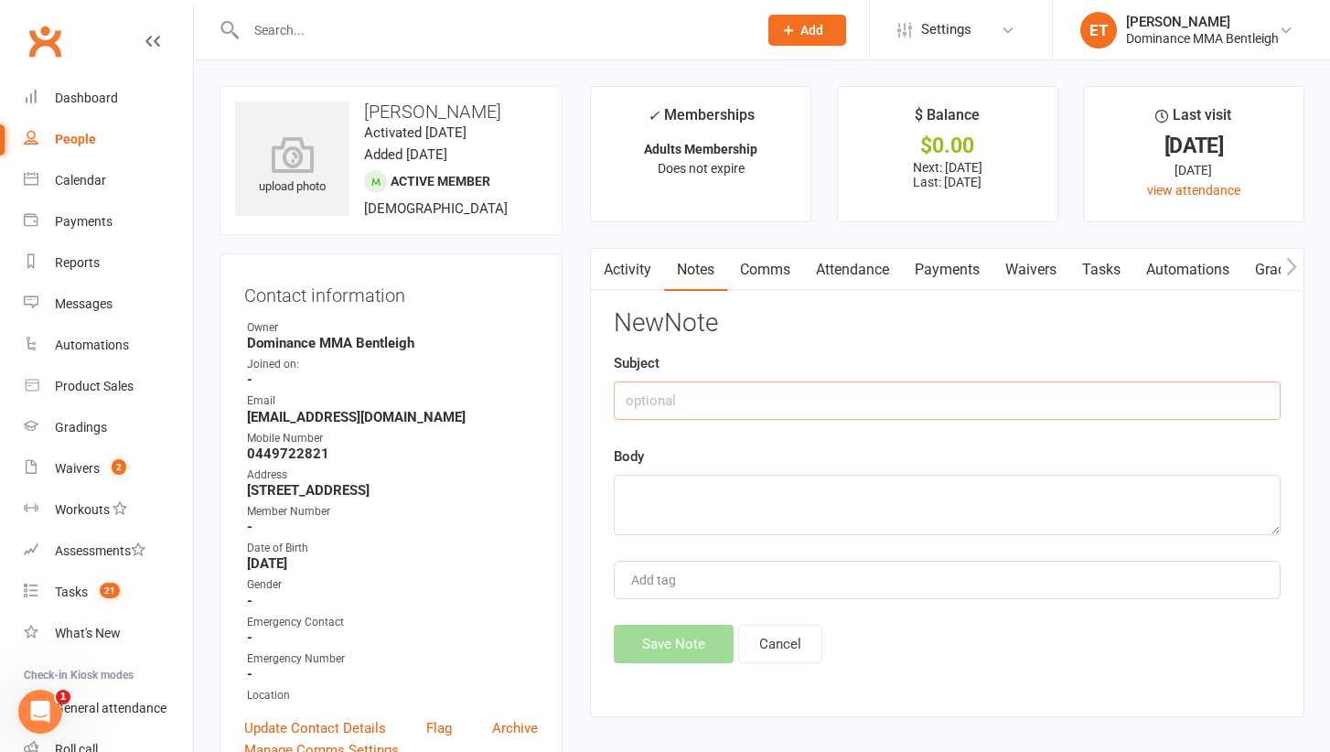
click at [688, 399] on input "text" at bounding box center [947, 400] width 667 height 38
type input "Error with waiver"
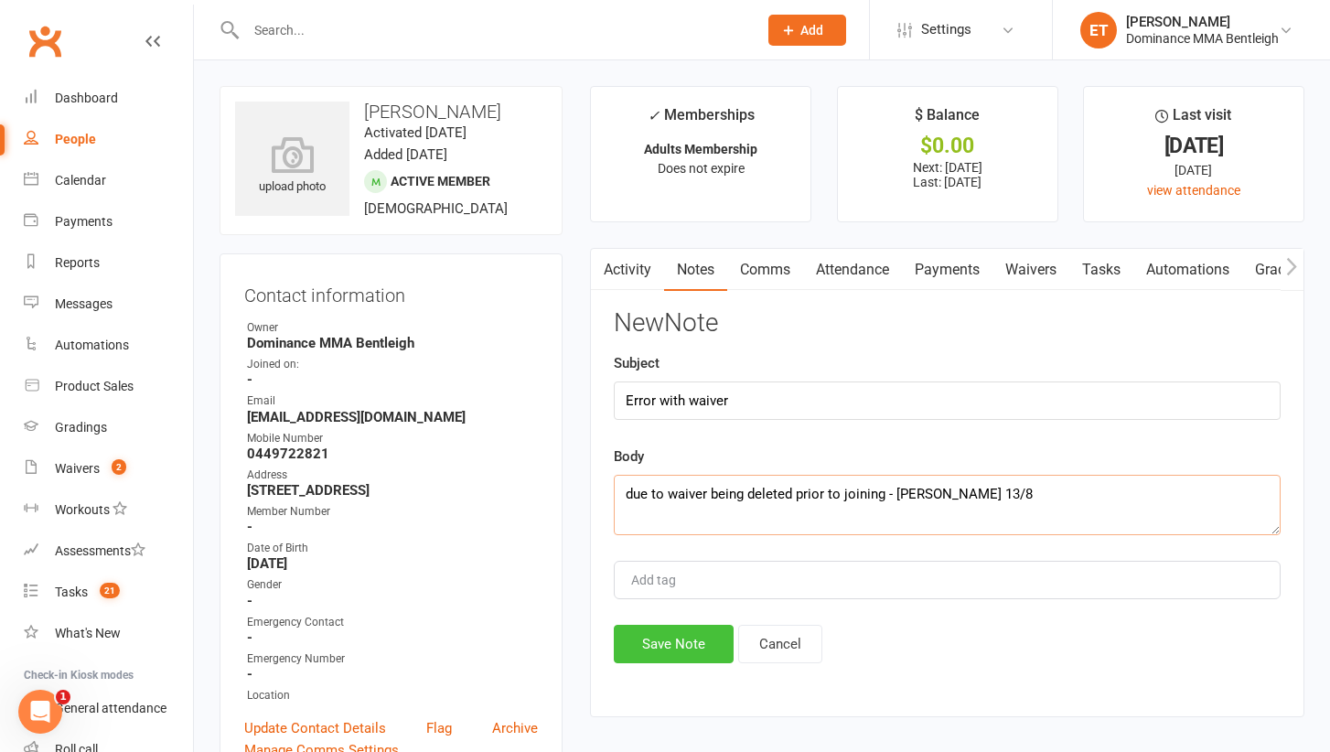
type textarea "due to waiver being deleted prior to joining - Ellen 13/8"
click at [660, 651] on button "Save Note" at bounding box center [674, 644] width 120 height 38
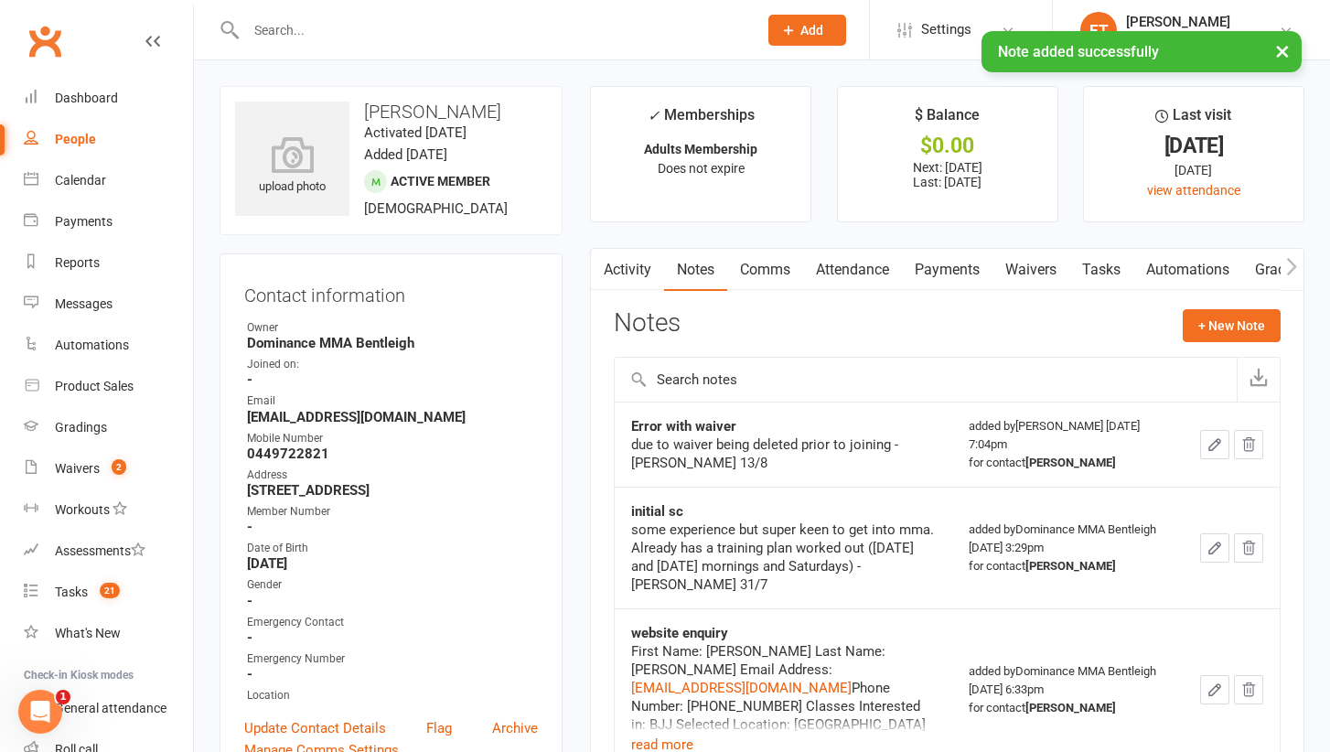
click at [1216, 431] on button "button" at bounding box center [1214, 444] width 29 height 29
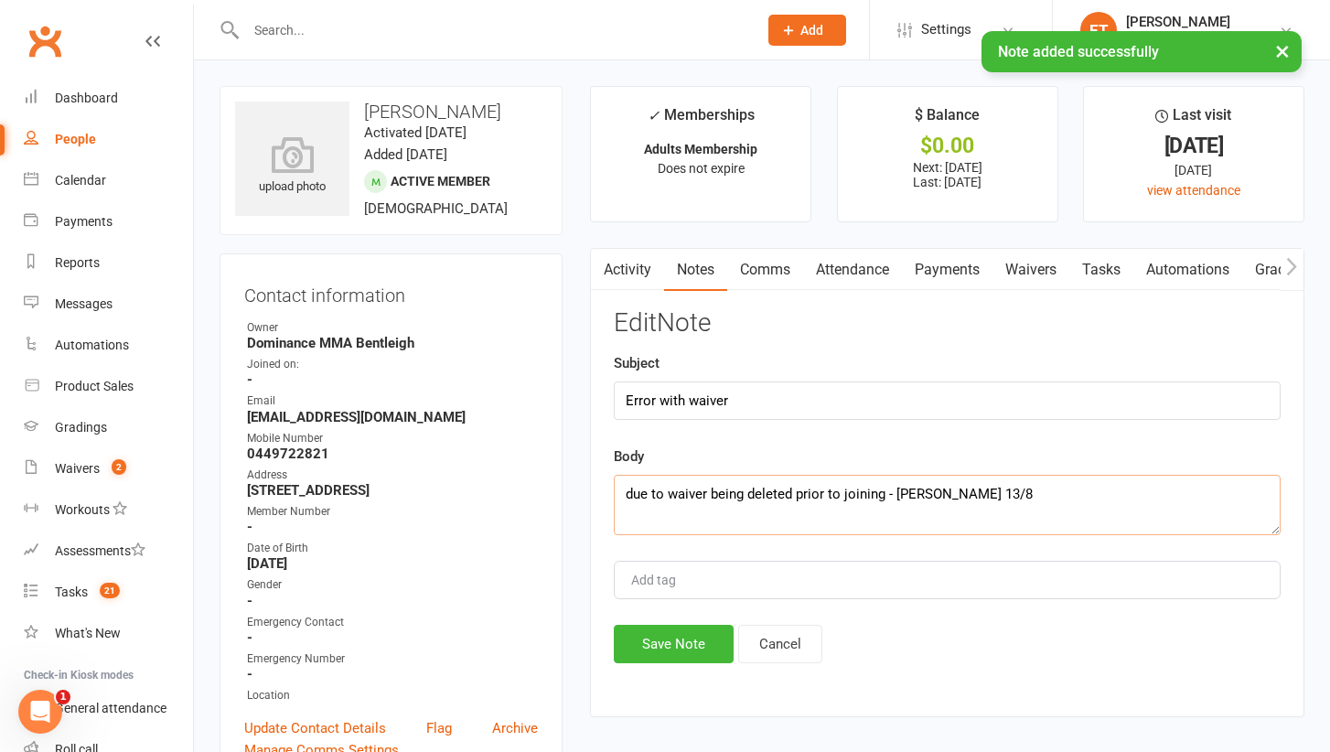
click at [883, 491] on textarea "due to waiver being deleted prior to joining - Ellen 13/8" at bounding box center [947, 505] width 667 height 60
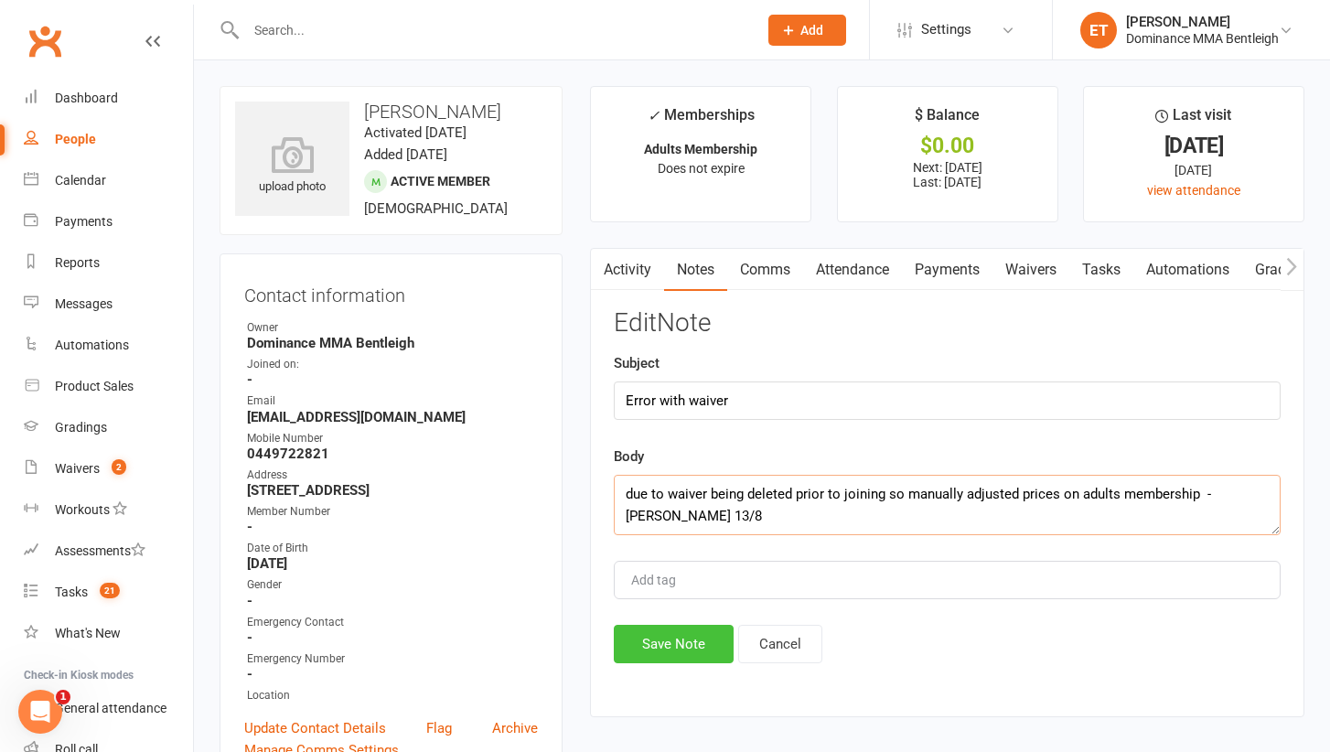
type textarea "due to waiver being deleted prior to joining so manually adjusted prices on adu…"
click at [679, 646] on button "Save Note" at bounding box center [674, 644] width 120 height 38
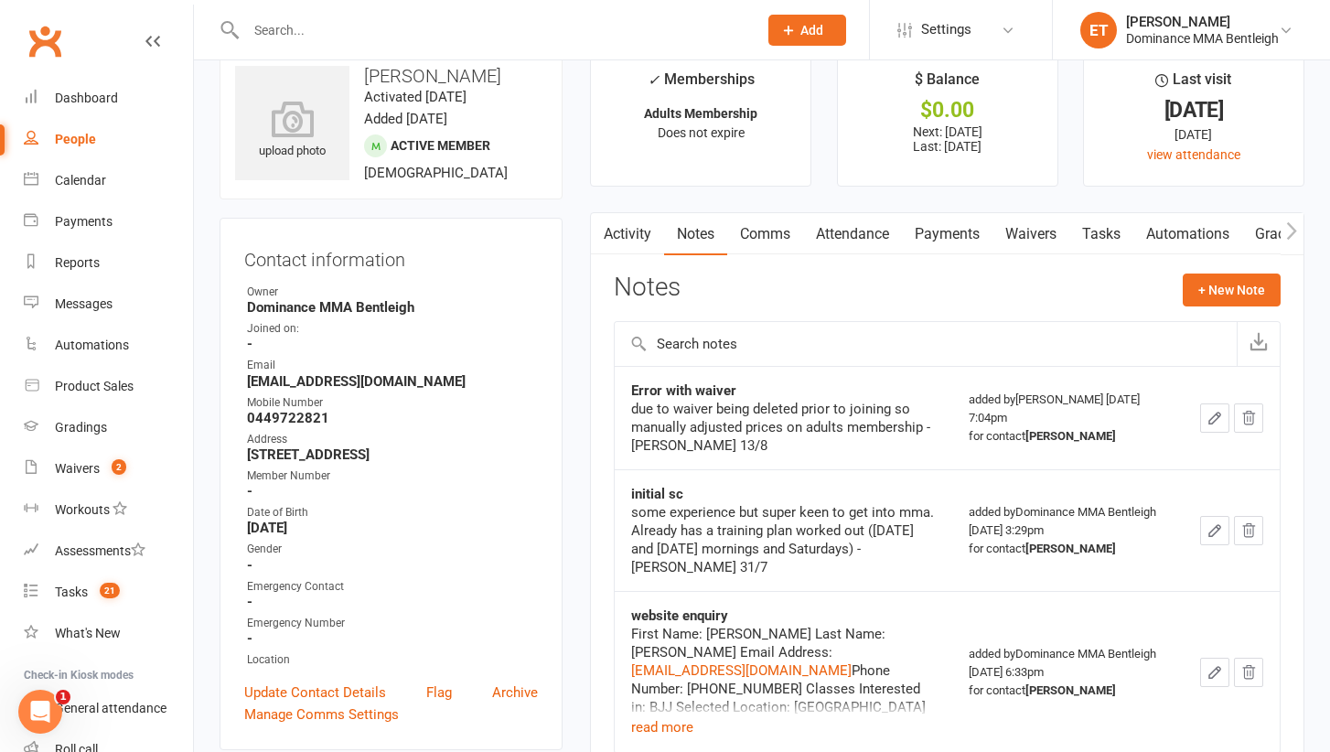
scroll to position [64, 0]
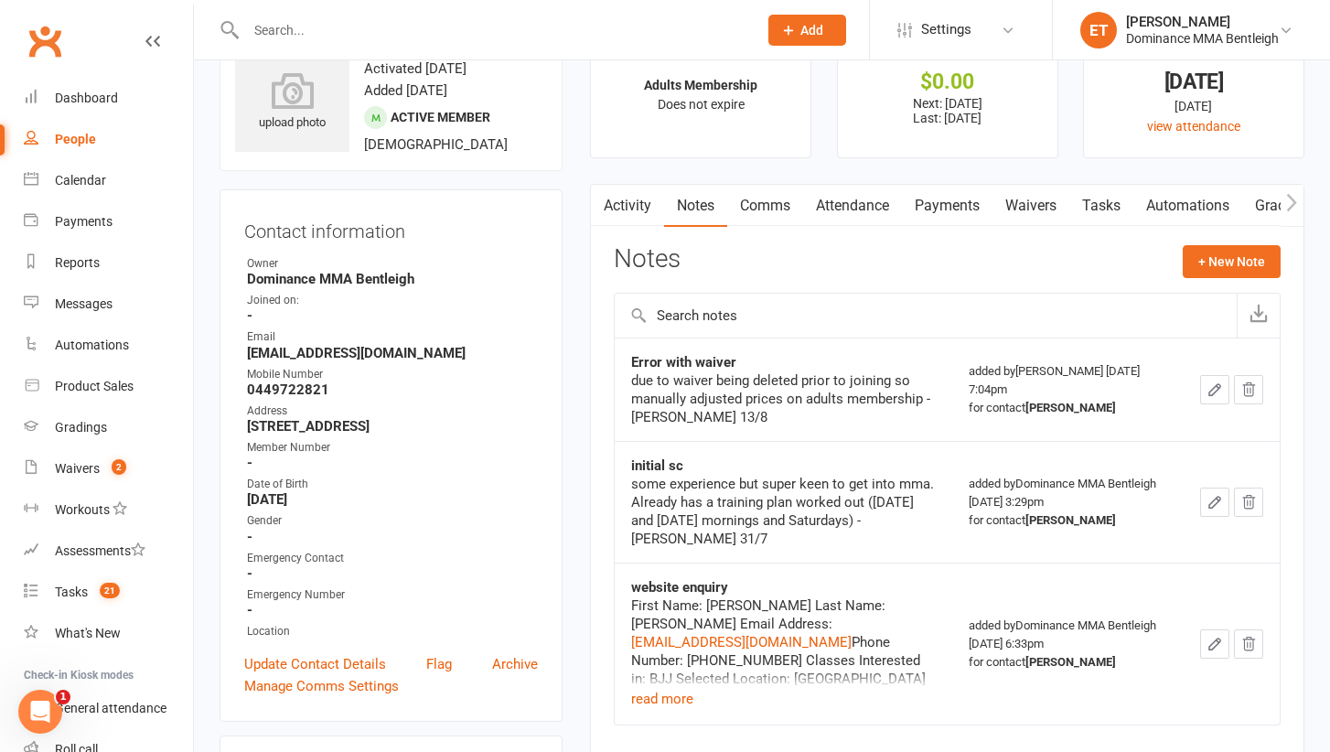
click at [1106, 208] on link "Tasks" at bounding box center [1101, 206] width 64 height 42
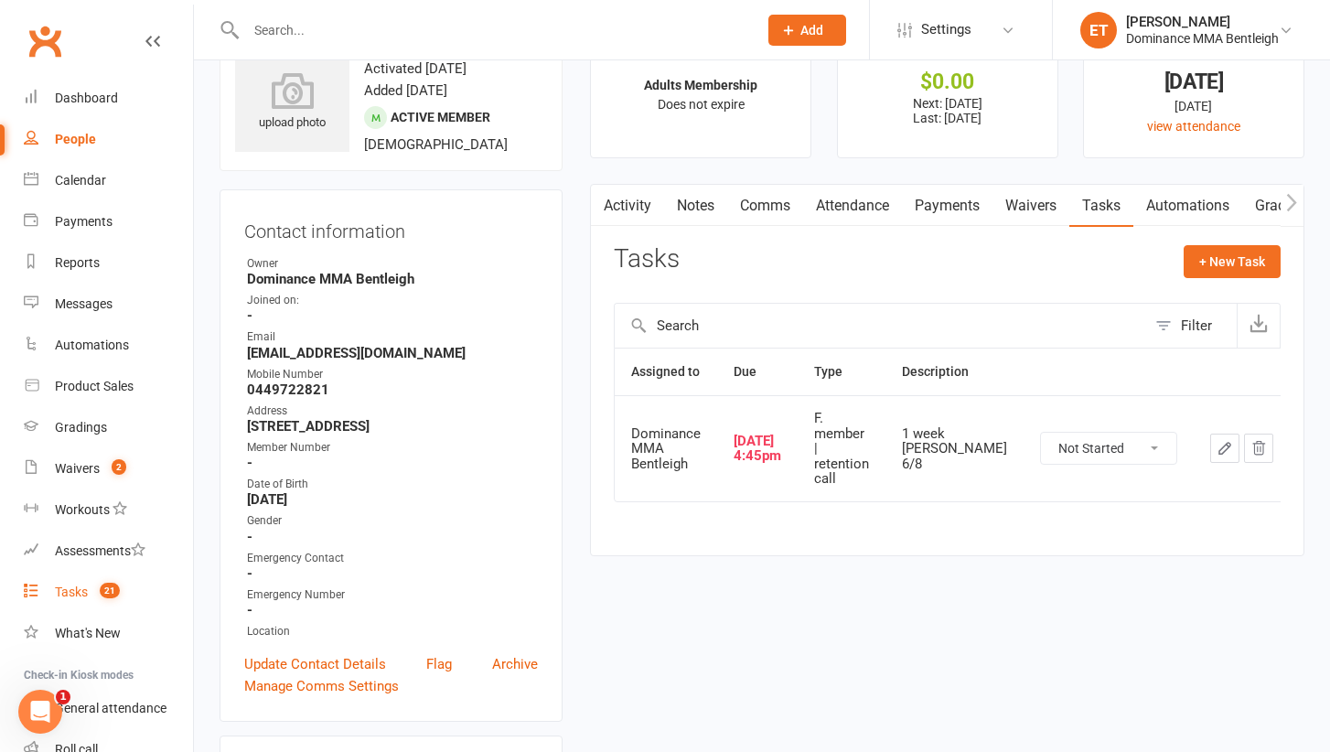
click at [98, 594] on count-badge "21" at bounding box center [105, 591] width 29 height 15
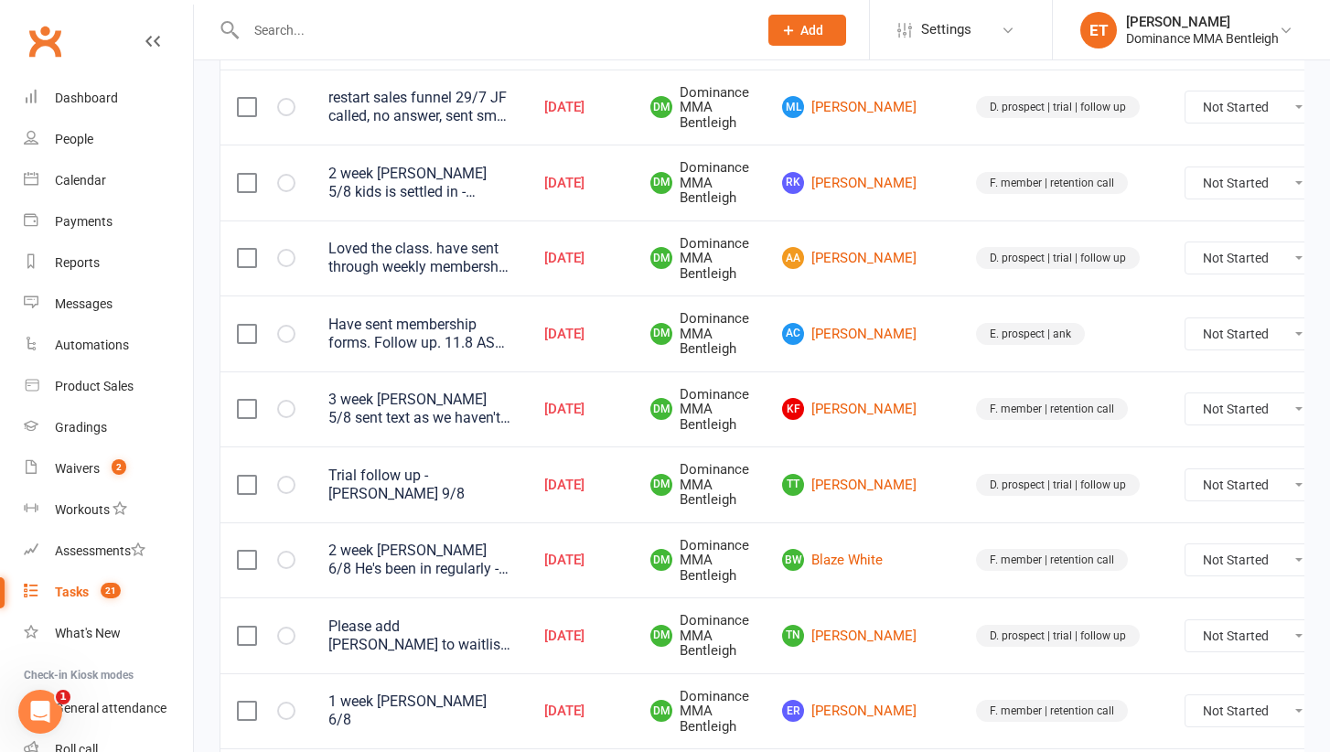
scroll to position [357, 0]
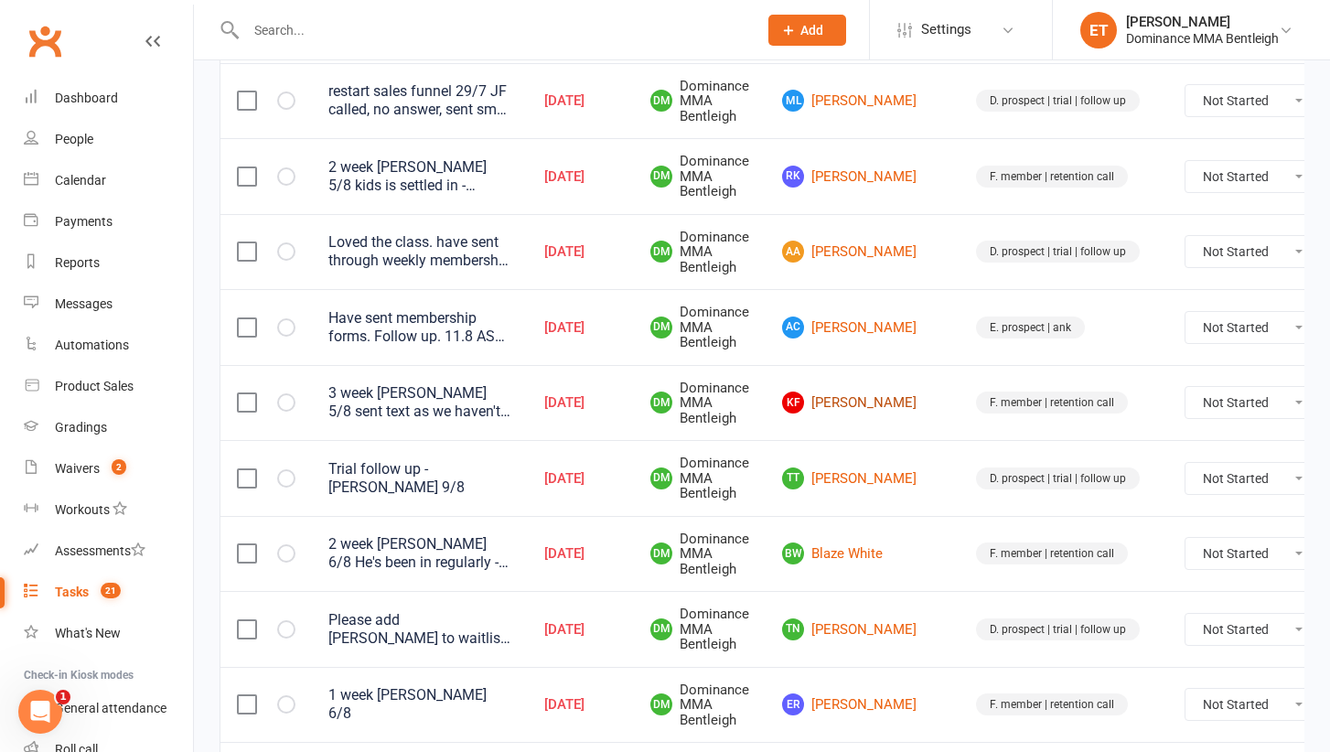
click at [847, 393] on link "KF Keagan Fourie" at bounding box center [862, 402] width 161 height 22
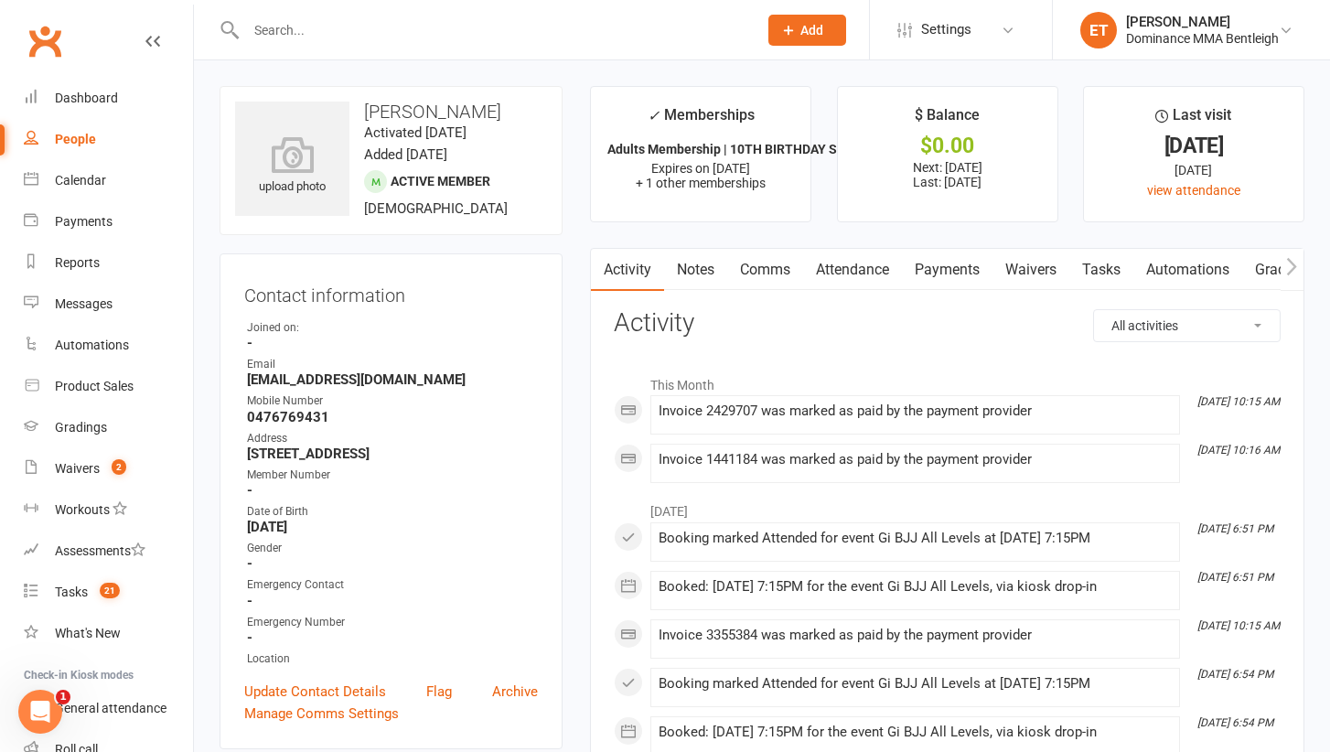
click at [693, 263] on link "Notes" at bounding box center [695, 270] width 63 height 42
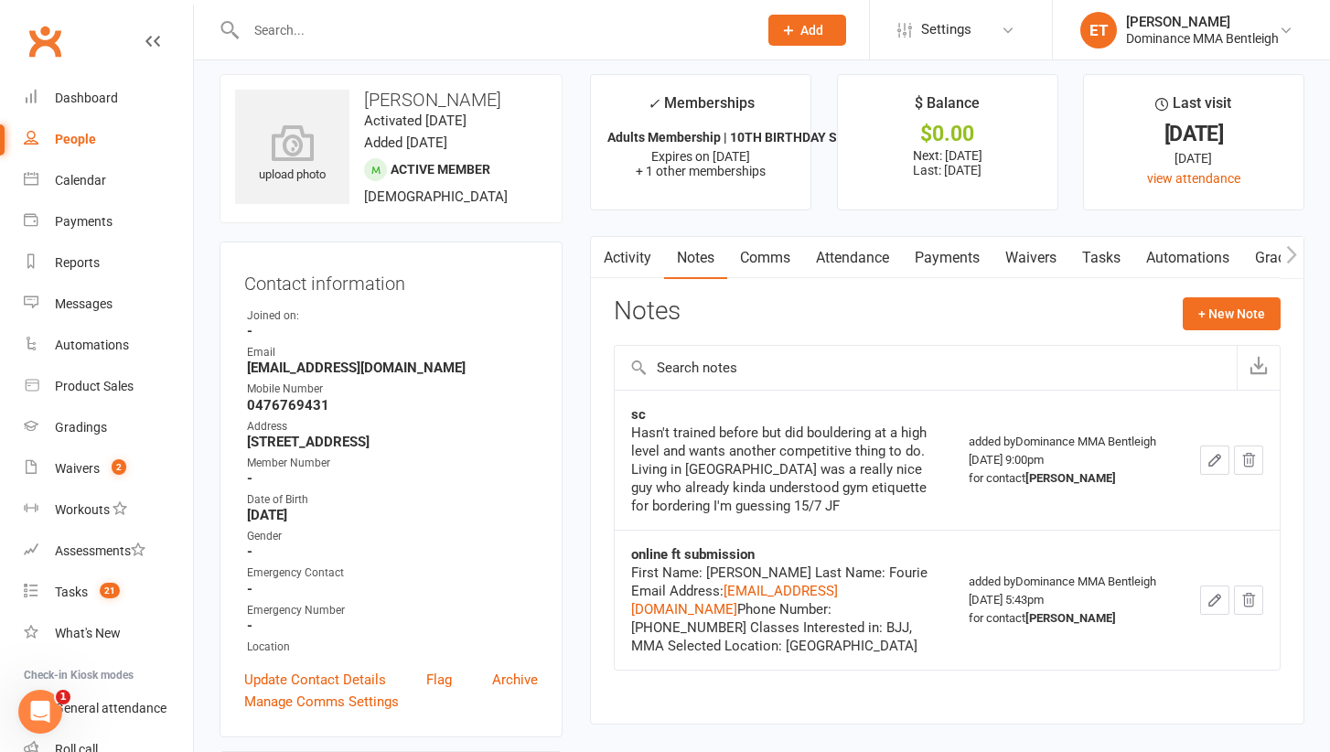
scroll to position [11, 0]
click at [114, 588] on span "21" at bounding box center [110, 591] width 20 height 16
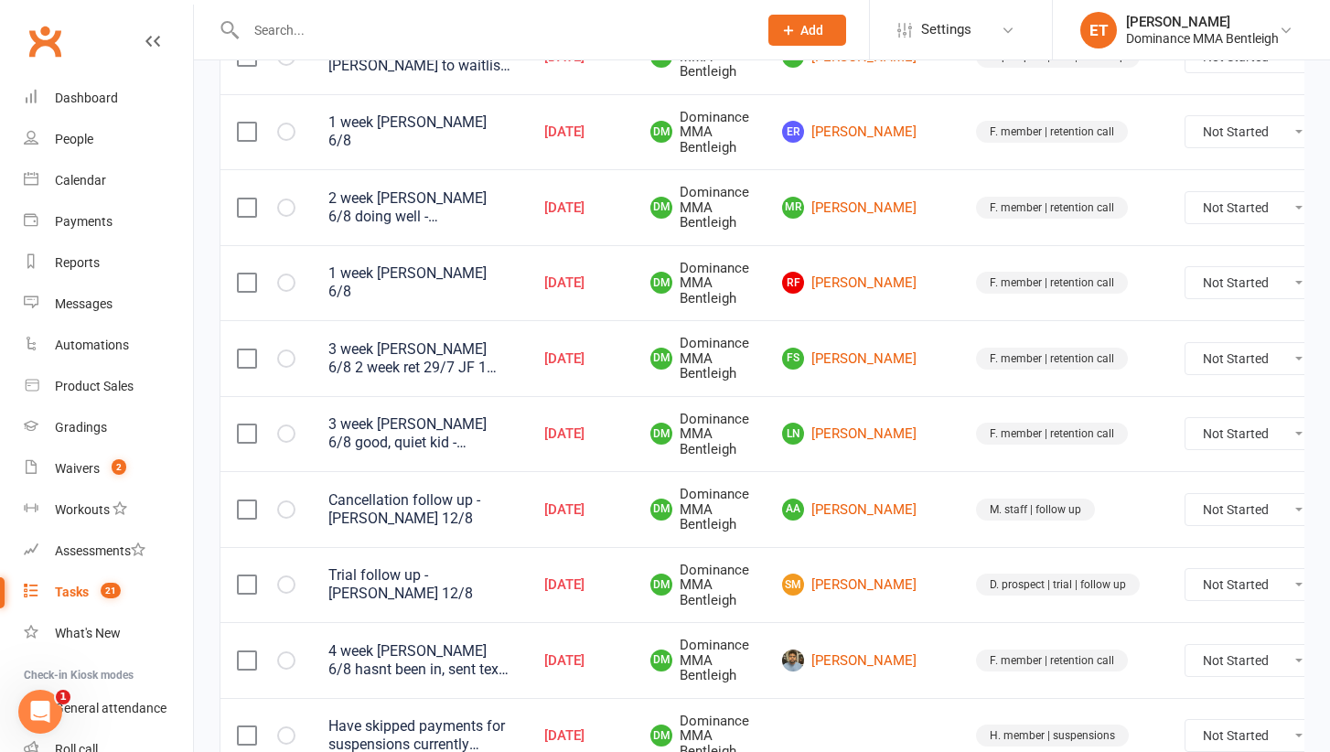
scroll to position [934, 0]
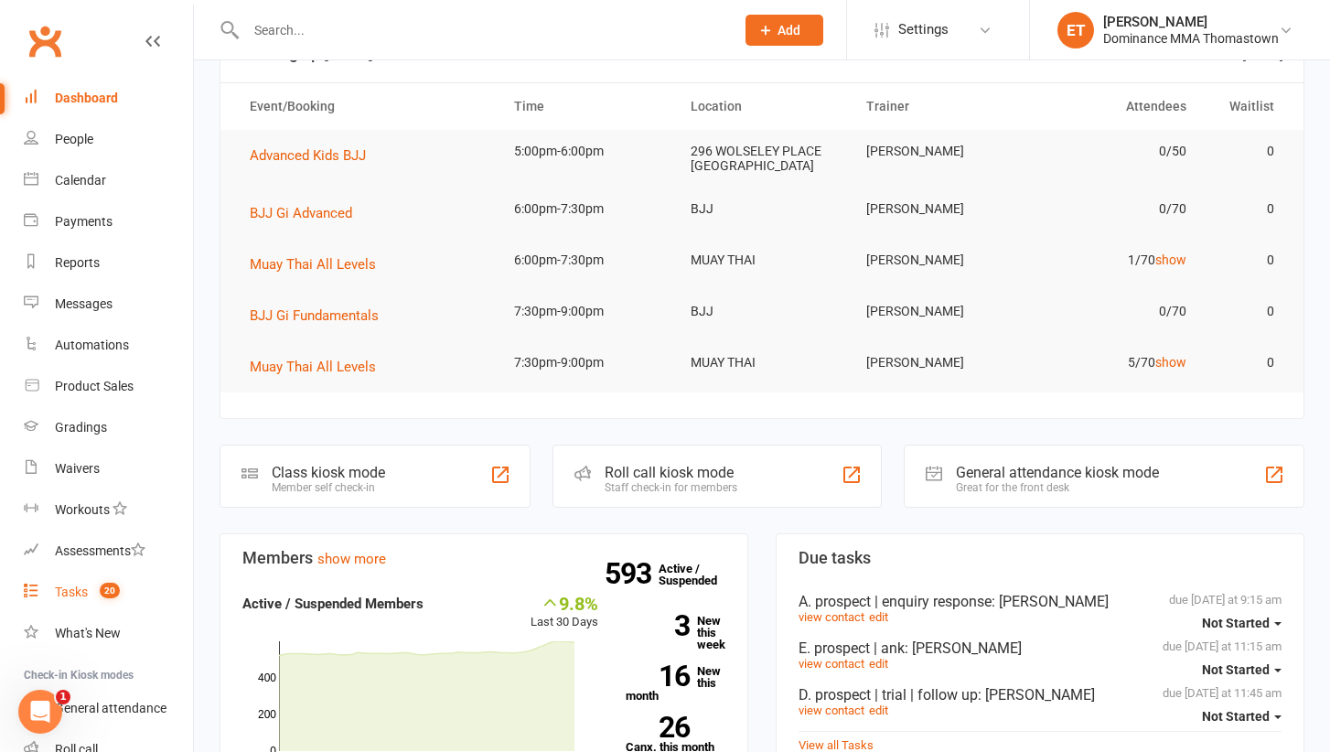
click at [90, 586] on link "Tasks 20" at bounding box center [108, 592] width 169 height 41
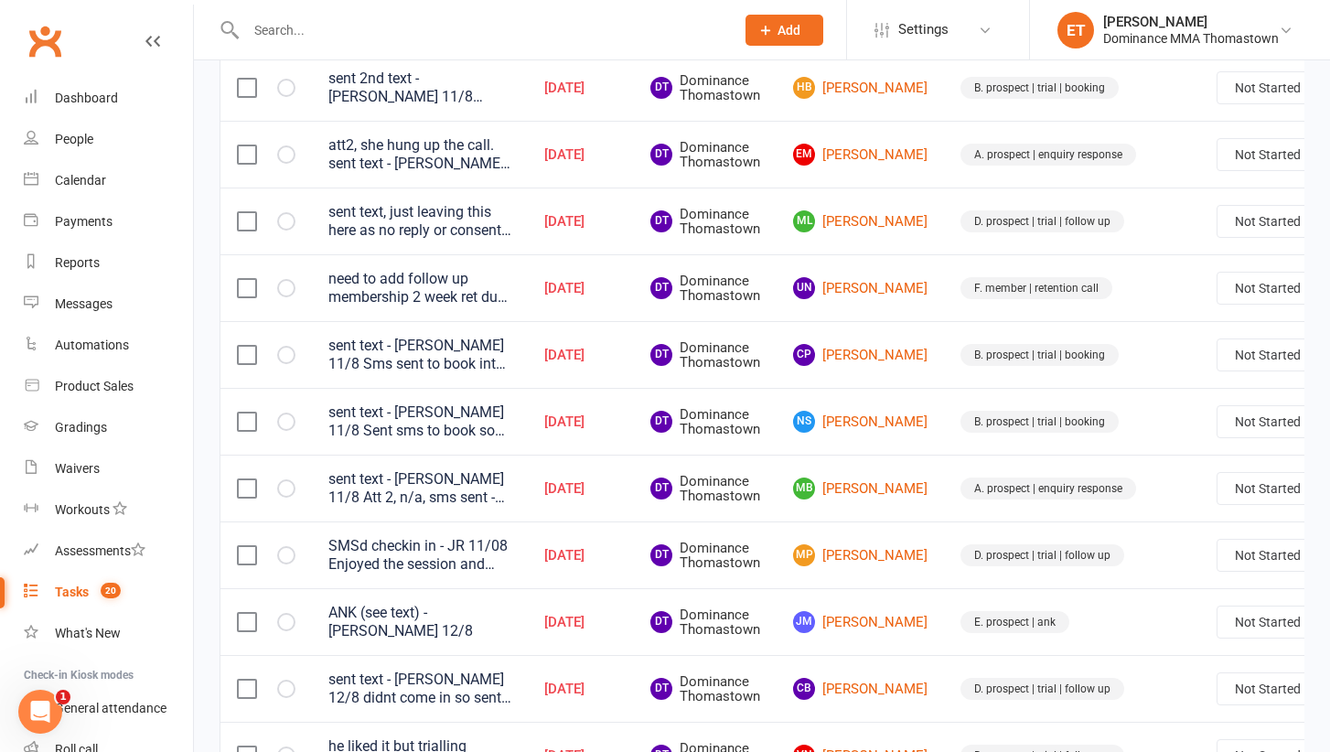
scroll to position [361, 0]
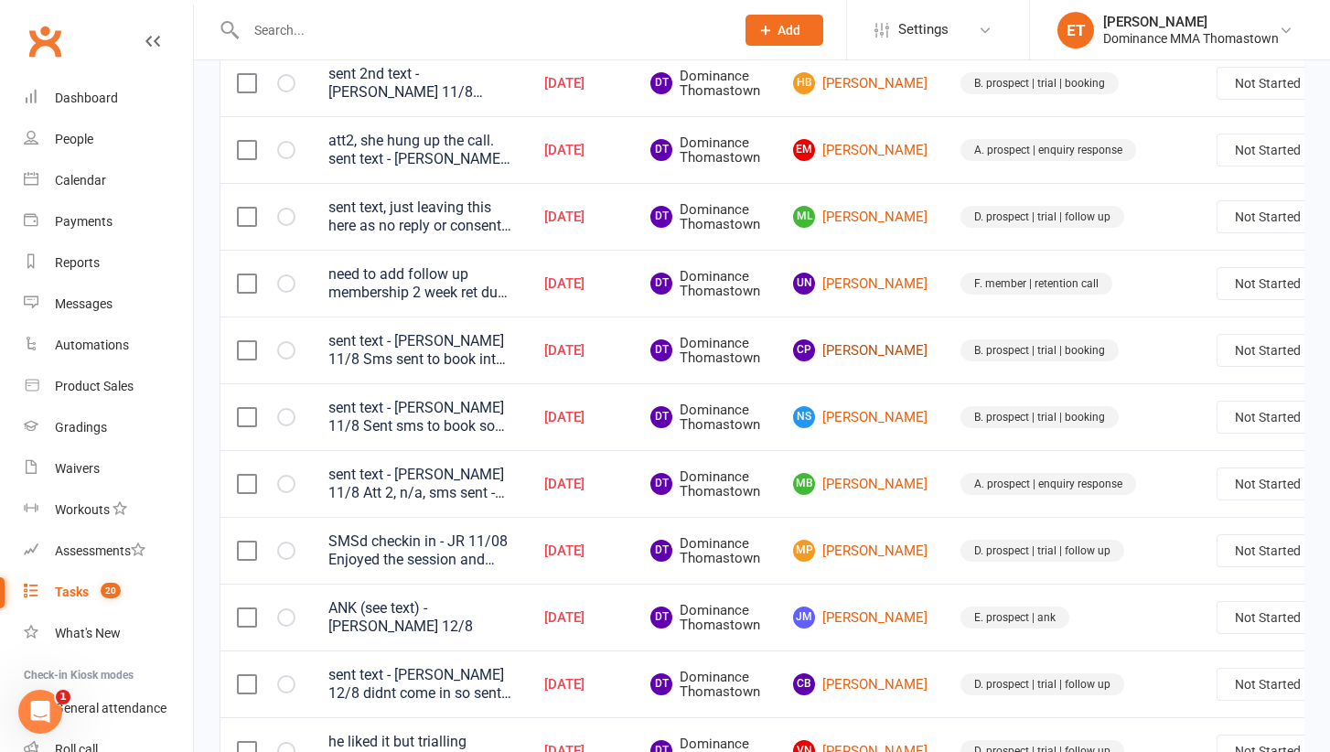
click at [866, 354] on link "CP Chris Paterson" at bounding box center [860, 350] width 134 height 22
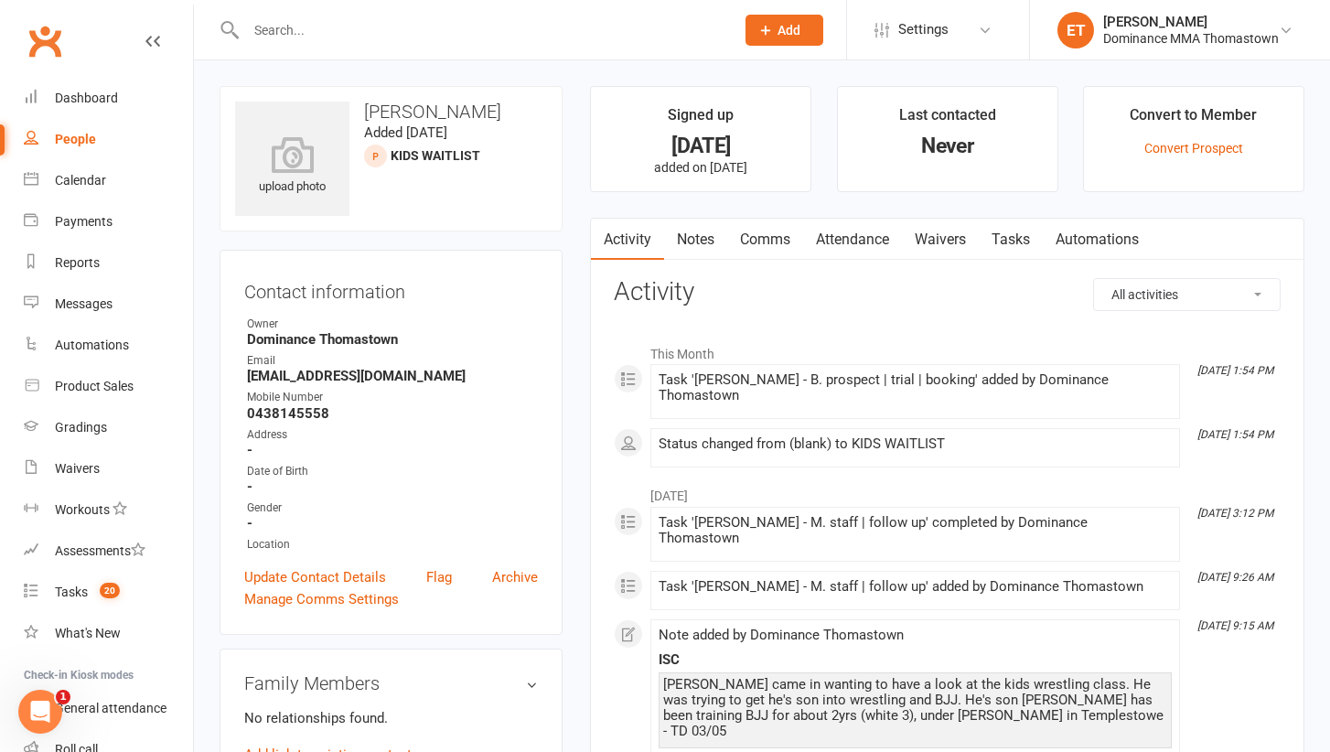
click at [994, 230] on link "Tasks" at bounding box center [1011, 240] width 64 height 42
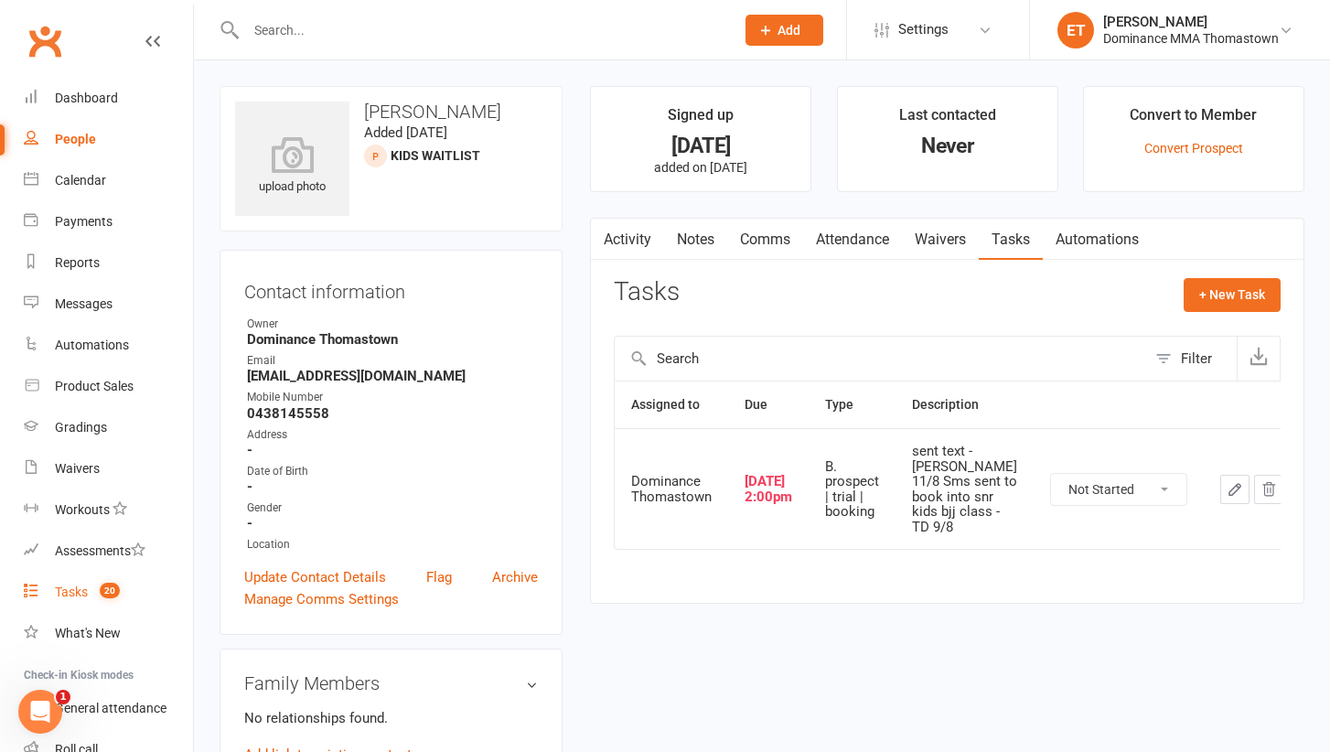
click at [80, 593] on div "Tasks" at bounding box center [71, 591] width 33 height 15
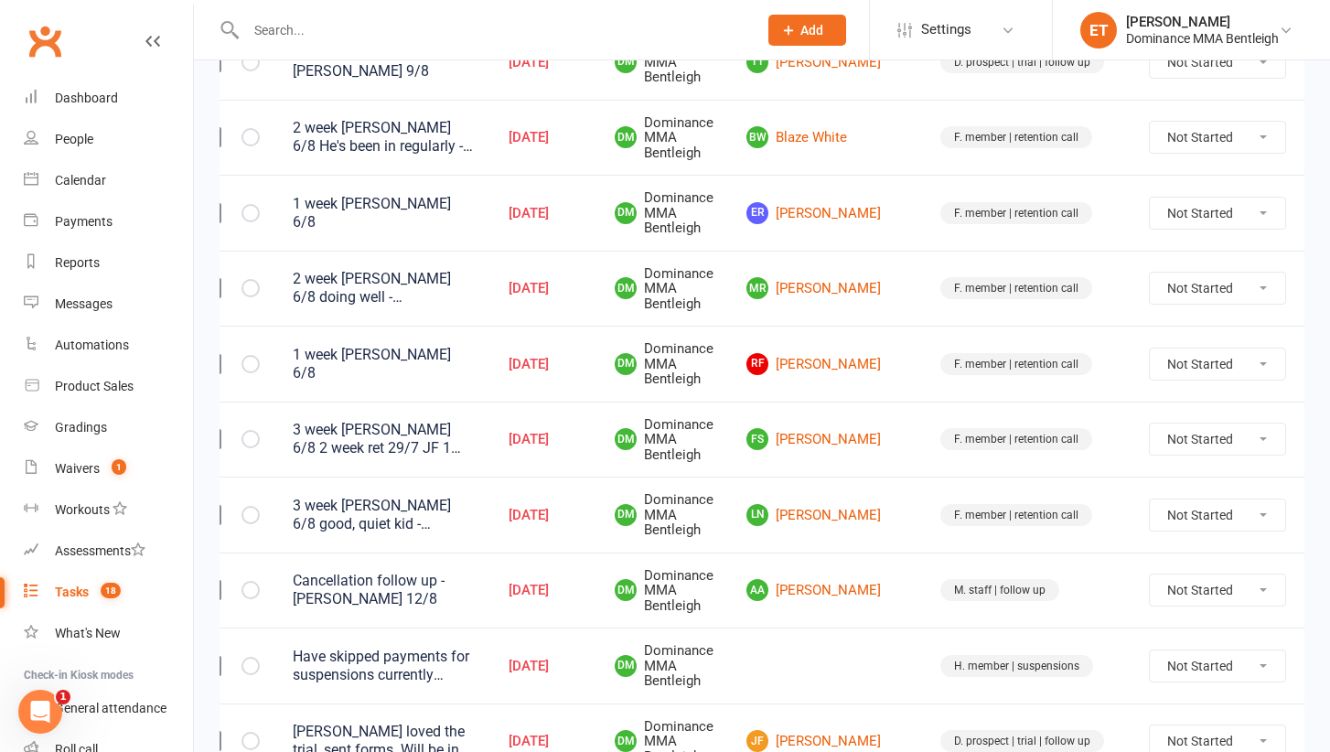
scroll to position [0, 35]
click at [1322, 506] on icon at bounding box center [1331, 515] width 18 height 18
click at [1247, 568] on link "Edit" at bounding box center [1195, 570] width 181 height 37
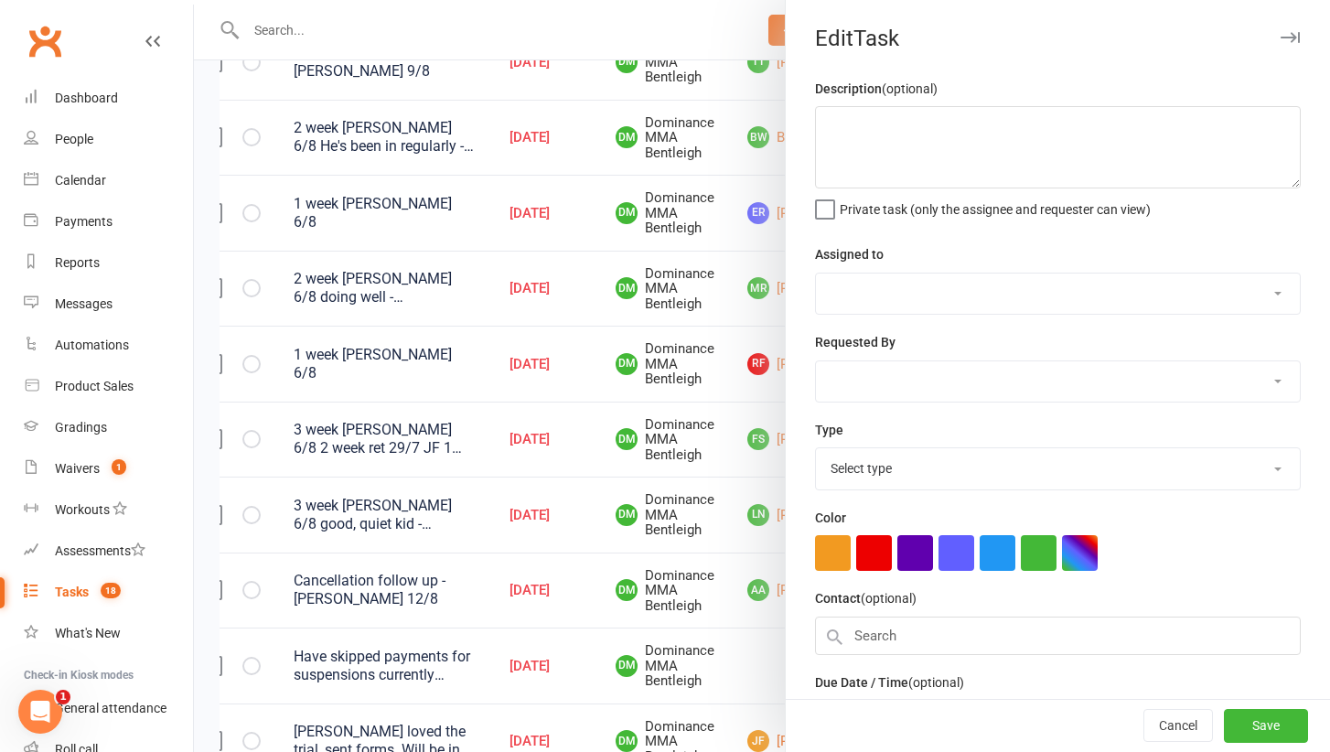
type textarea "3 week [PERSON_NAME] 6/8 good, quiet kid - [PERSON_NAME] 6/8 2 week [PERSON_NAM…"
select select "24839"
select select "13789"
type input "[DATE]"
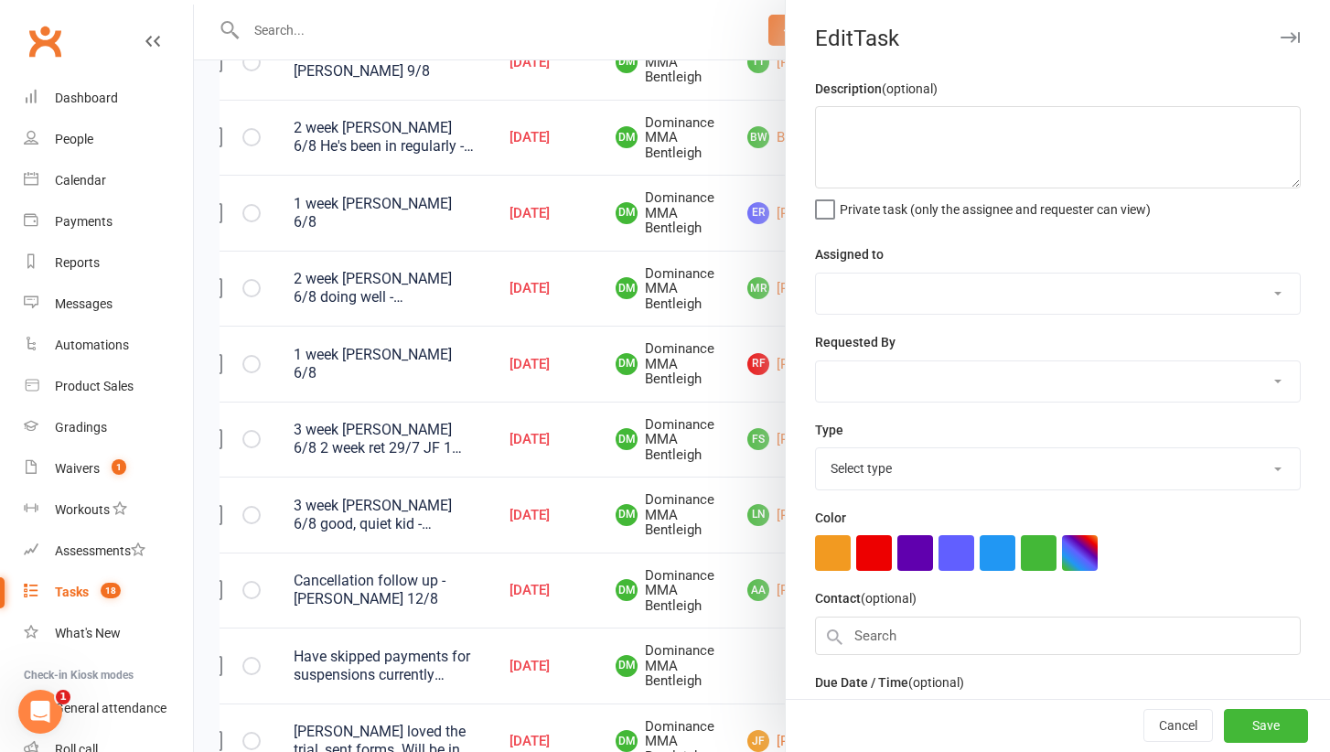
type input "5:30pm"
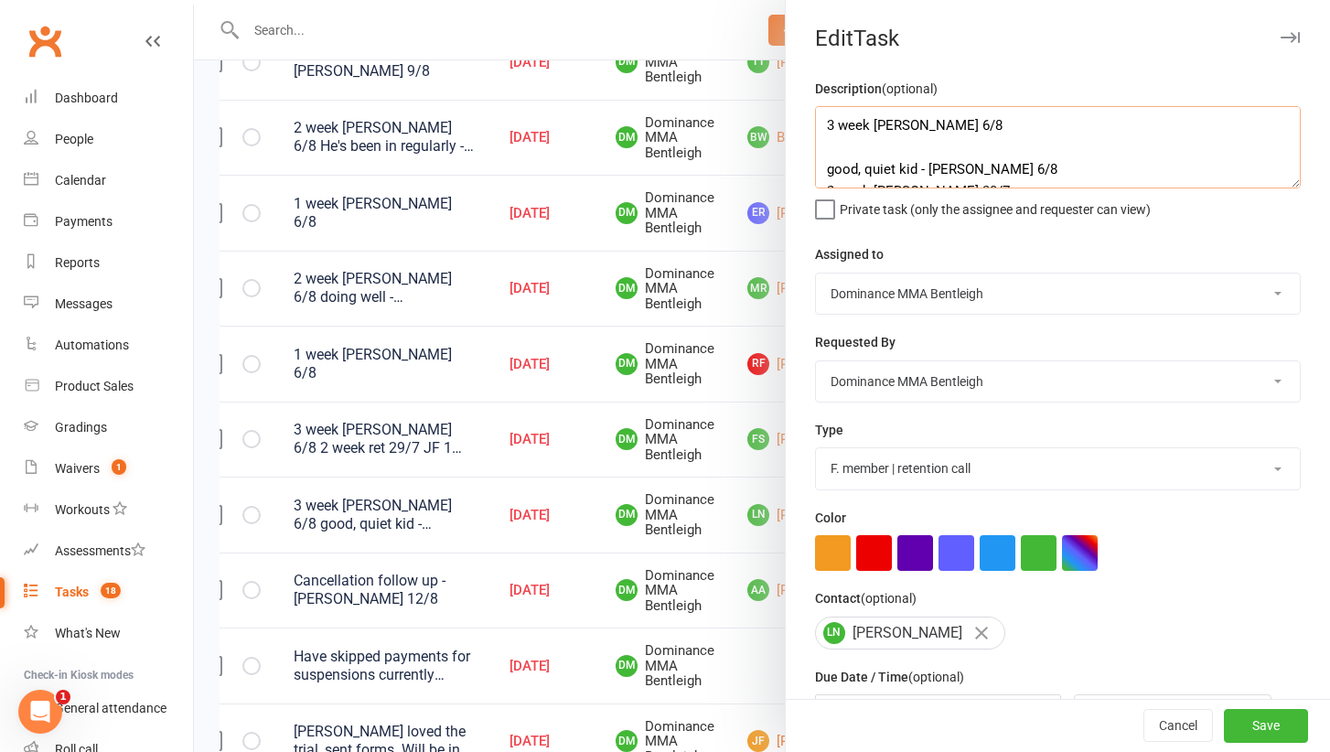
click at [827, 116] on textarea "3 week [PERSON_NAME] 6/8 good, quiet kid - [PERSON_NAME] 6/8 2 week [PERSON_NAM…" at bounding box center [1058, 147] width 486 height 82
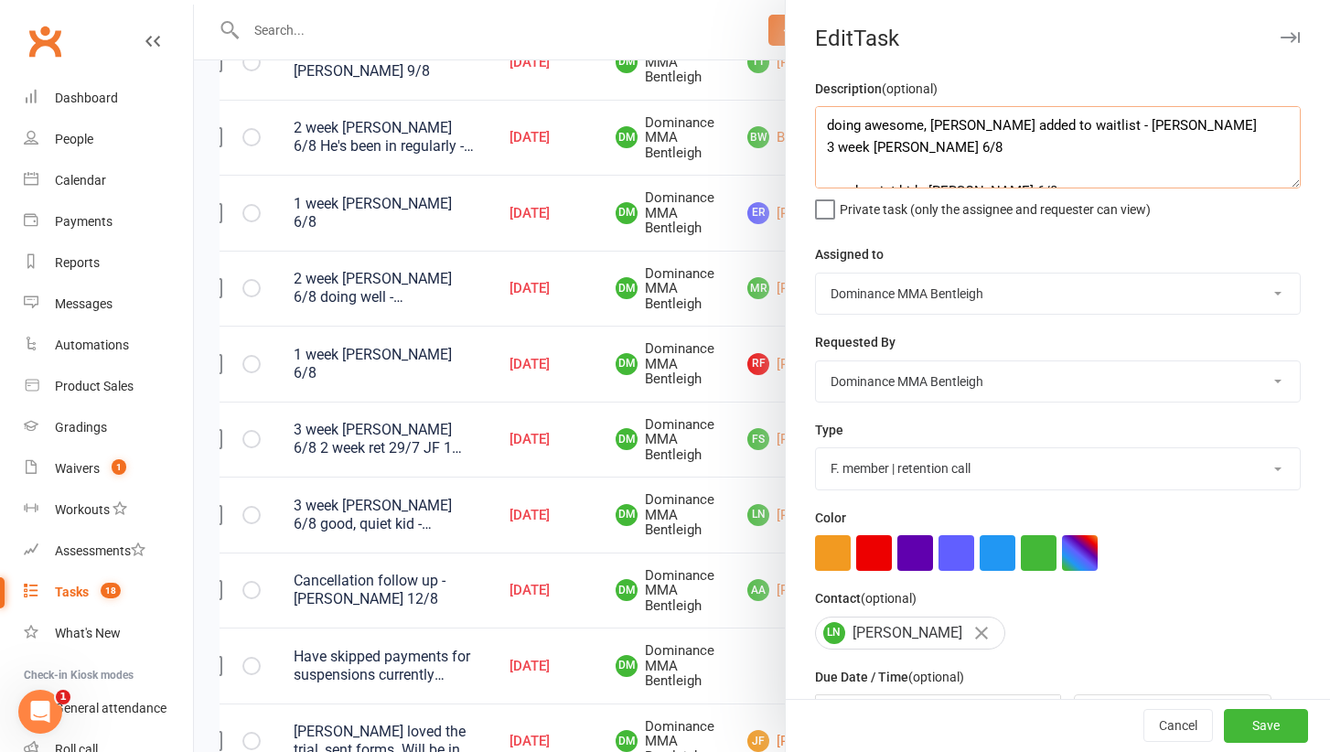
click at [947, 126] on textarea "doing awesome, [PERSON_NAME] added to waitlist - [PERSON_NAME] 3 week [PERSON_N…" at bounding box center [1058, 147] width 486 height 82
click at [1131, 131] on textarea "doing awesome, [PERSON_NAME] added to waitlist - [PERSON_NAME] 3 week [PERSON_N…" at bounding box center [1058, 147] width 486 height 82
click at [823, 126] on textarea "doing awesome, [PERSON_NAME] added to waitlist - [PERSON_NAME] 13/8 3 week [PER…" at bounding box center [1058, 147] width 486 height 82
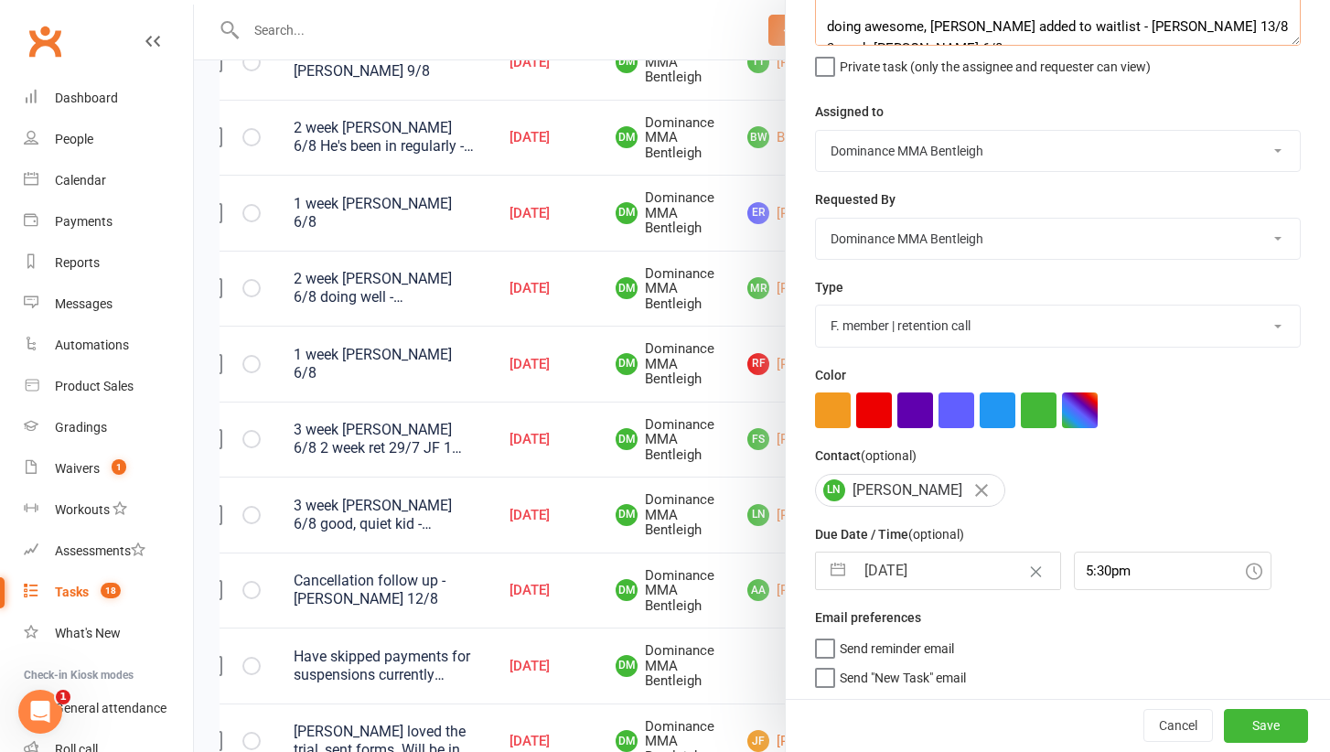
type textarea "4 week [PERSON_NAME] 13/8 doing awesome, [PERSON_NAME] added to waitlist - [PER…"
click at [896, 563] on input "[DATE]" at bounding box center [957, 570] width 206 height 37
select select "6"
select select "2025"
select select "7"
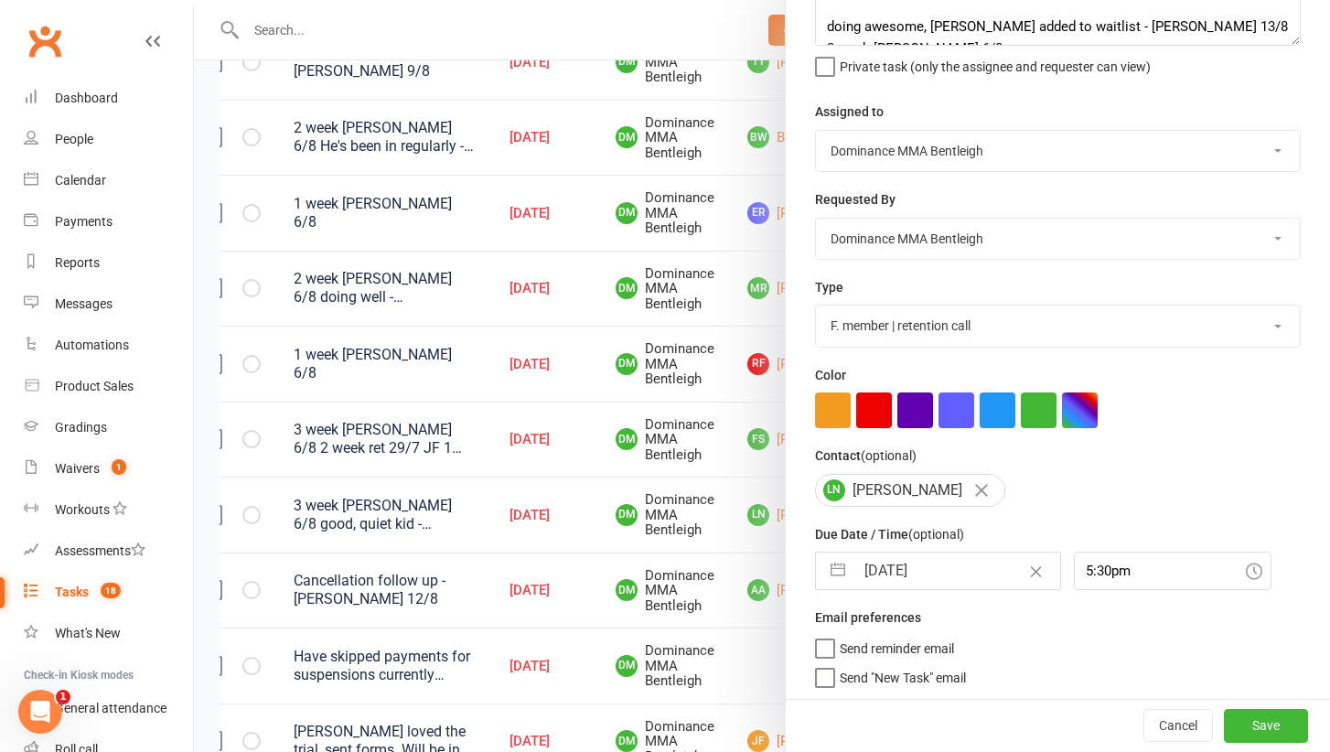
select select "2025"
select select "8"
select select "2025"
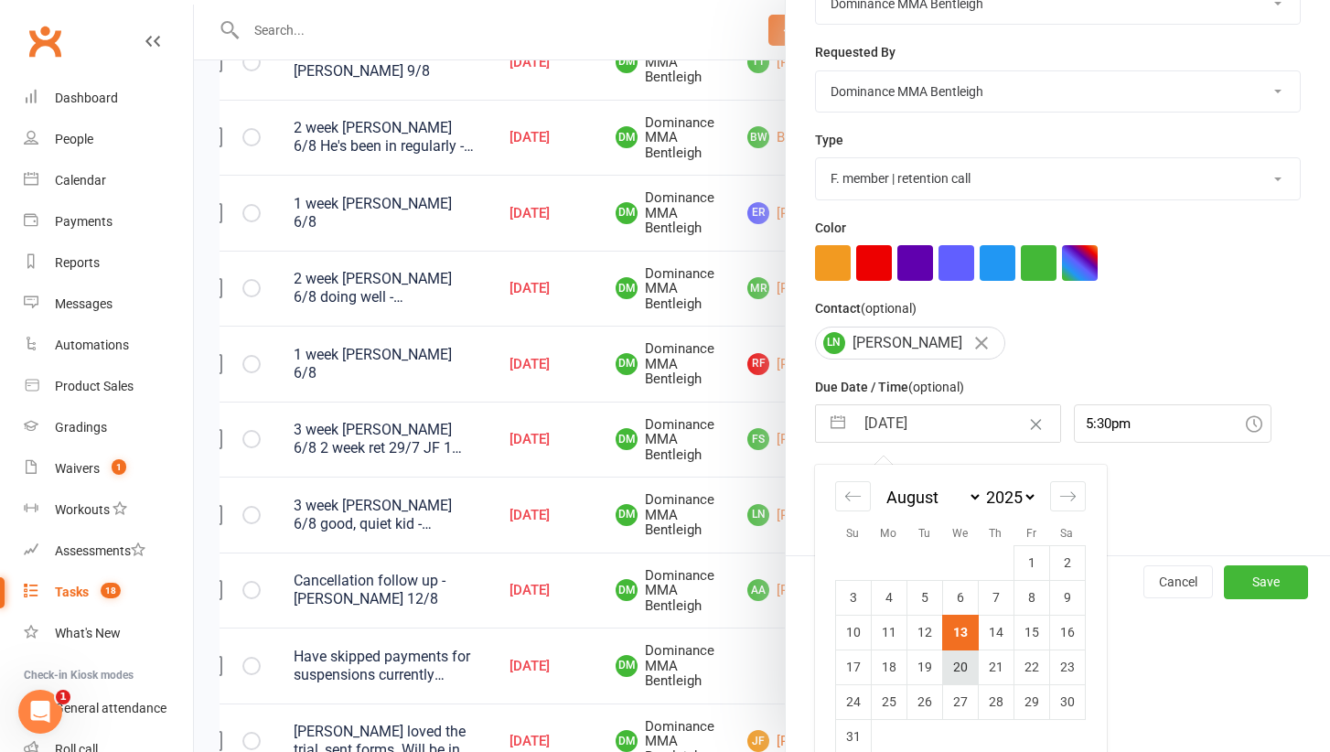
click at [951, 666] on td "20" at bounding box center [960, 666] width 36 height 35
type input "[DATE]"
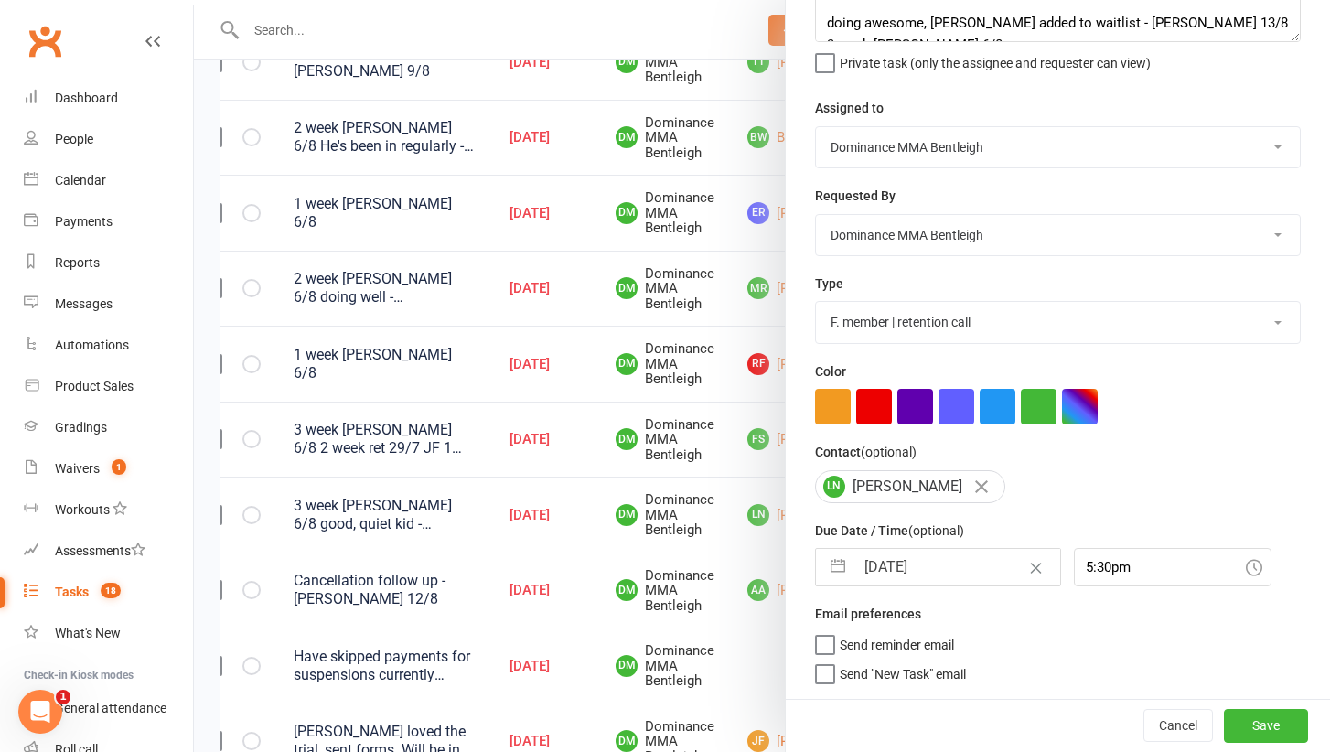
scroll to position [143, 0]
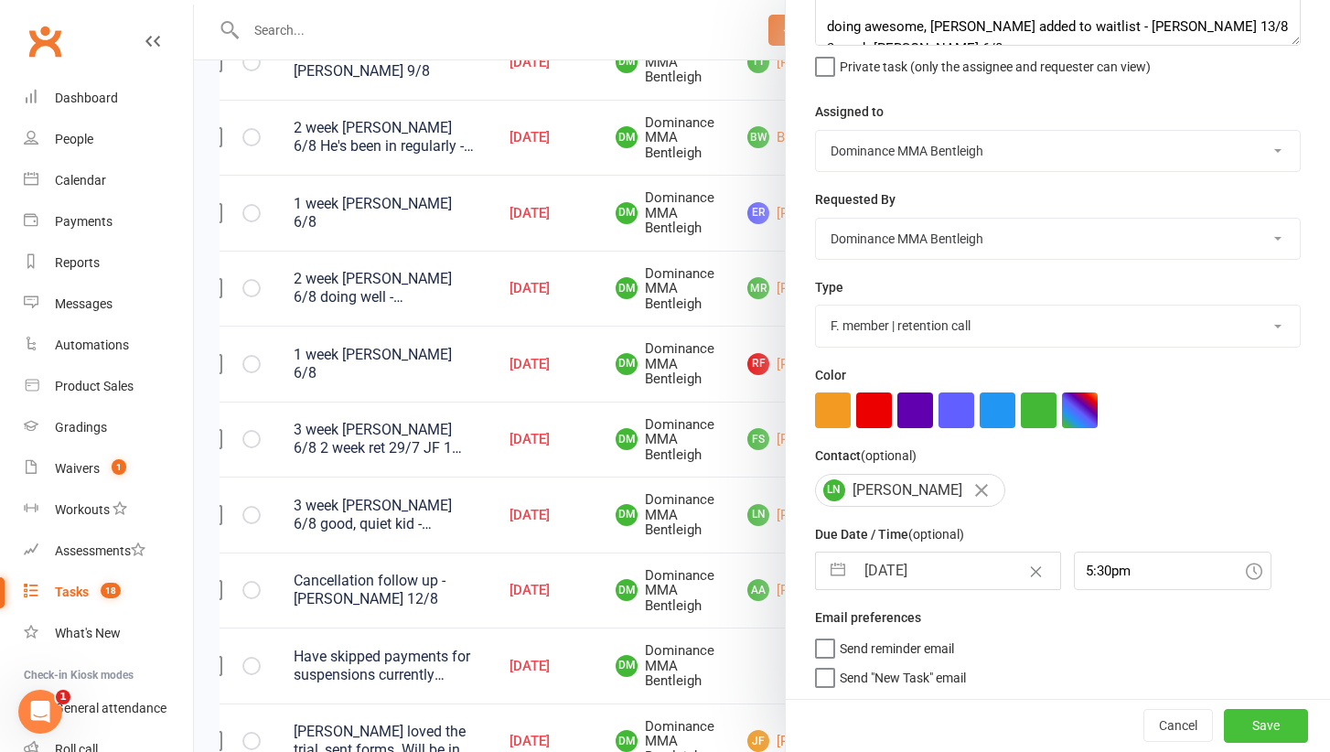
click at [1238, 723] on button "Save" at bounding box center [1266, 726] width 84 height 33
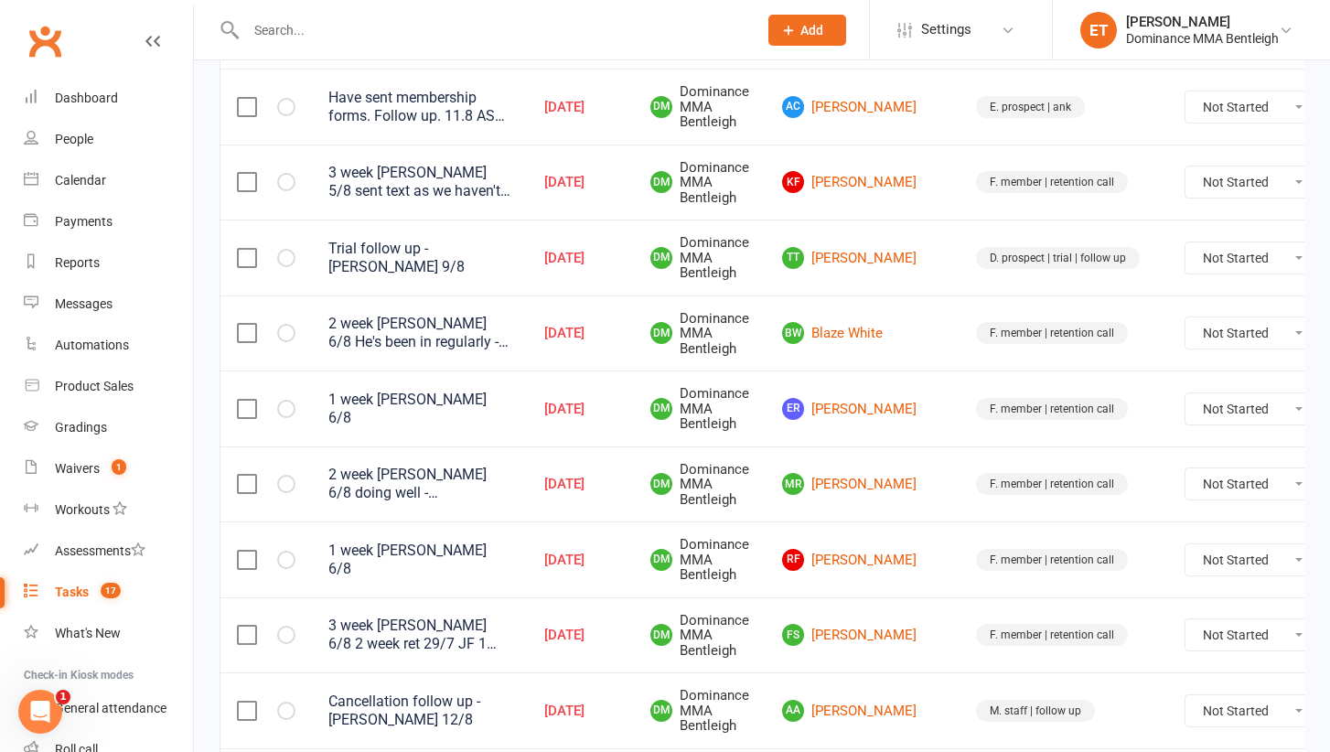
scroll to position [579, 0]
click at [843, 491] on td "[PERSON_NAME]" at bounding box center [863, 483] width 194 height 76
click at [836, 471] on link "[PERSON_NAME]" at bounding box center [862, 482] width 161 height 22
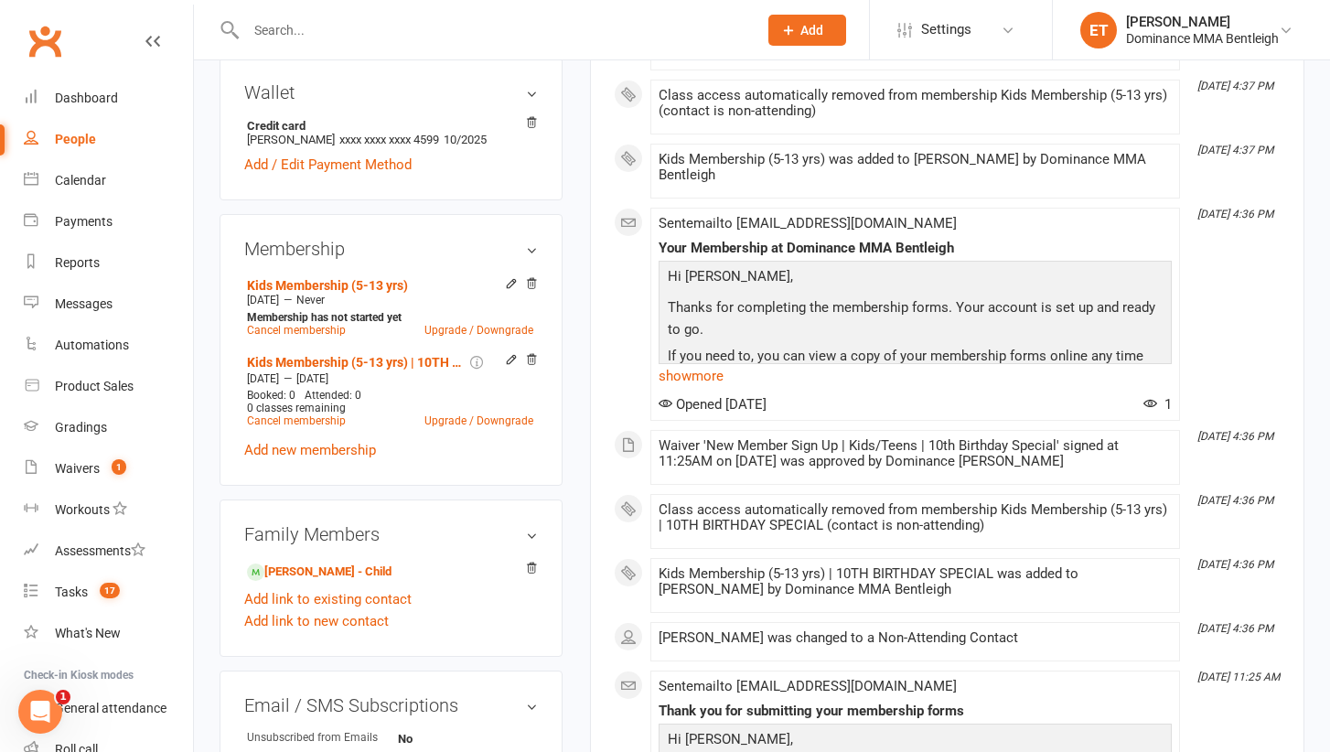
scroll to position [584, 0]
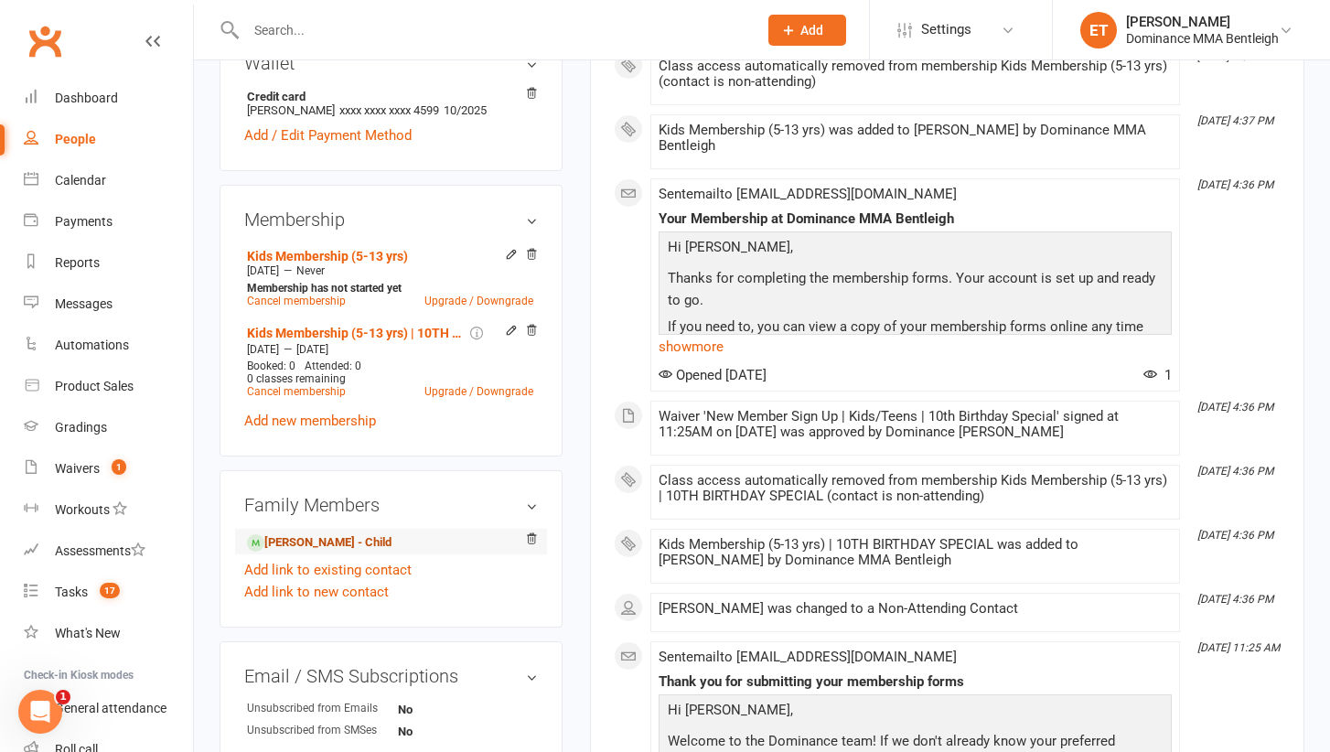
click at [348, 544] on link "[PERSON_NAME] - Child" at bounding box center [319, 542] width 145 height 19
